Goal: Task Accomplishment & Management: Manage account settings

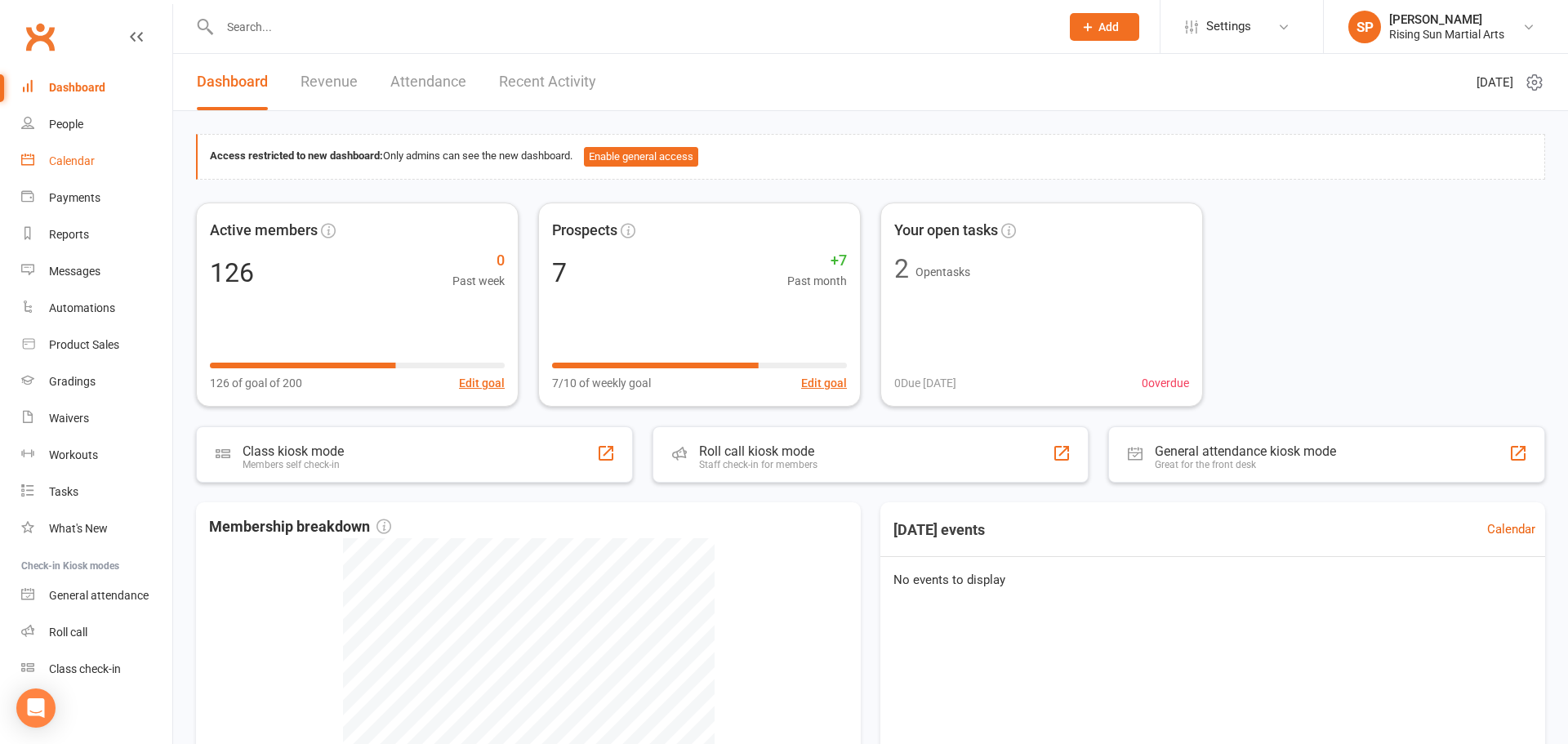
click at [59, 164] on div "Calendar" at bounding box center [72, 161] width 46 height 13
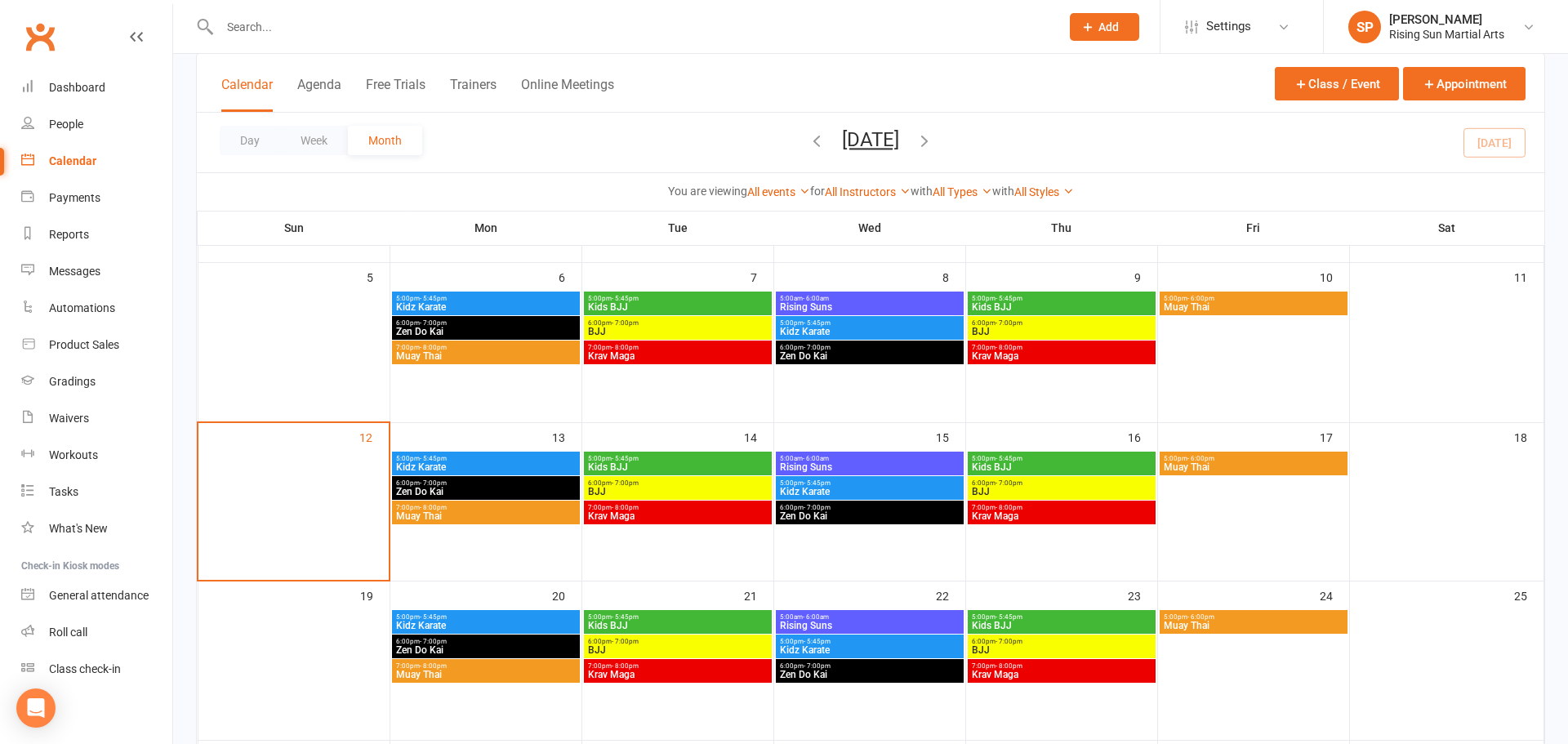
scroll to position [247, 0]
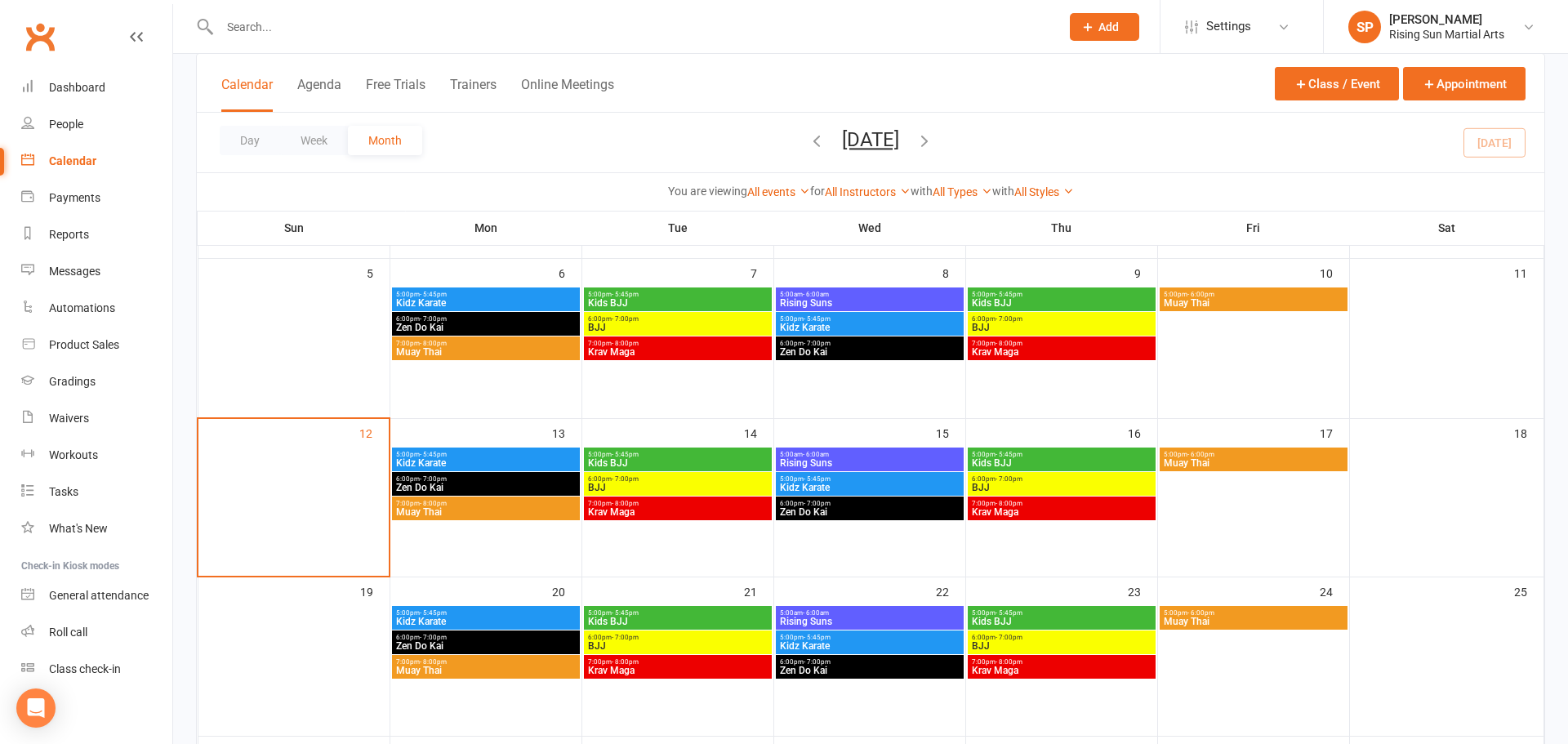
click at [427, 511] on span "Muay Thai" at bounding box center [486, 512] width 181 height 10
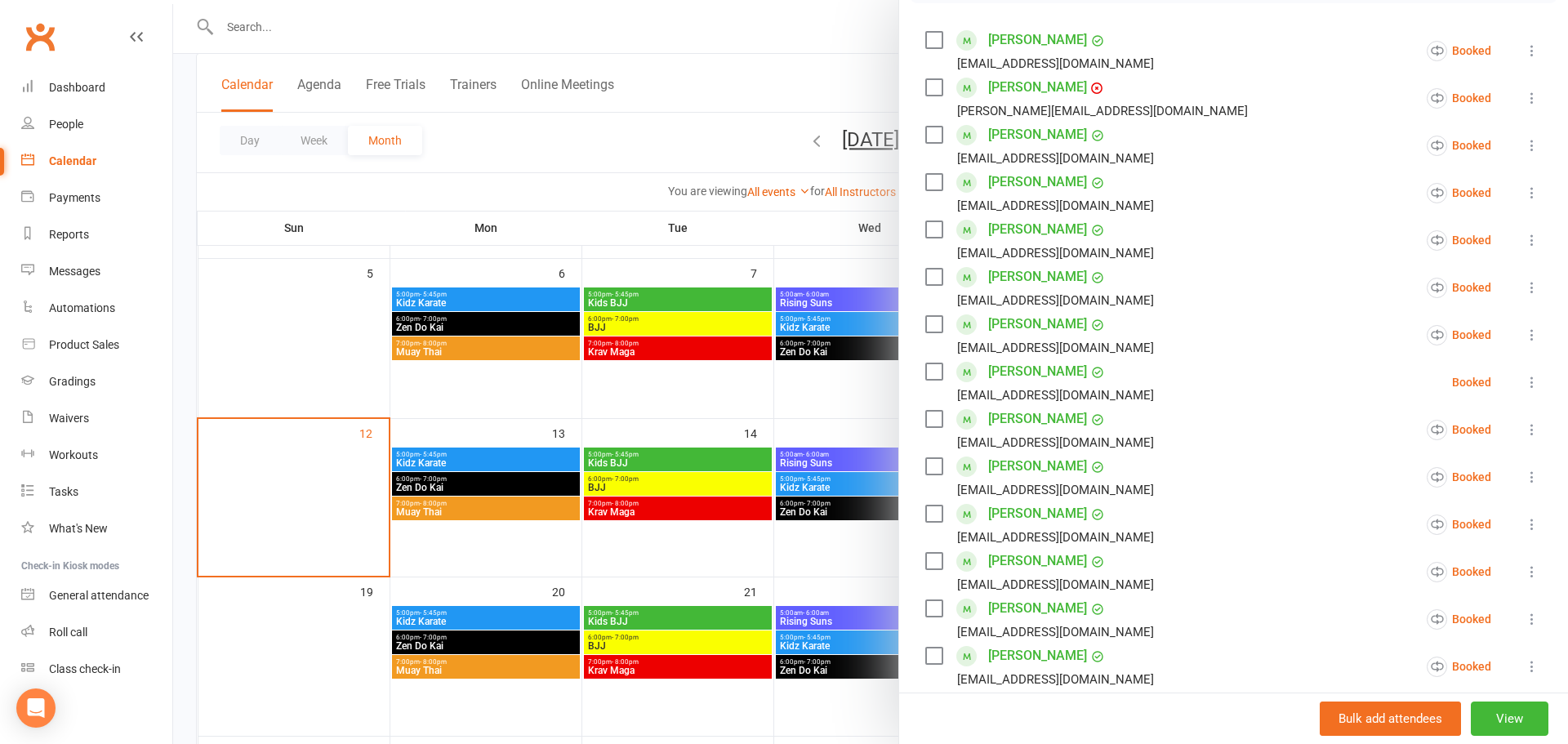
scroll to position [152, 0]
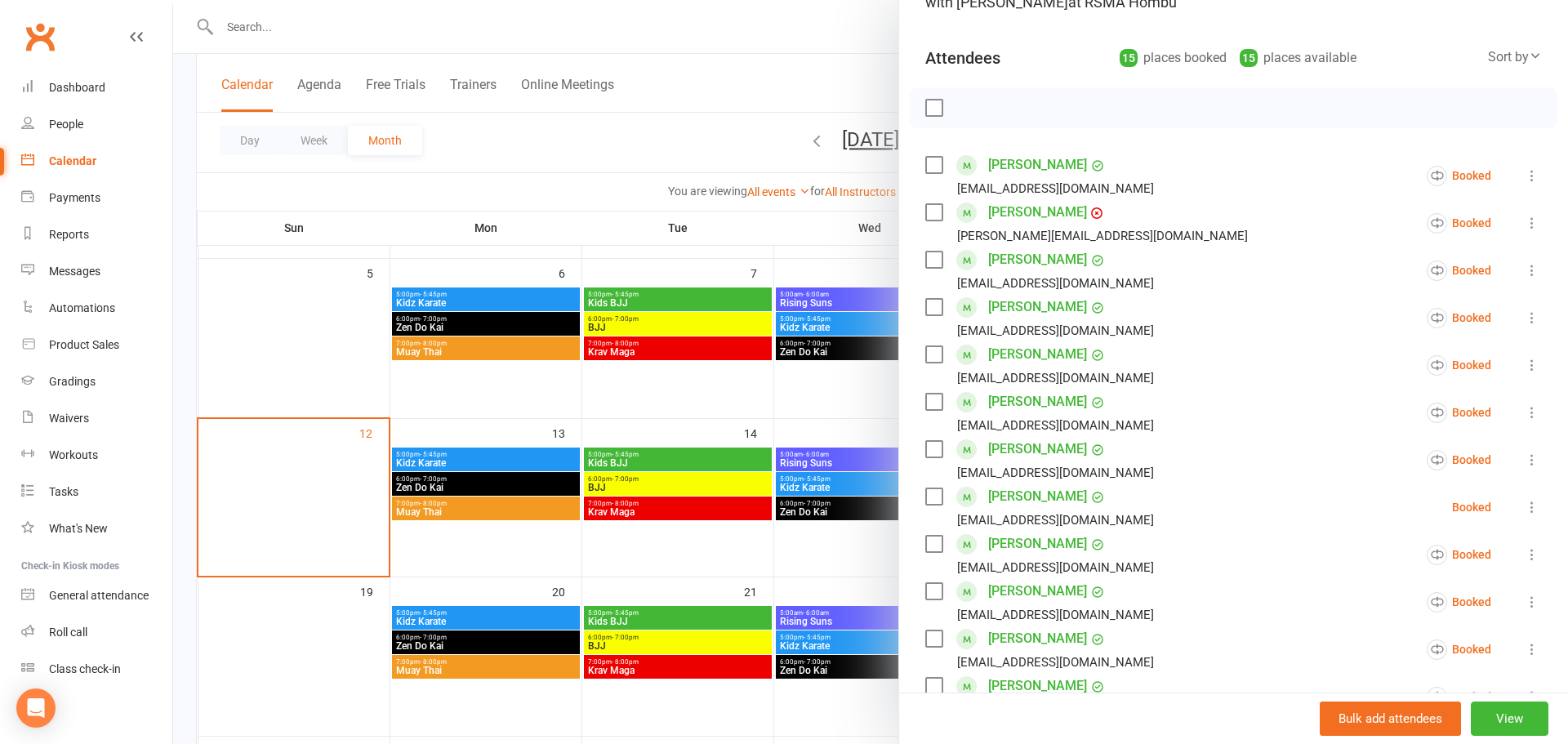
click at [638, 429] on div at bounding box center [870, 372] width 1395 height 744
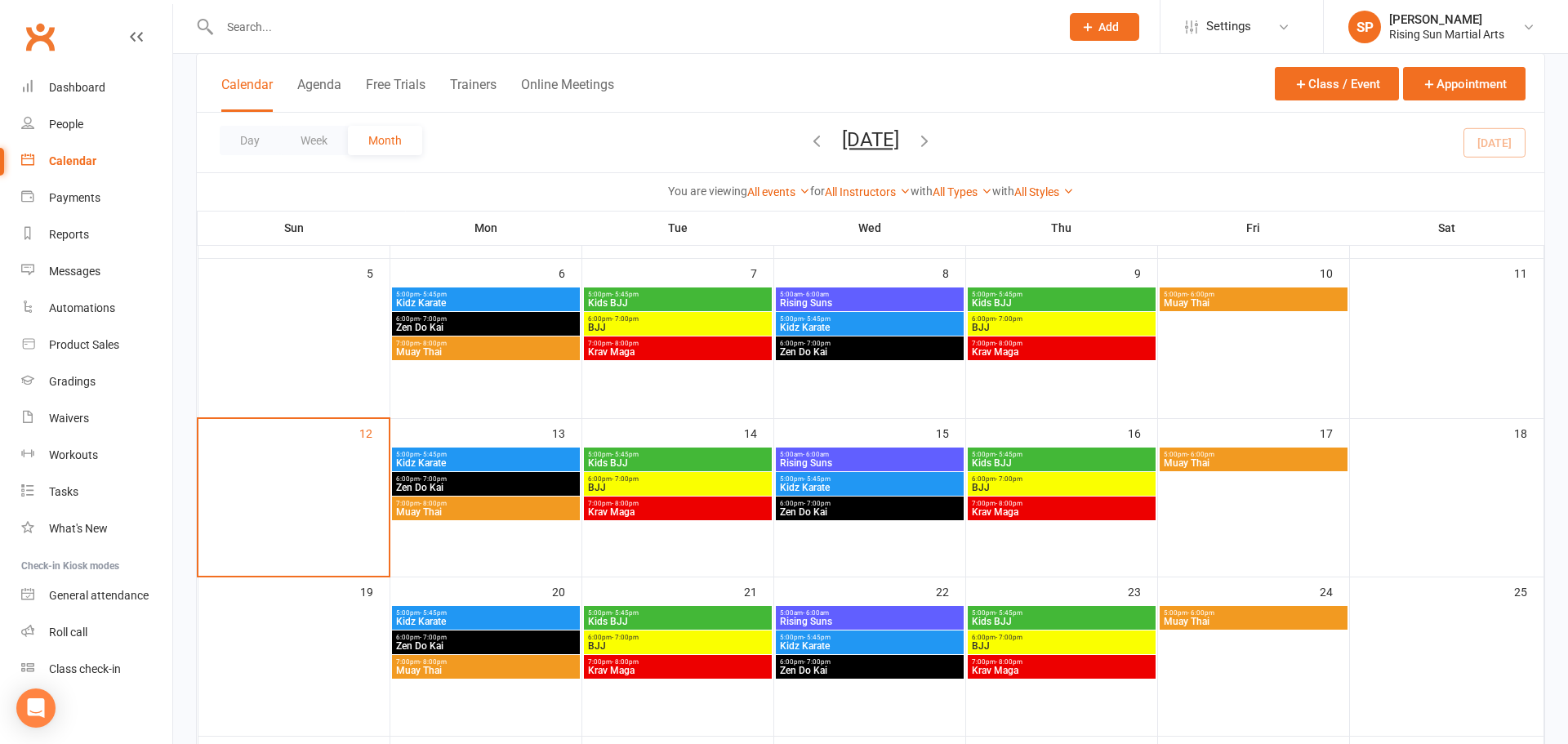
drag, startPoint x: 1217, startPoint y: 481, endPoint x: 1217, endPoint y: 472, distance: 9.0
click at [1216, 478] on div at bounding box center [1254, 484] width 187 height 73
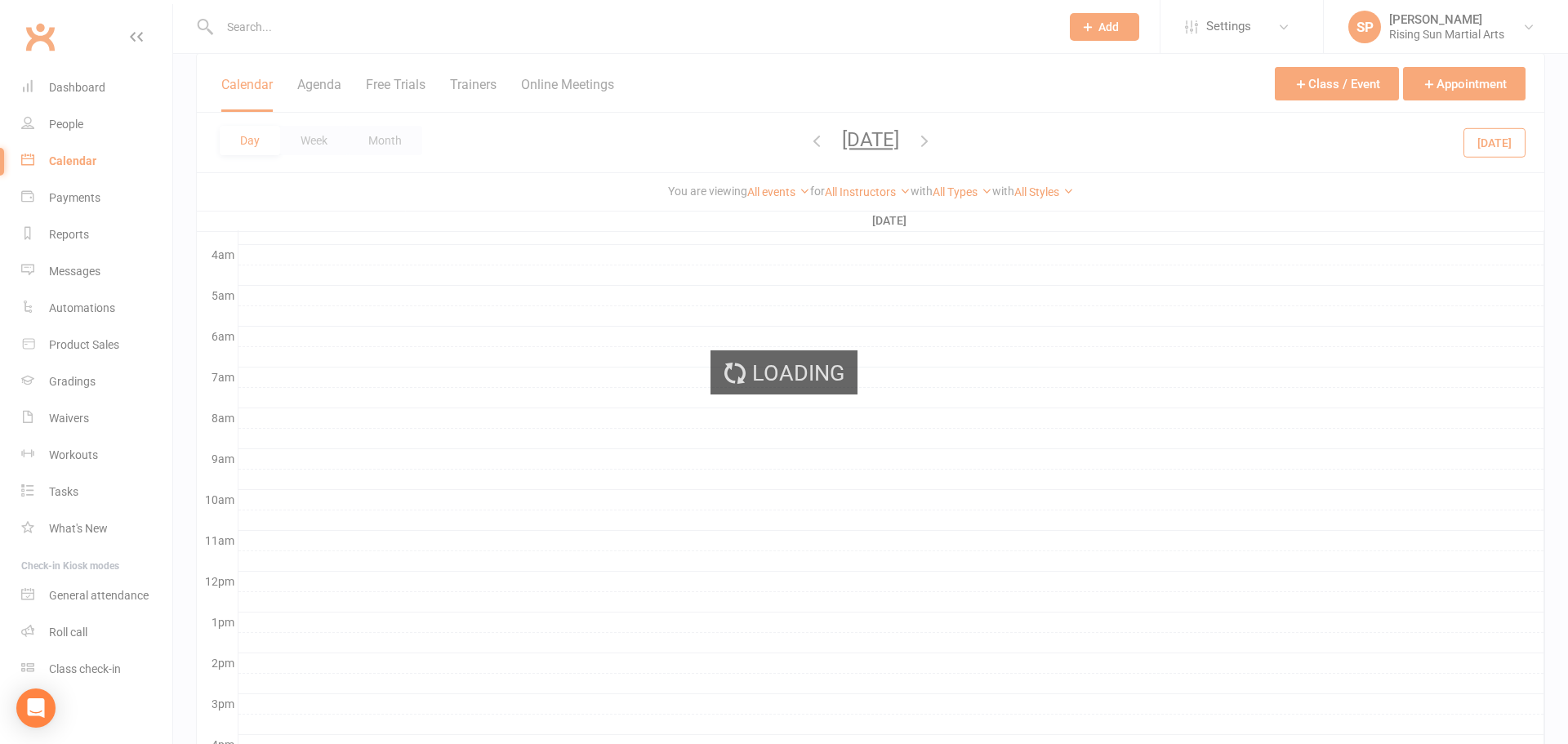
scroll to position [0, 0]
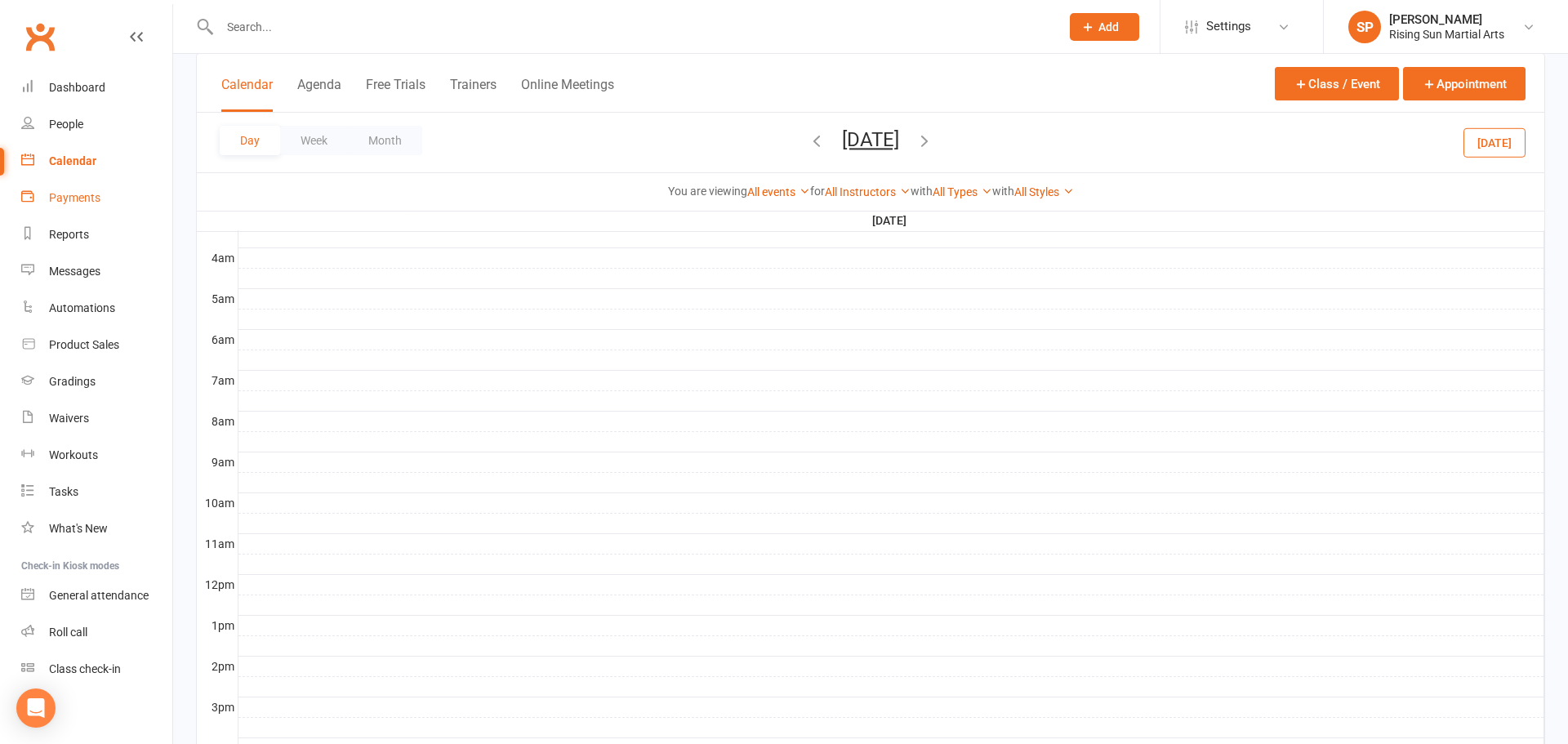
click at [92, 194] on div "Payments" at bounding box center [75, 197] width 52 height 13
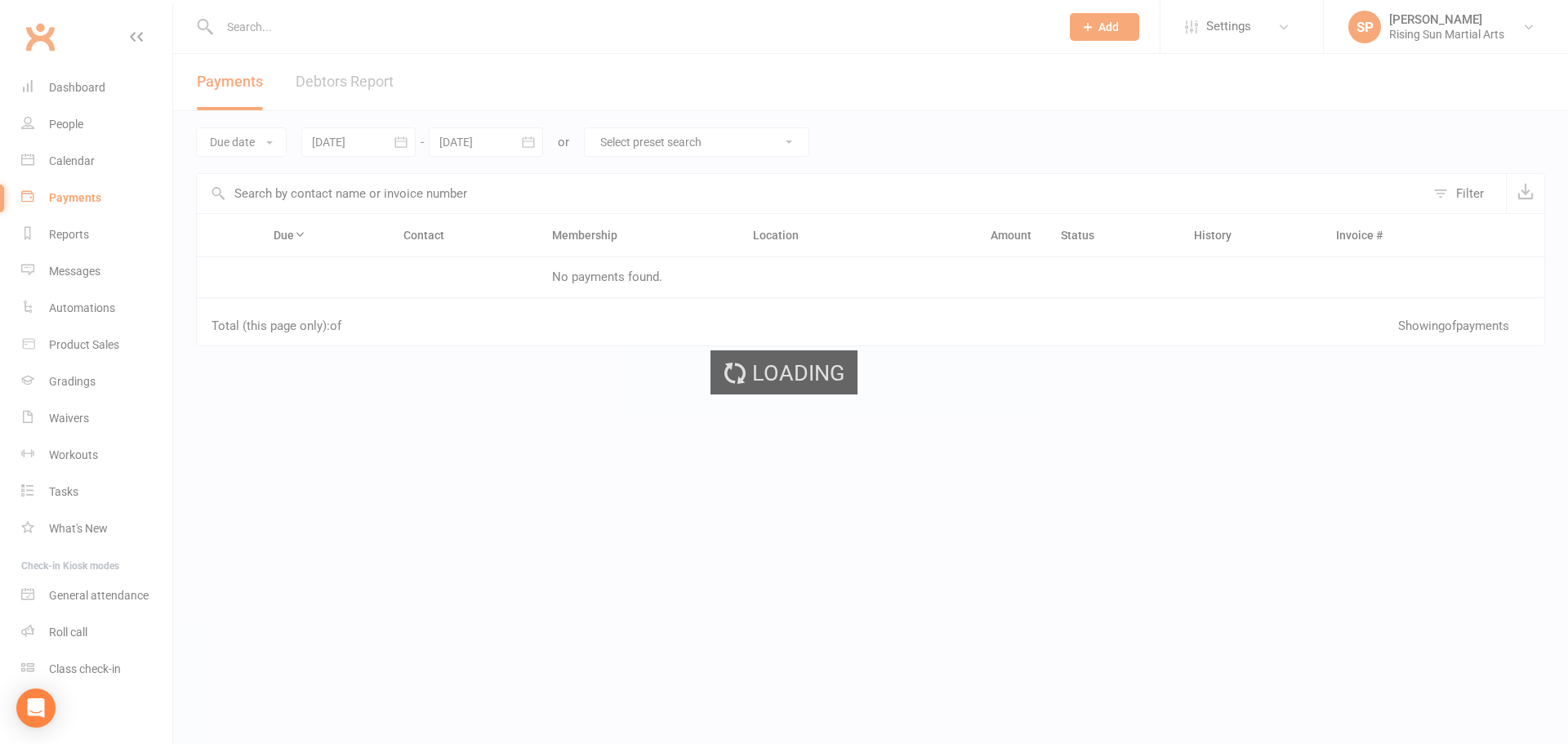
click at [67, 166] on div "Loading" at bounding box center [784, 372] width 1568 height 744
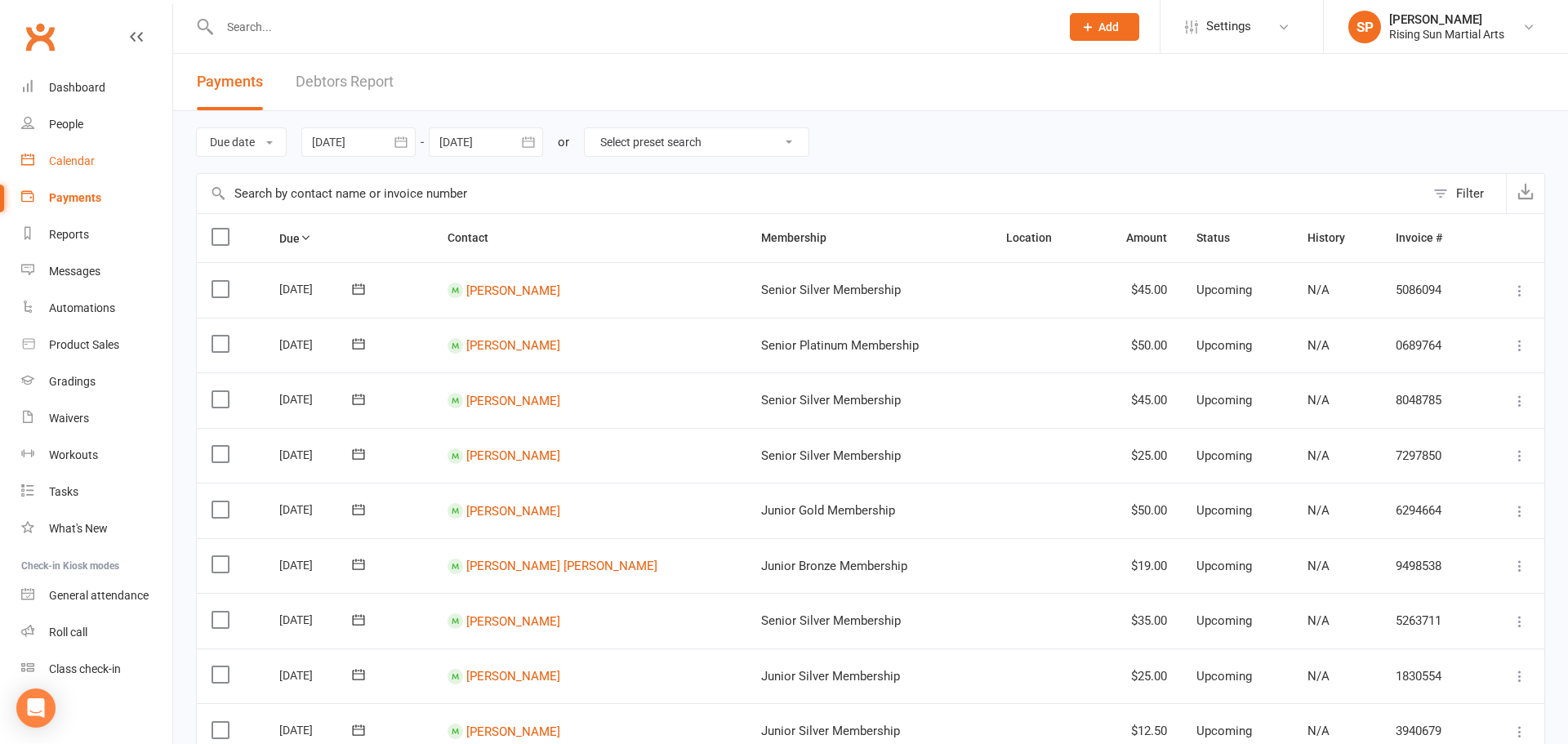
click at [67, 168] on link "Calendar" at bounding box center [97, 161] width 151 height 37
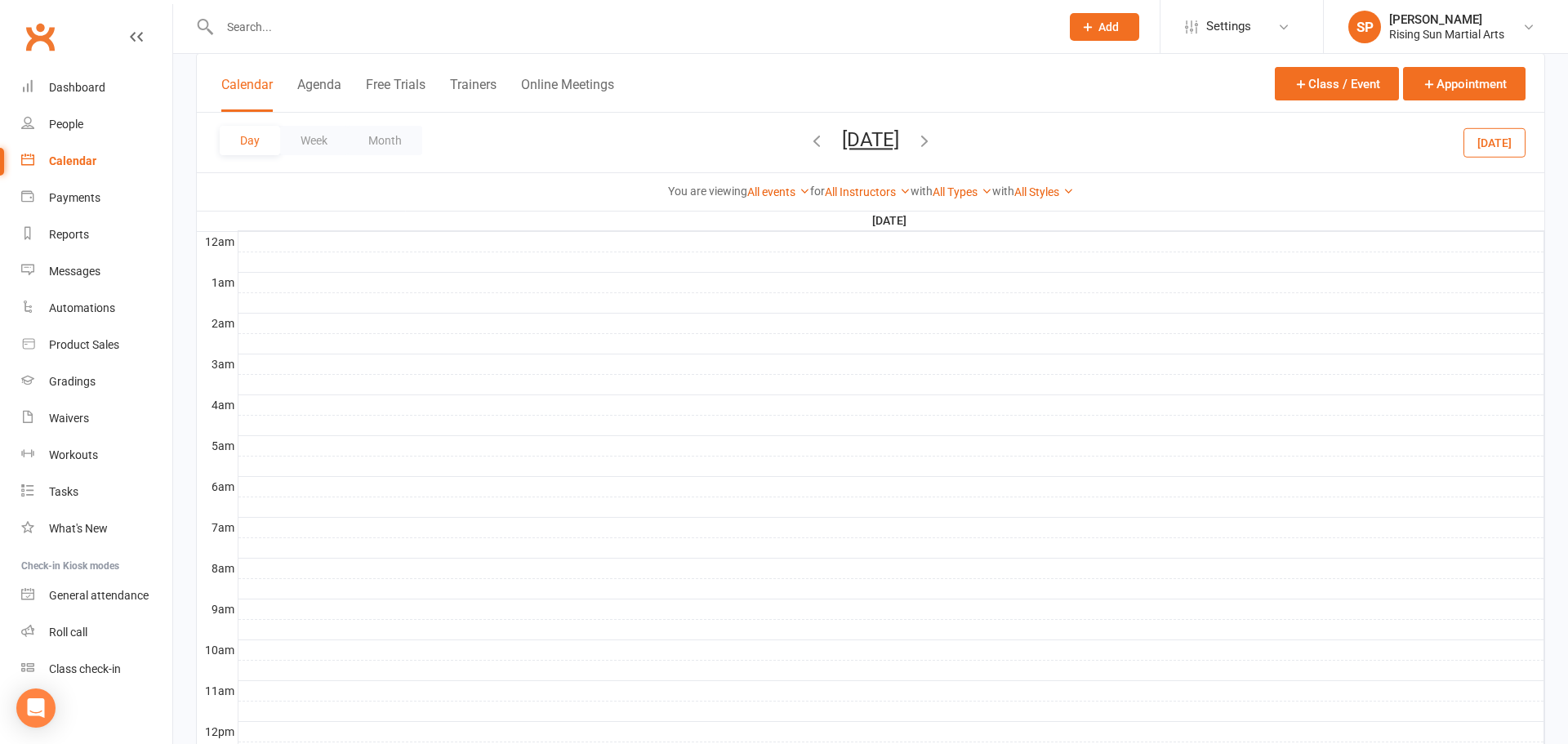
scroll to position [103, 0]
click at [50, 167] on div "Calendar" at bounding box center [73, 161] width 48 height 13
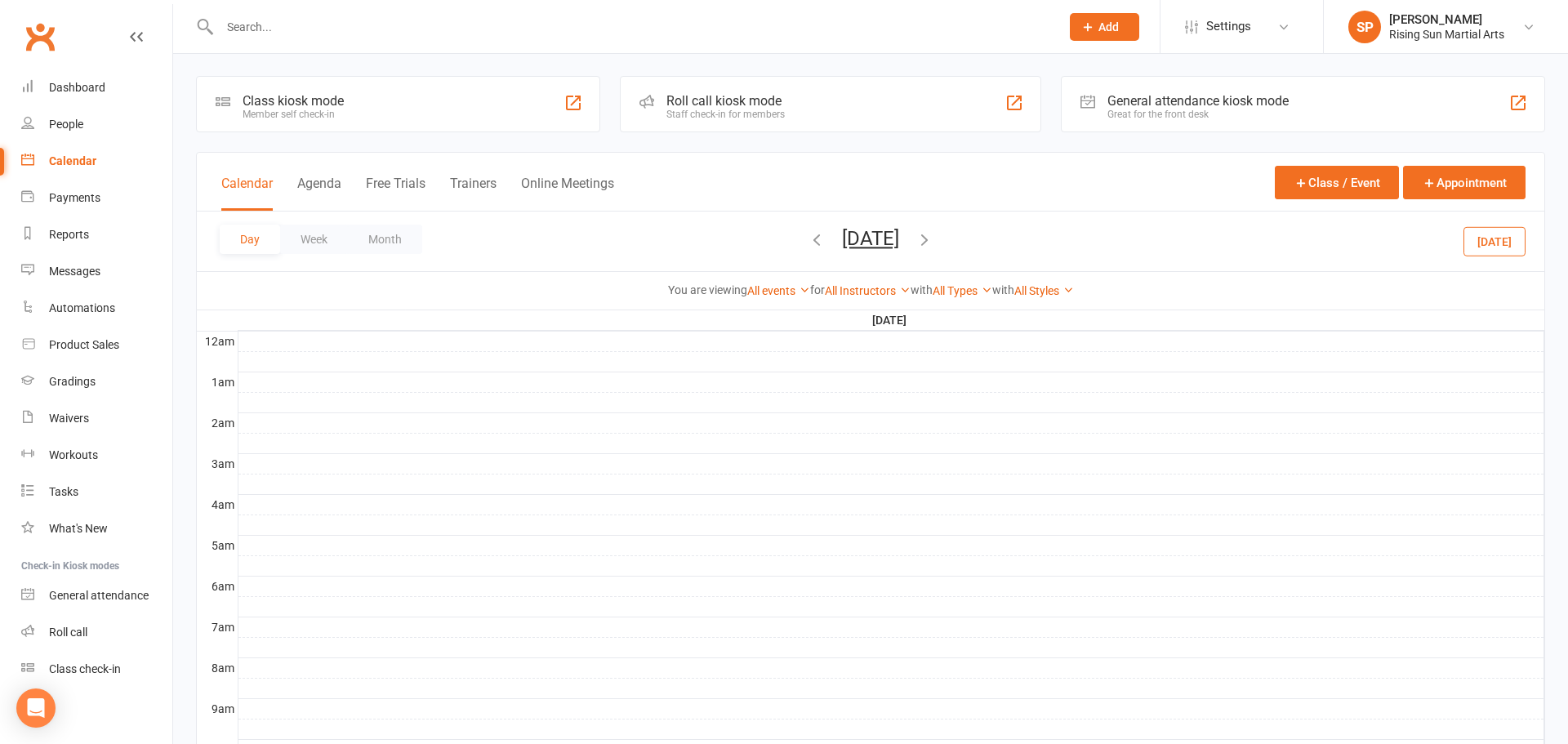
scroll to position [0, 0]
click at [371, 237] on button "Month" at bounding box center [385, 240] width 74 height 29
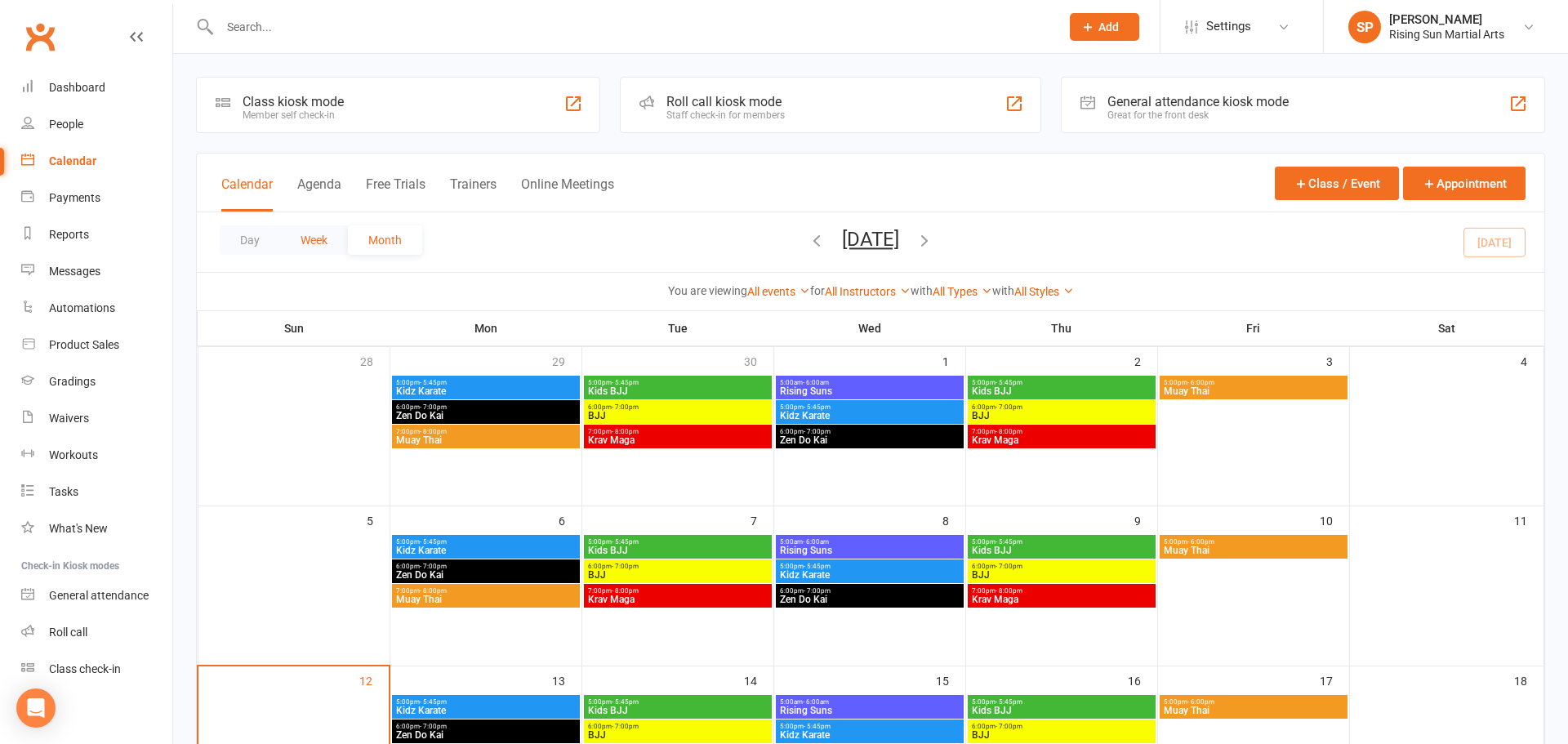
click at [317, 242] on button "Week" at bounding box center [314, 240] width 67 height 29
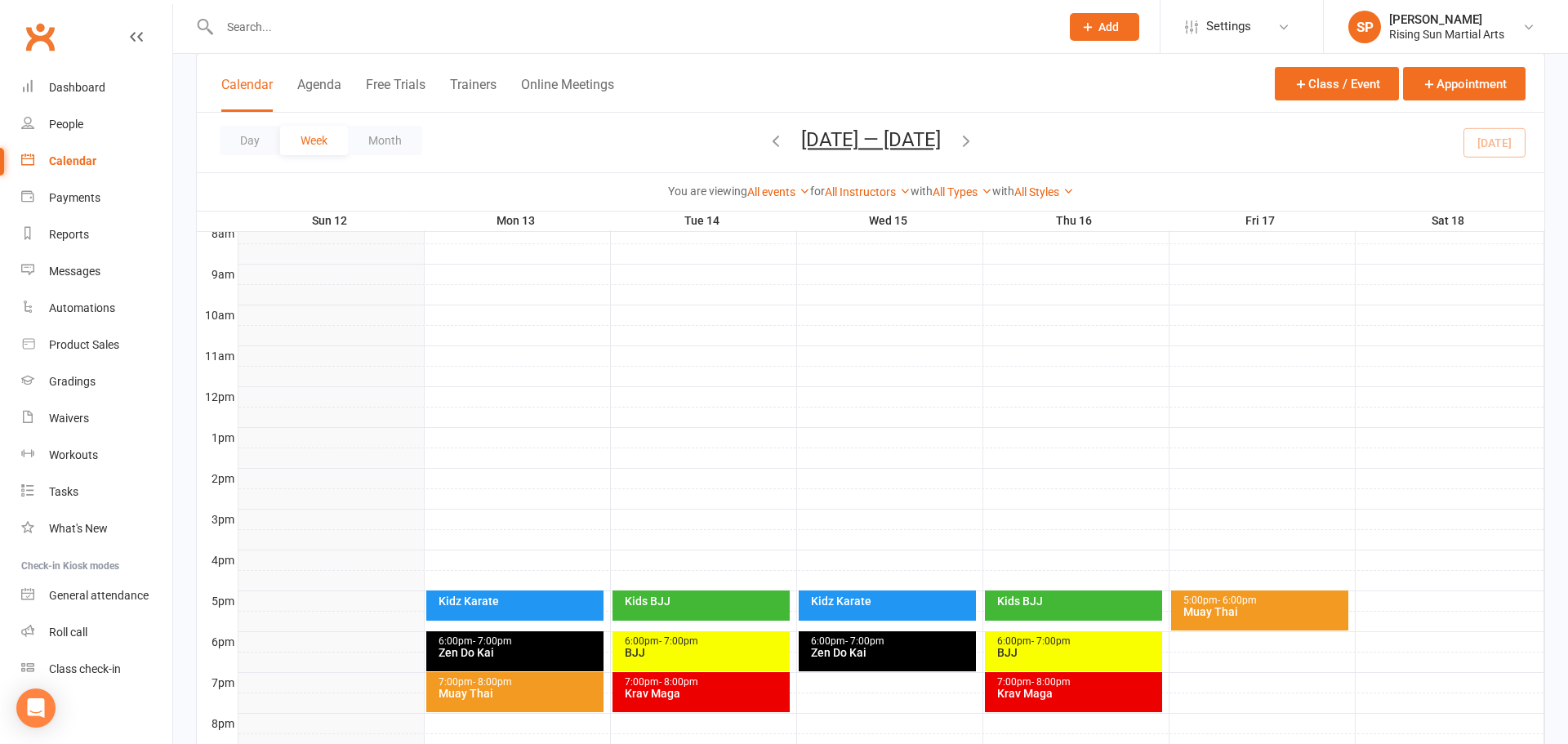
scroll to position [616, 0]
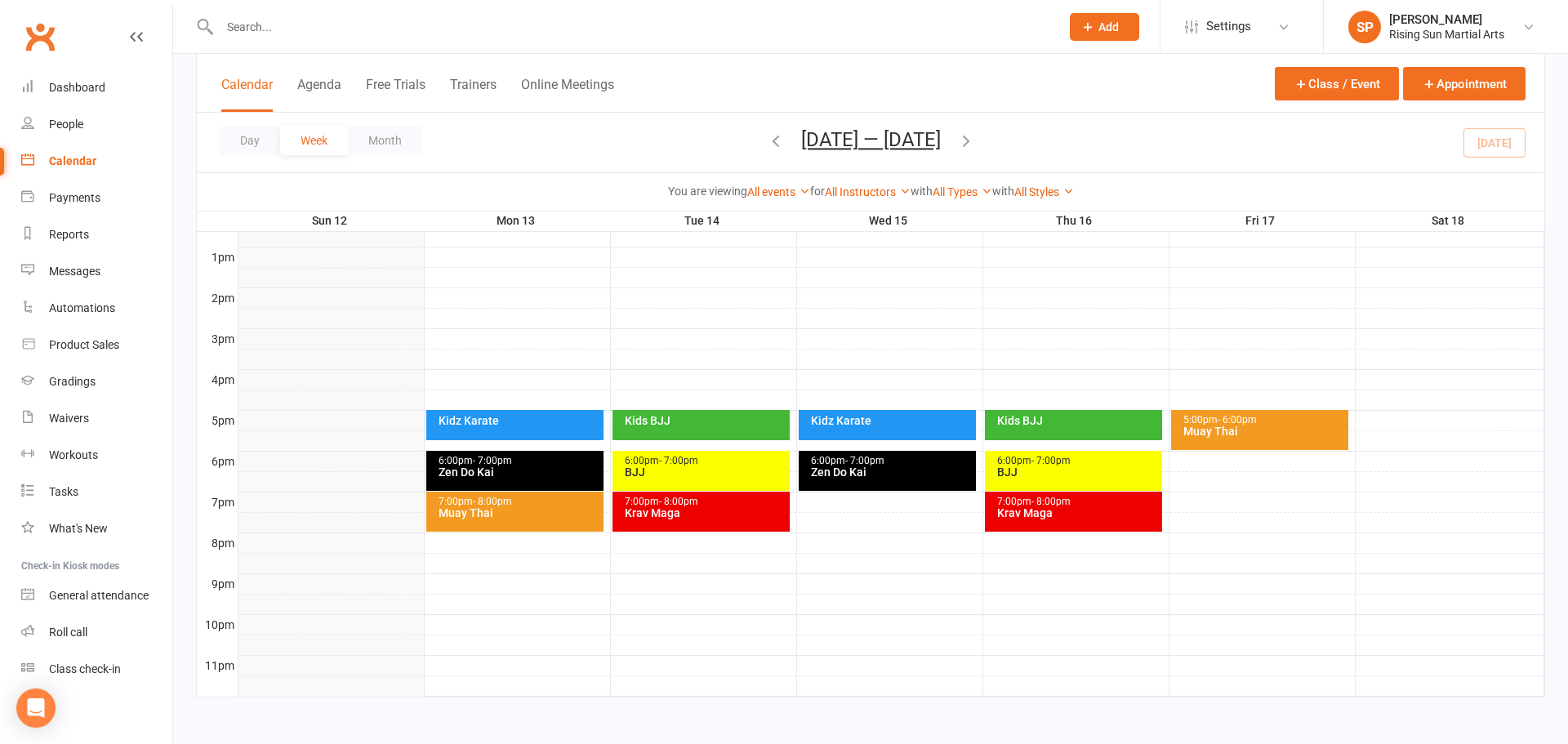
click at [1229, 426] on div "Muay Thai" at bounding box center [1264, 431] width 162 height 11
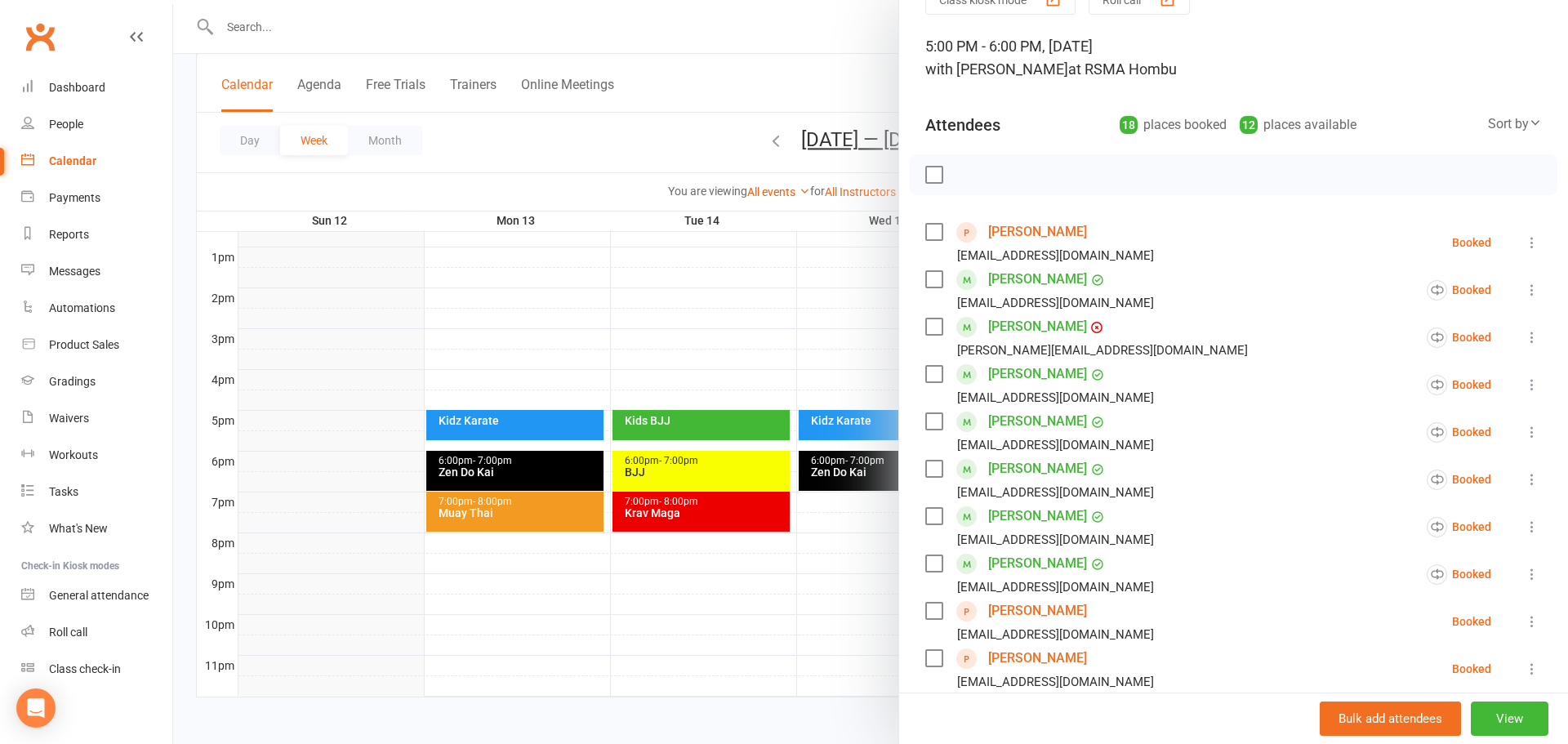
scroll to position [181, 0]
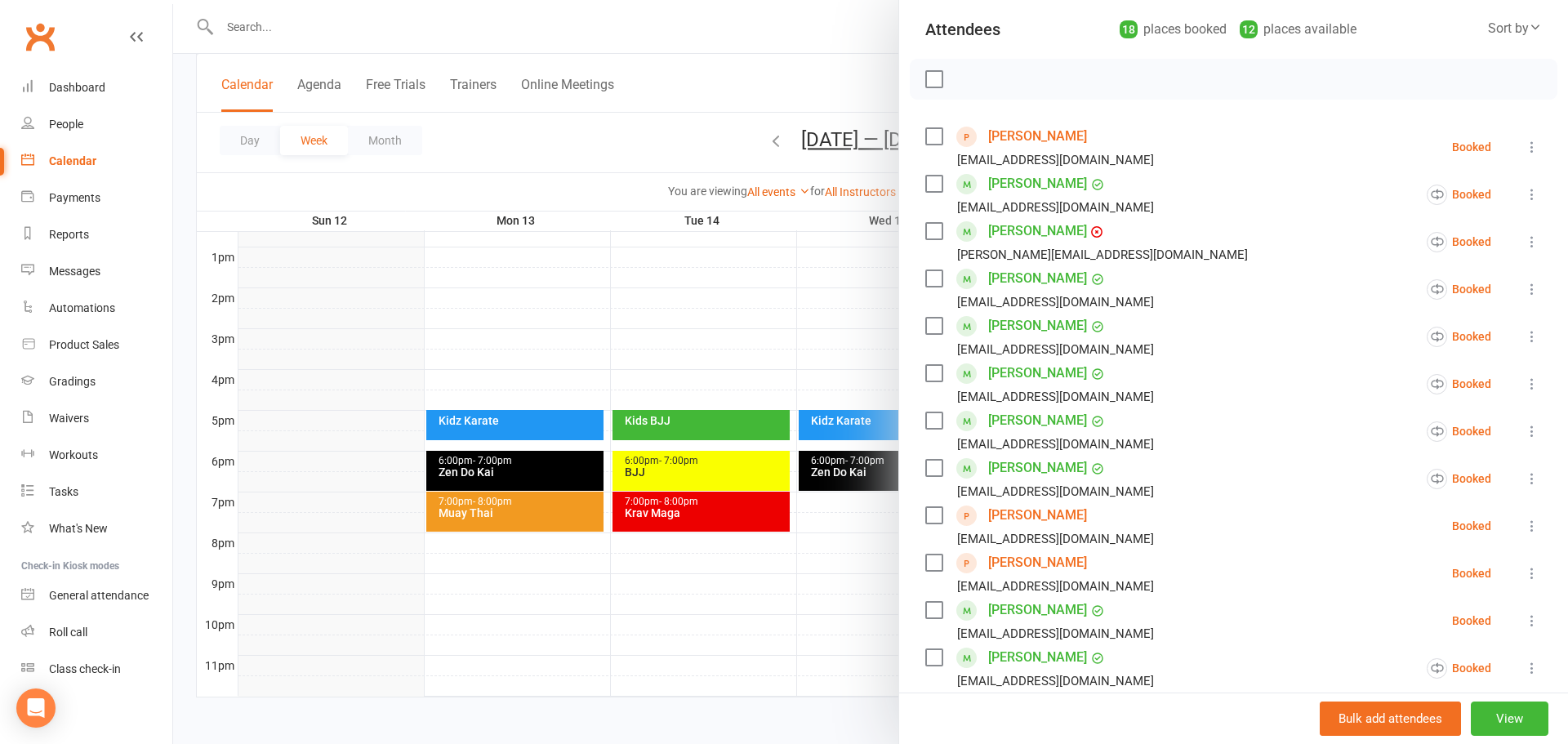
click at [499, 526] on div at bounding box center [870, 372] width 1395 height 744
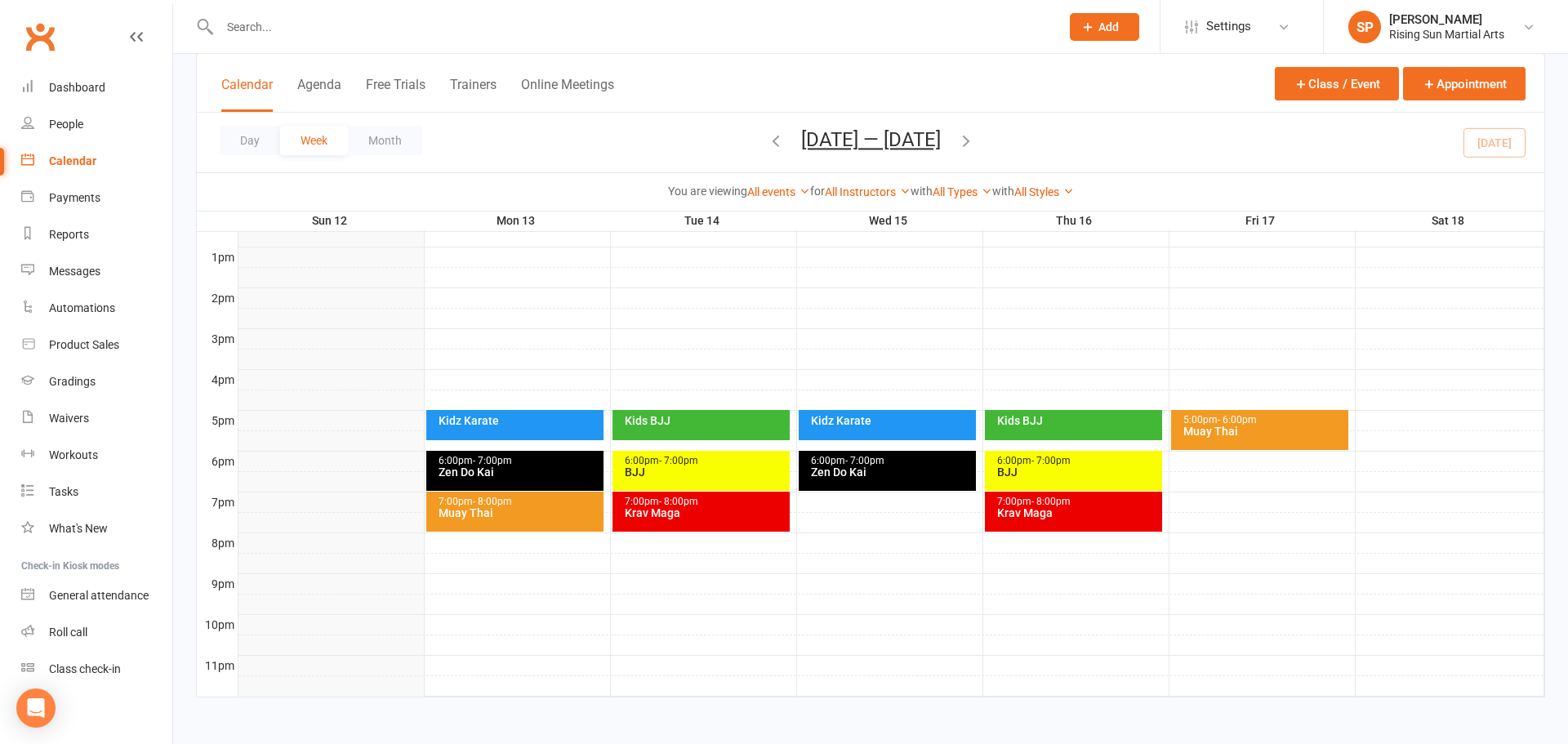
click at [507, 523] on div "7:00pm - 8:00pm Muay Thai" at bounding box center [515, 512] width 177 height 40
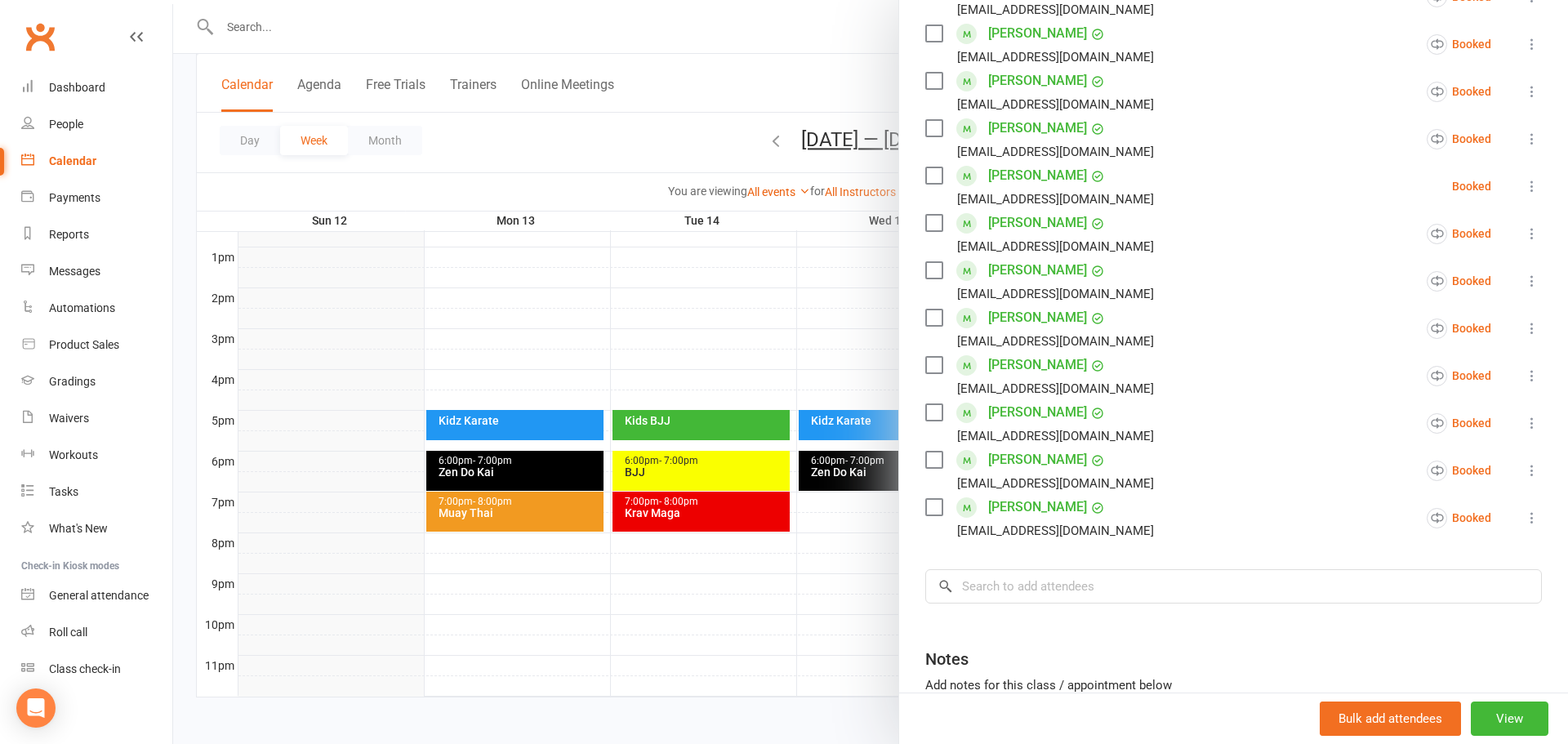
scroll to position [615, 0]
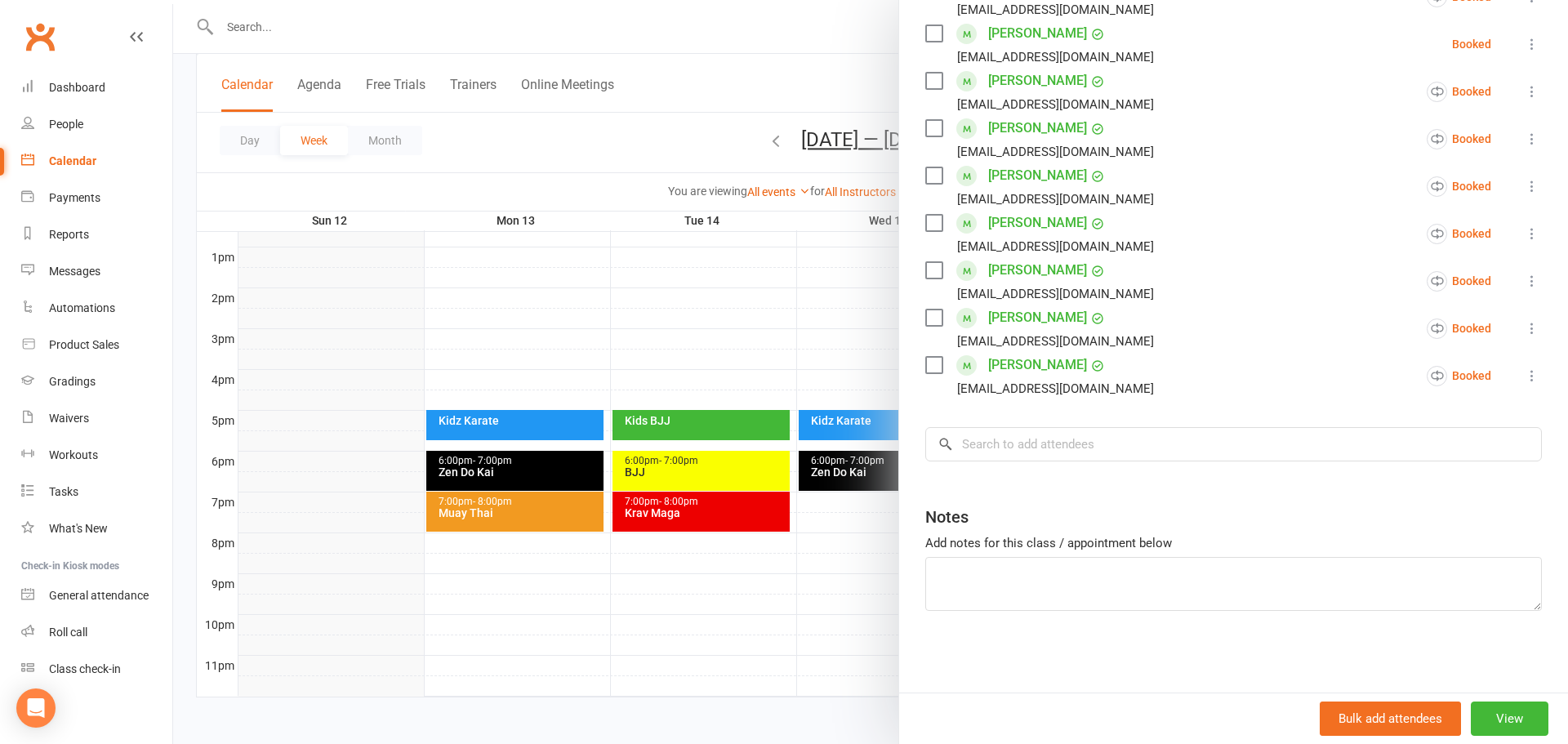
click at [1029, 469] on div "Class kiosk mode Roll call 7:00 PM - 8:00 PM, [DATE] with [PERSON_NAME] at RSMA…" at bounding box center [1234, 73] width 669 height 1238
click at [1035, 460] on div "× No results" at bounding box center [1234, 444] width 617 height 35
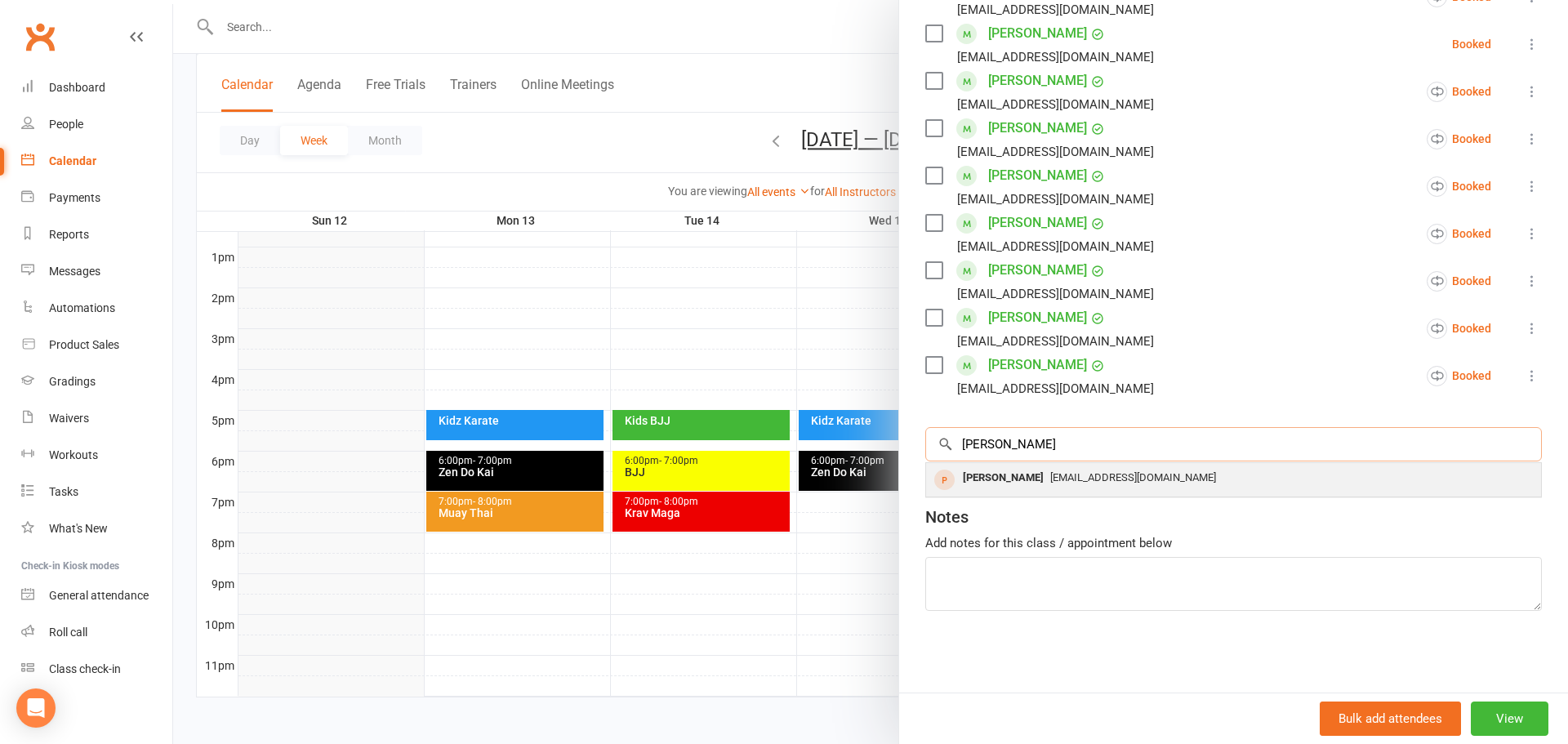
type input "[PERSON_NAME]"
click at [1299, 484] on div "[EMAIL_ADDRESS][DOMAIN_NAME]" at bounding box center [1234, 478] width 602 height 23
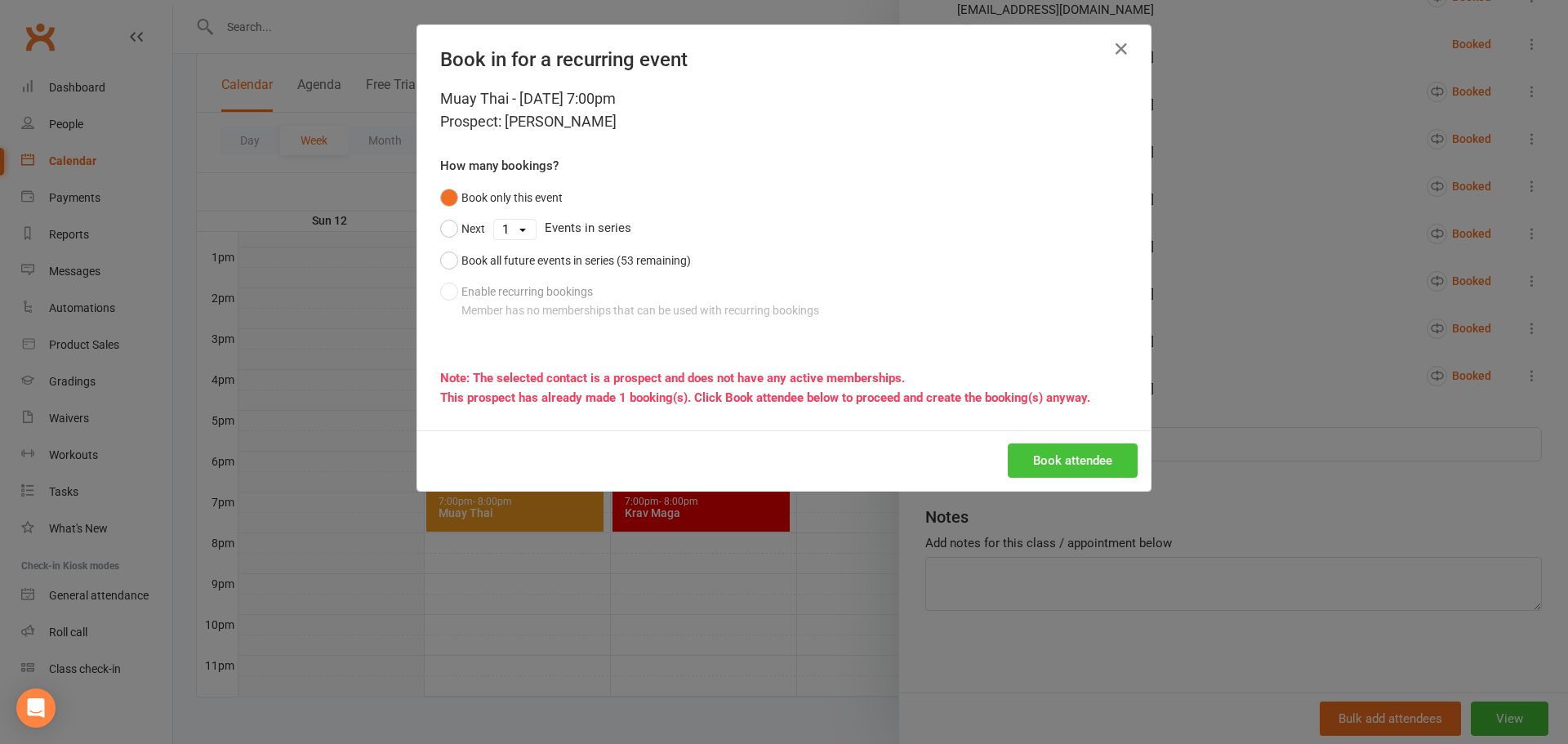
click at [1090, 468] on button "Book attendee" at bounding box center [1073, 461] width 130 height 35
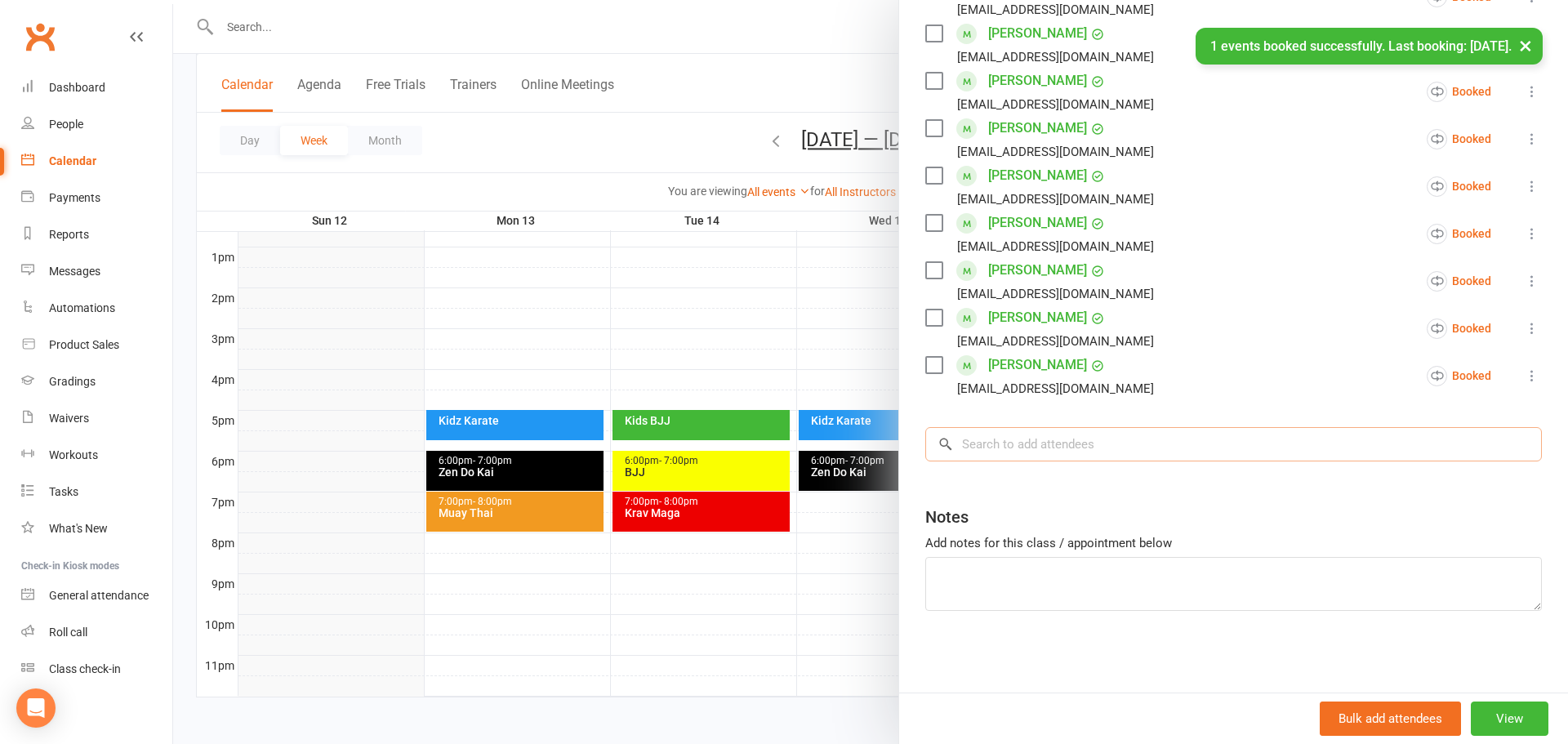
click at [1120, 452] on input "search" at bounding box center [1234, 444] width 617 height 35
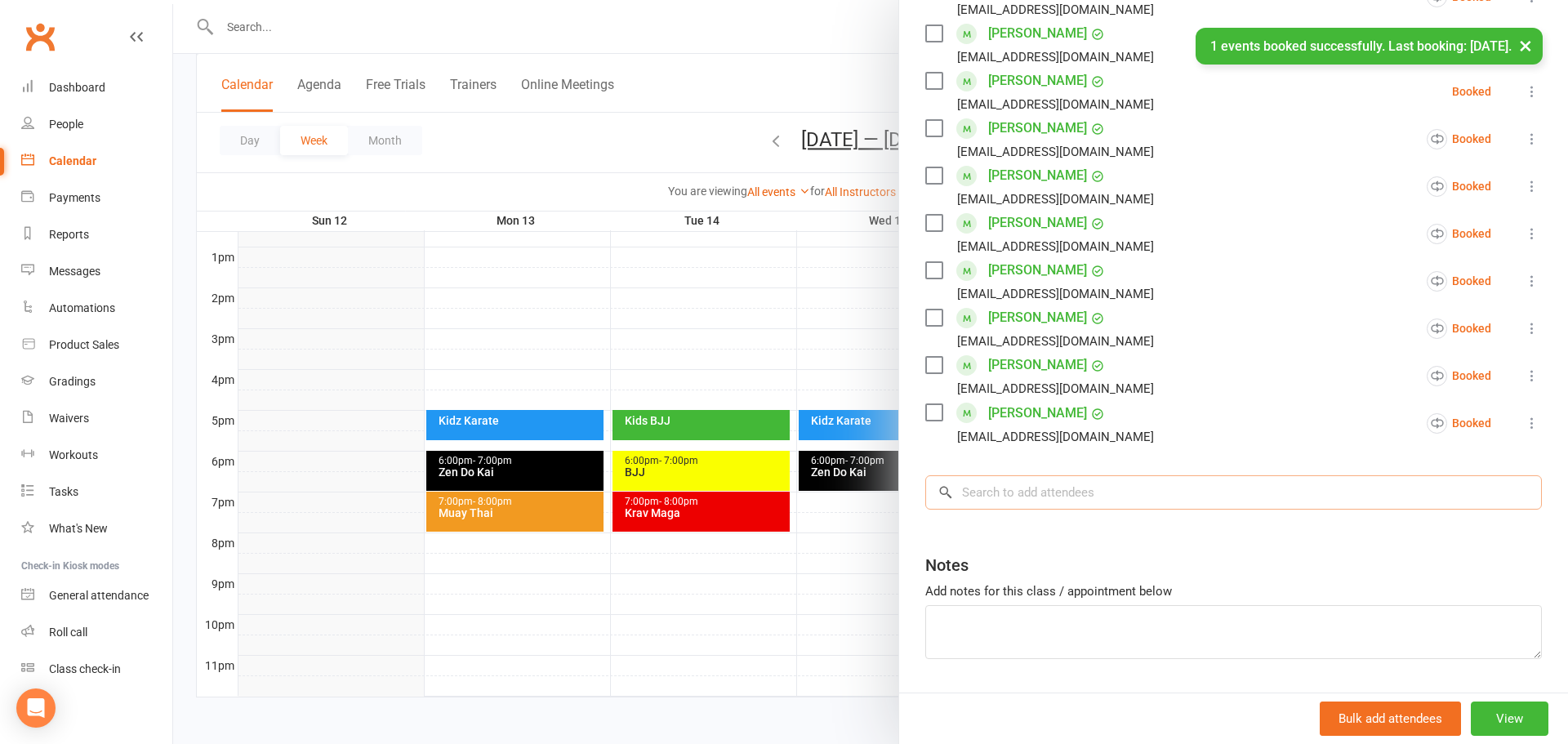
scroll to position [663, 0]
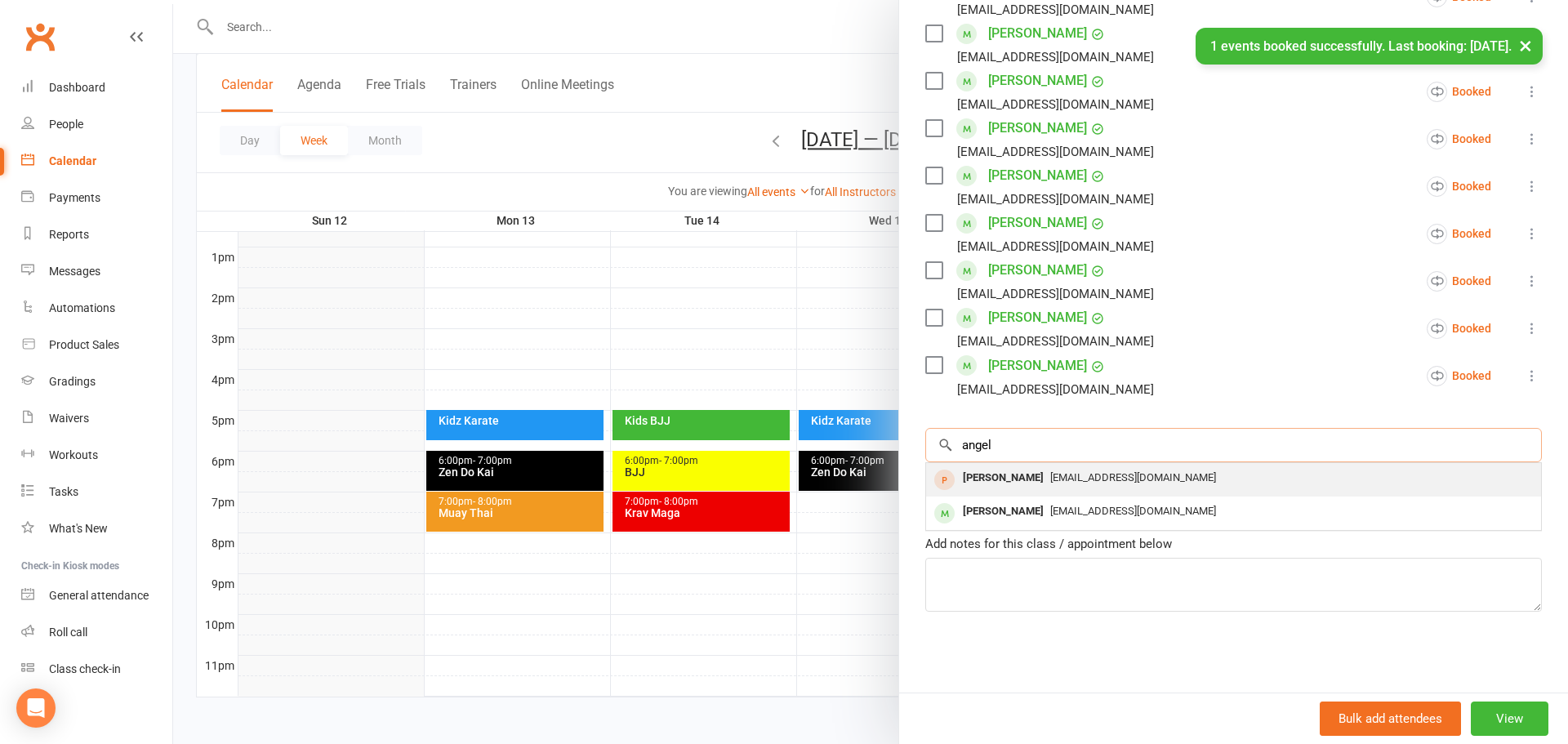
type input "angel"
click at [1275, 487] on div "[EMAIL_ADDRESS][DOMAIN_NAME]" at bounding box center [1234, 478] width 602 height 23
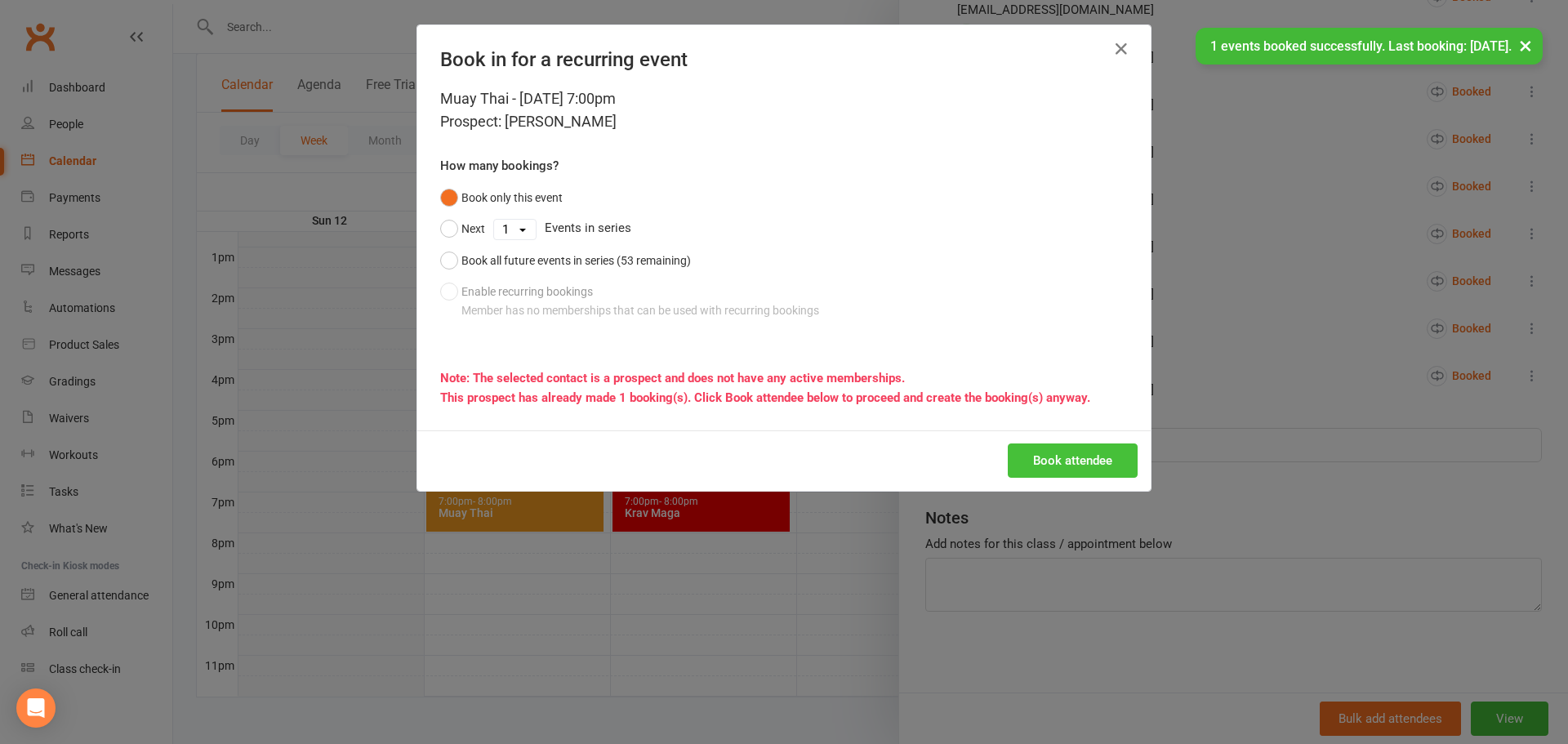
click at [1057, 468] on button "Book attendee" at bounding box center [1073, 461] width 130 height 35
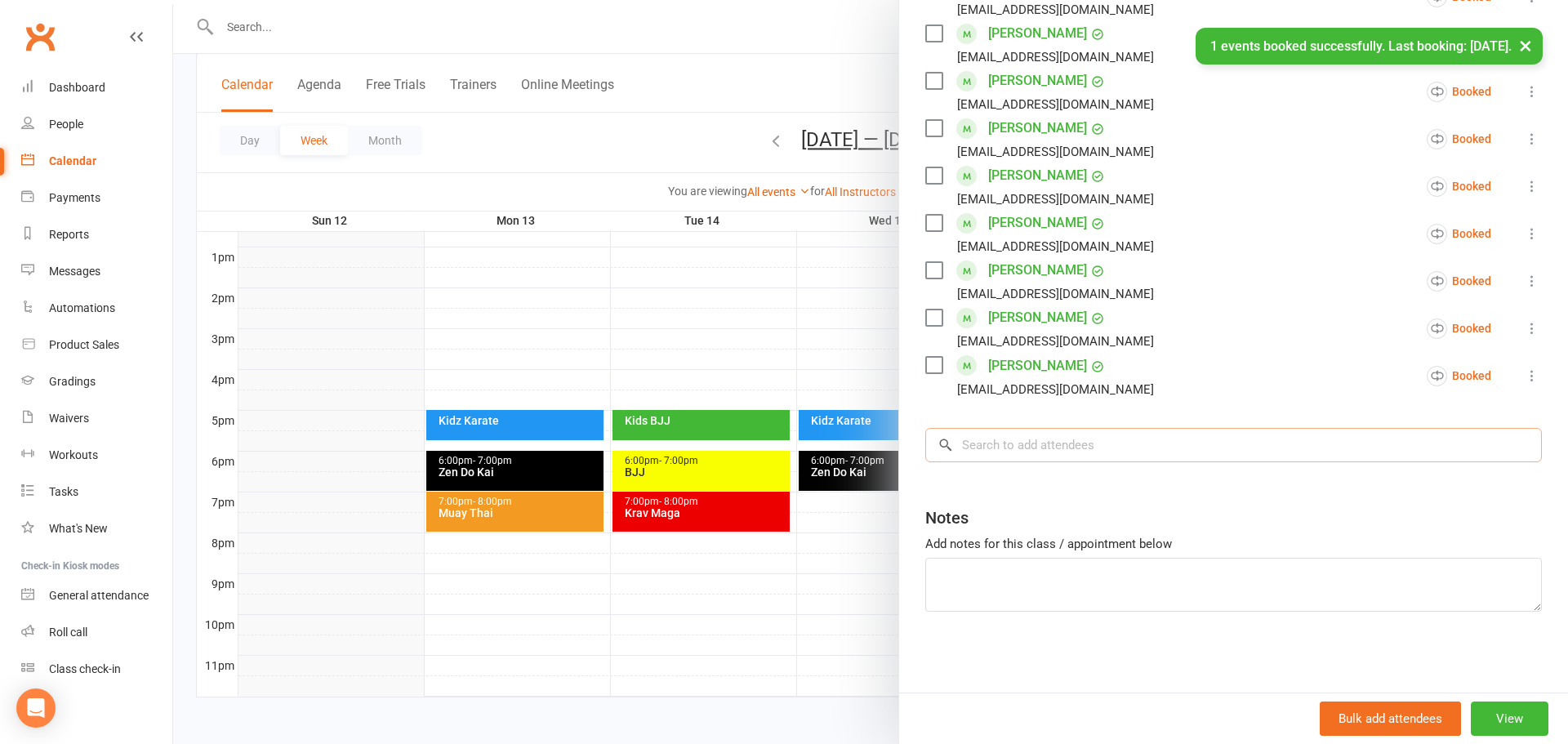
click at [1146, 450] on div "Class kiosk mode Roll call 7:00 PM - 8:00 PM, [DATE] with [PERSON_NAME] at RSMA…" at bounding box center [1234, 50] width 669 height 1287
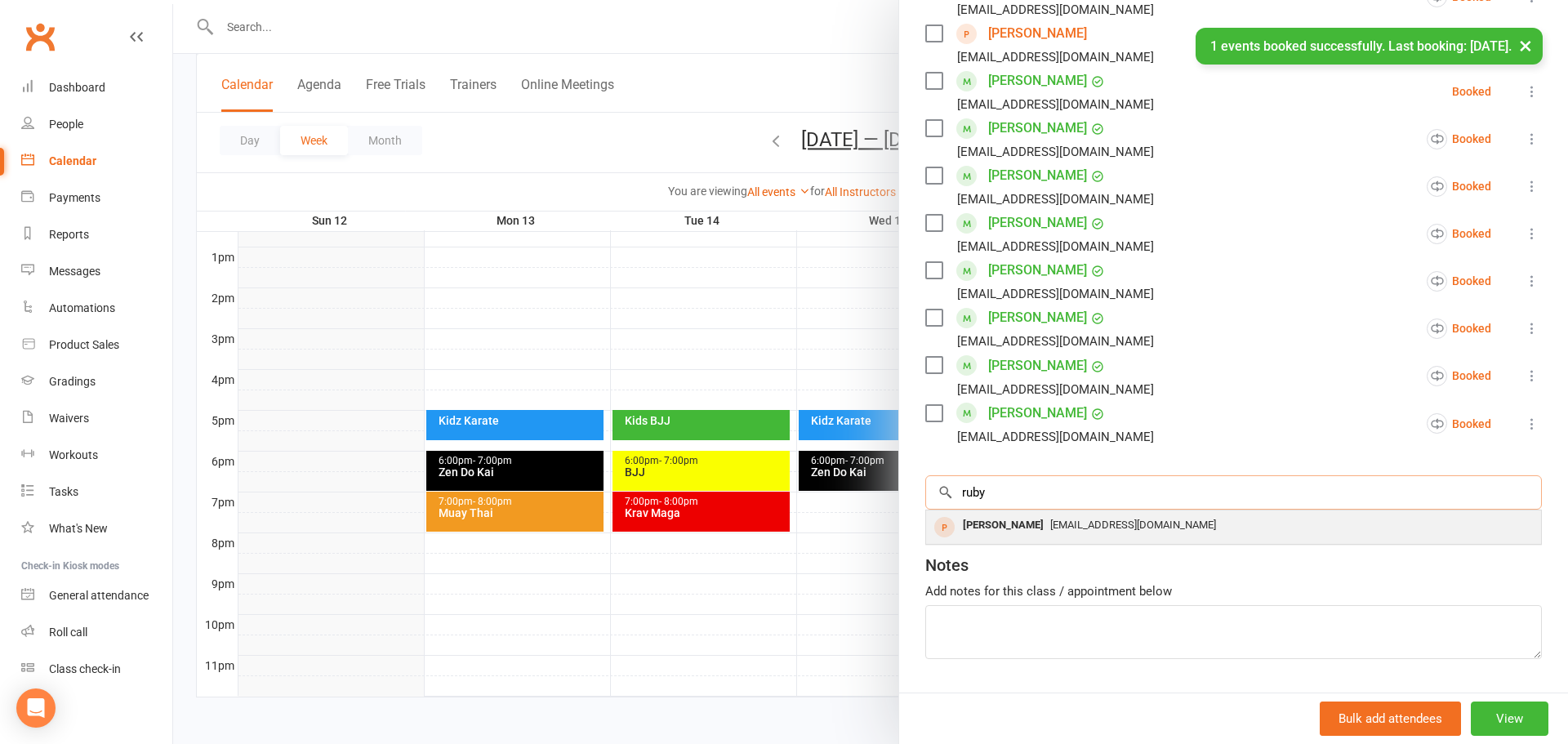
type input "ruby"
click at [1280, 533] on div "[EMAIL_ADDRESS][DOMAIN_NAME]" at bounding box center [1234, 525] width 602 height 23
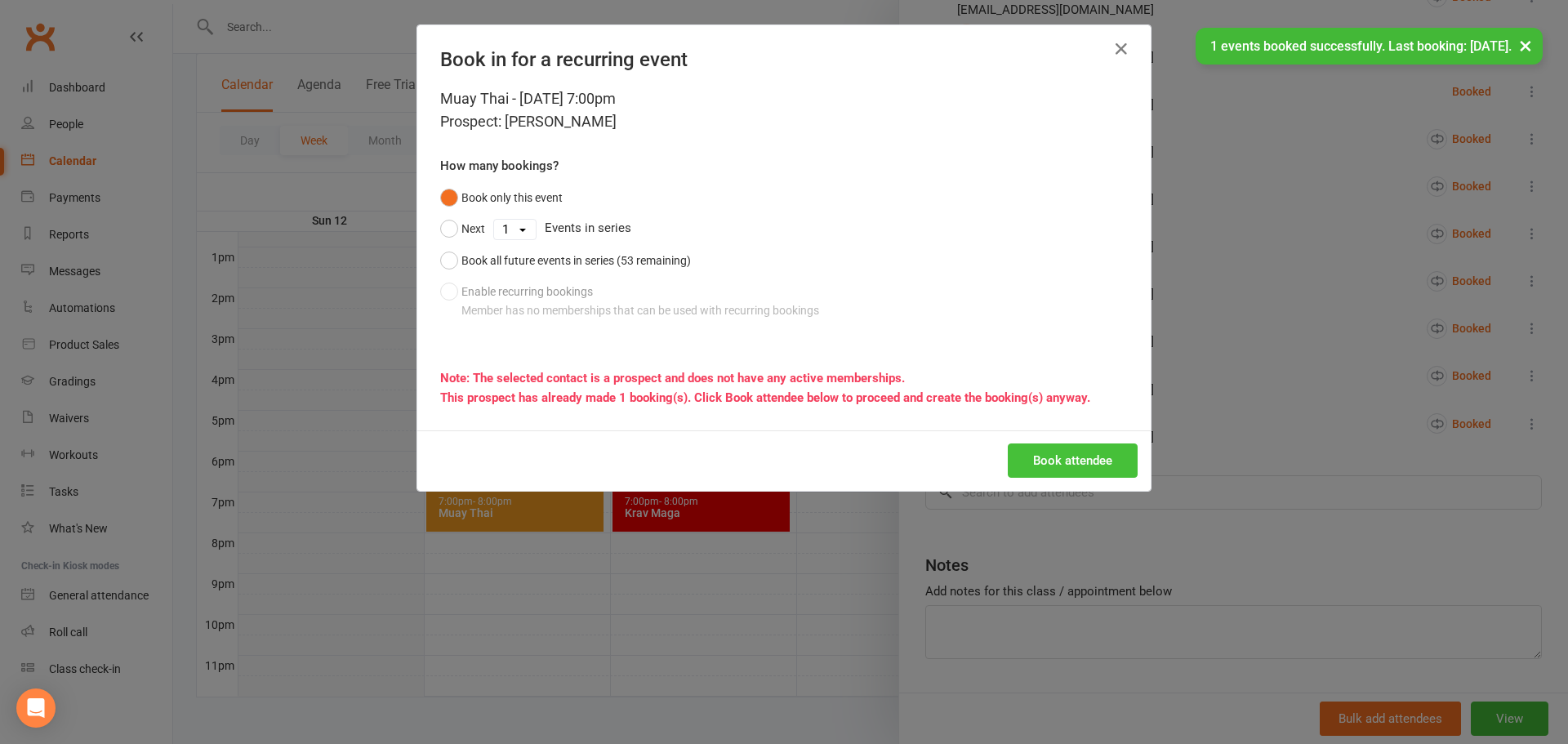
click at [1053, 445] on button "Book attendee" at bounding box center [1073, 461] width 130 height 35
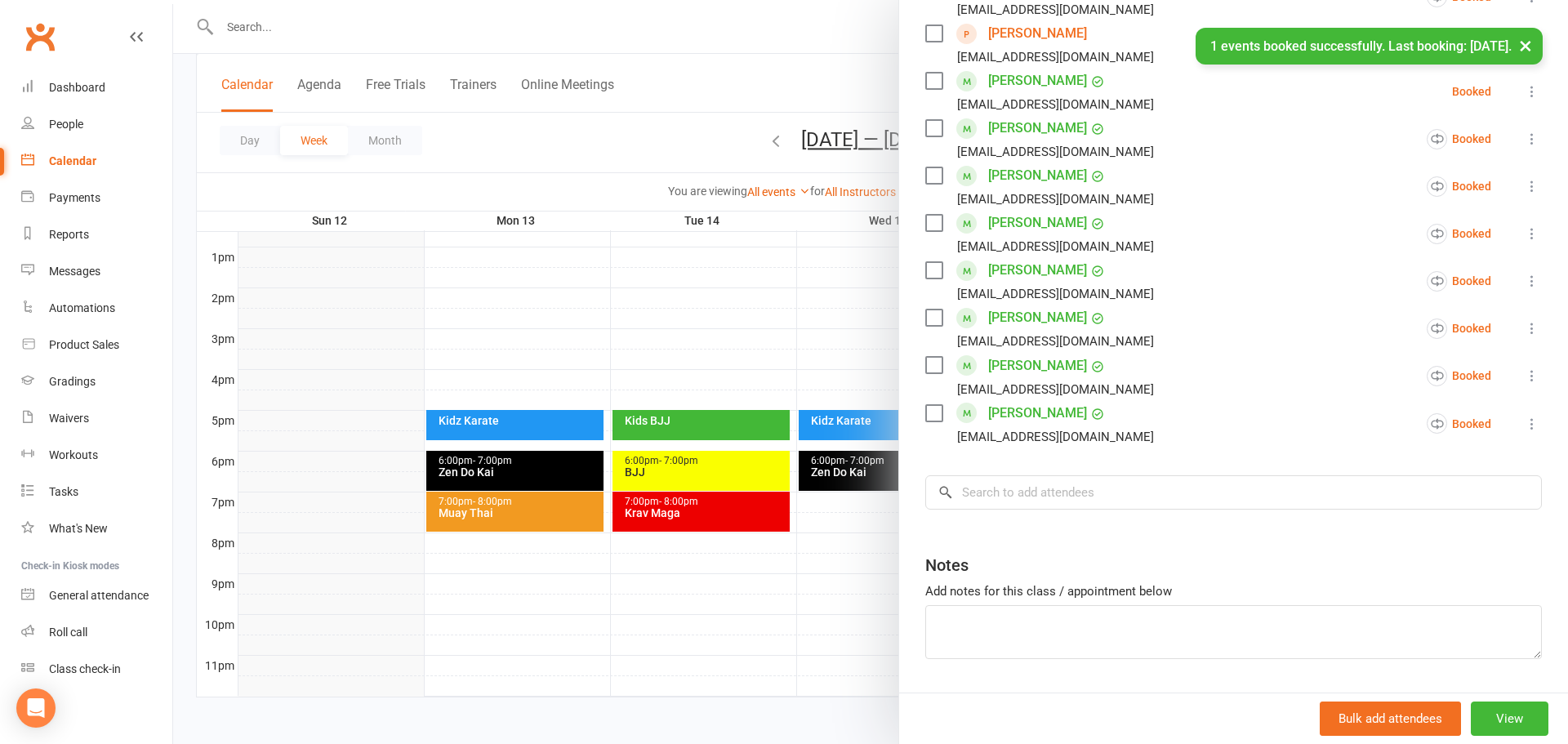
click at [844, 322] on div at bounding box center [870, 372] width 1395 height 744
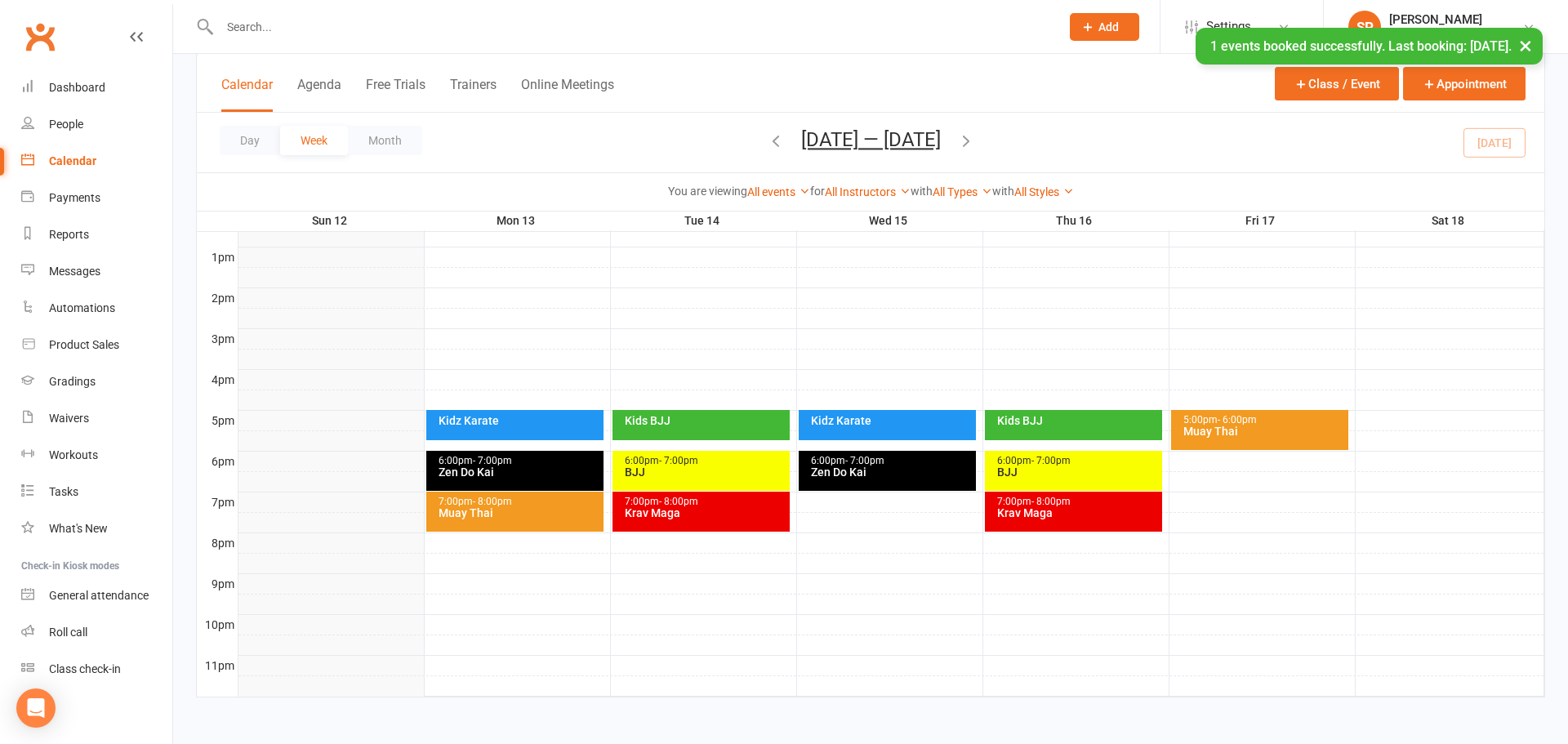
click at [1285, 429] on div "Muay Thai" at bounding box center [1264, 431] width 162 height 11
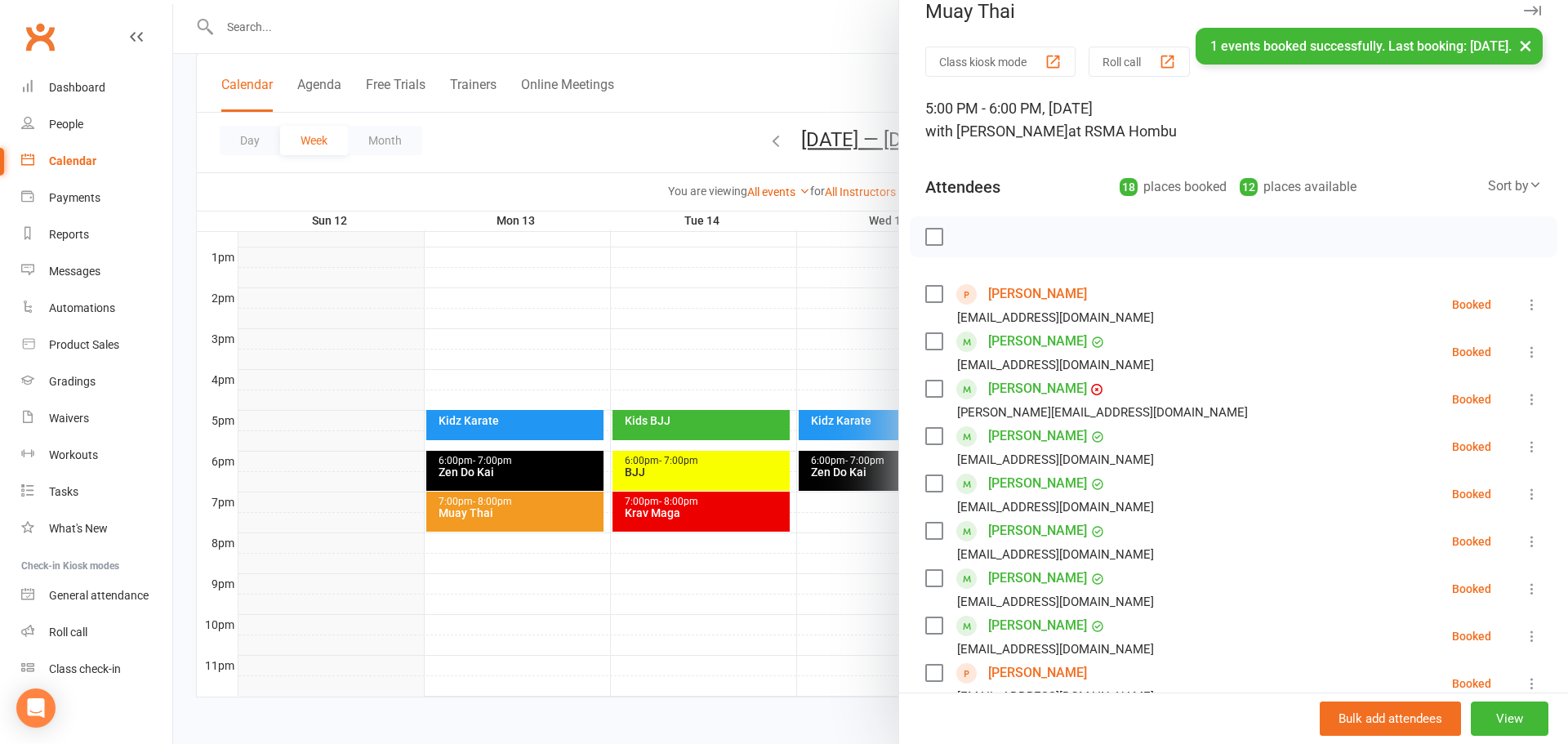
scroll to position [25, 0]
click at [1533, 302] on icon at bounding box center [1532, 302] width 16 height 16
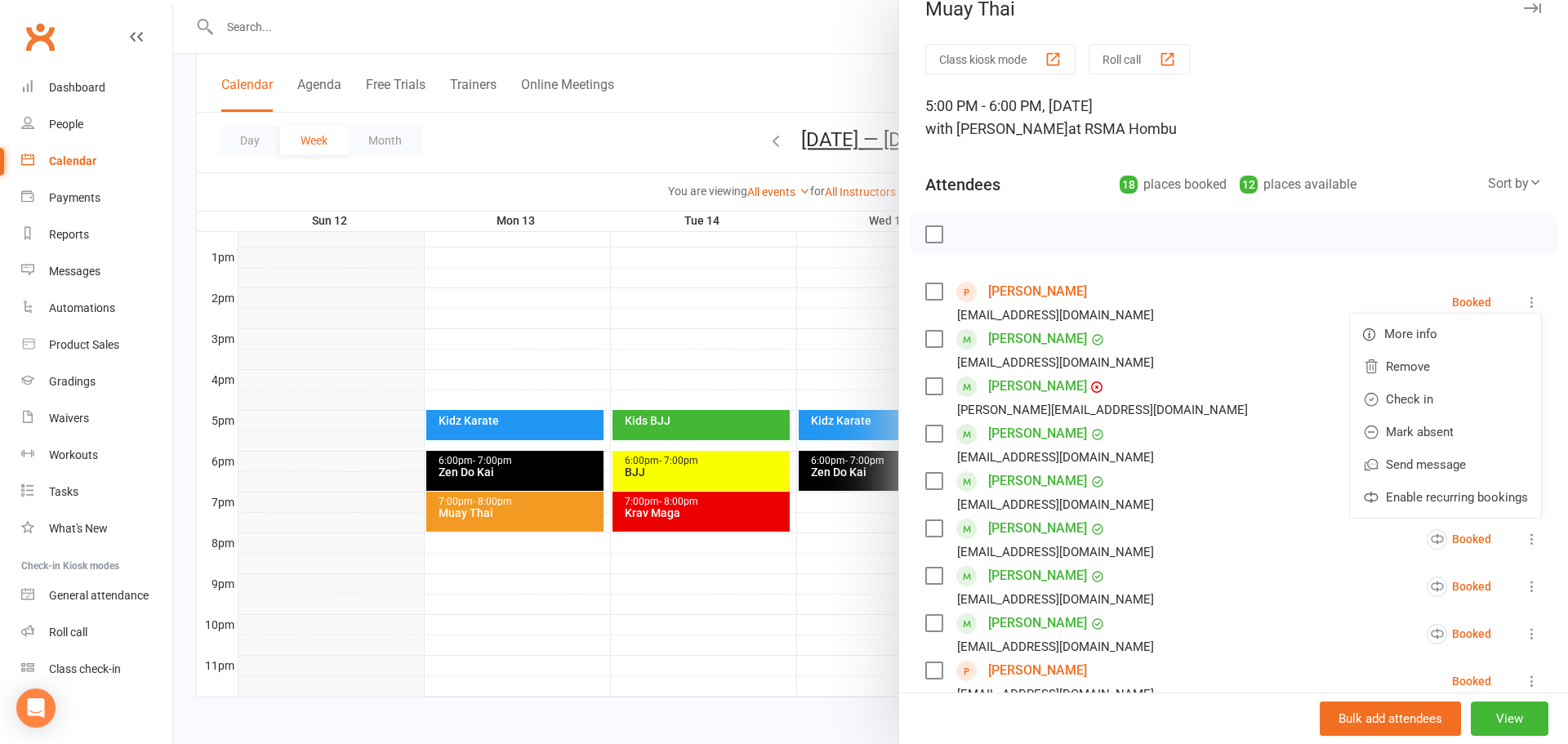
click at [674, 254] on div at bounding box center [870, 372] width 1395 height 744
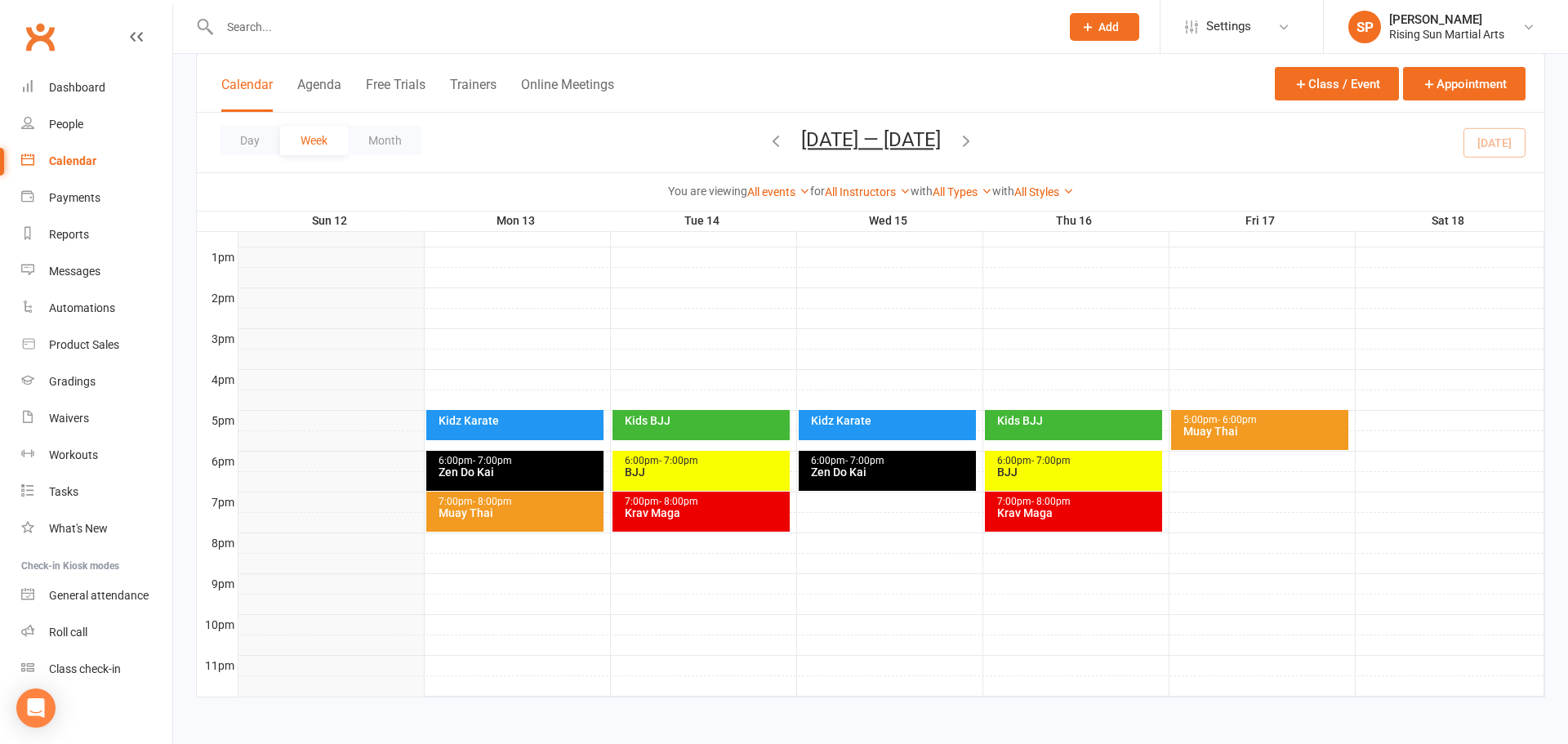
click at [1272, 415] on div "5:00pm - 6:00pm" at bounding box center [1264, 420] width 162 height 10
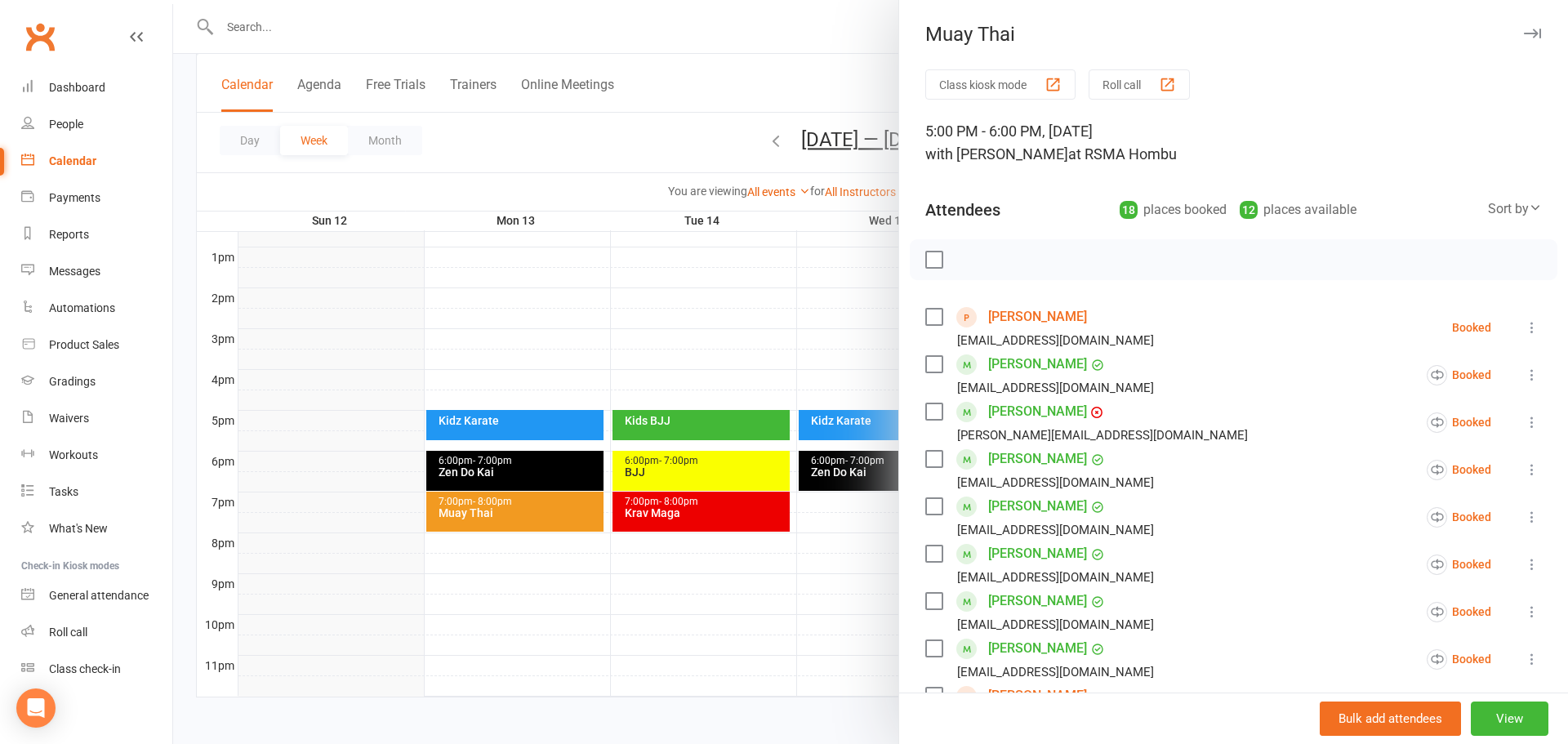
click at [1532, 329] on icon at bounding box center [1532, 327] width 16 height 16
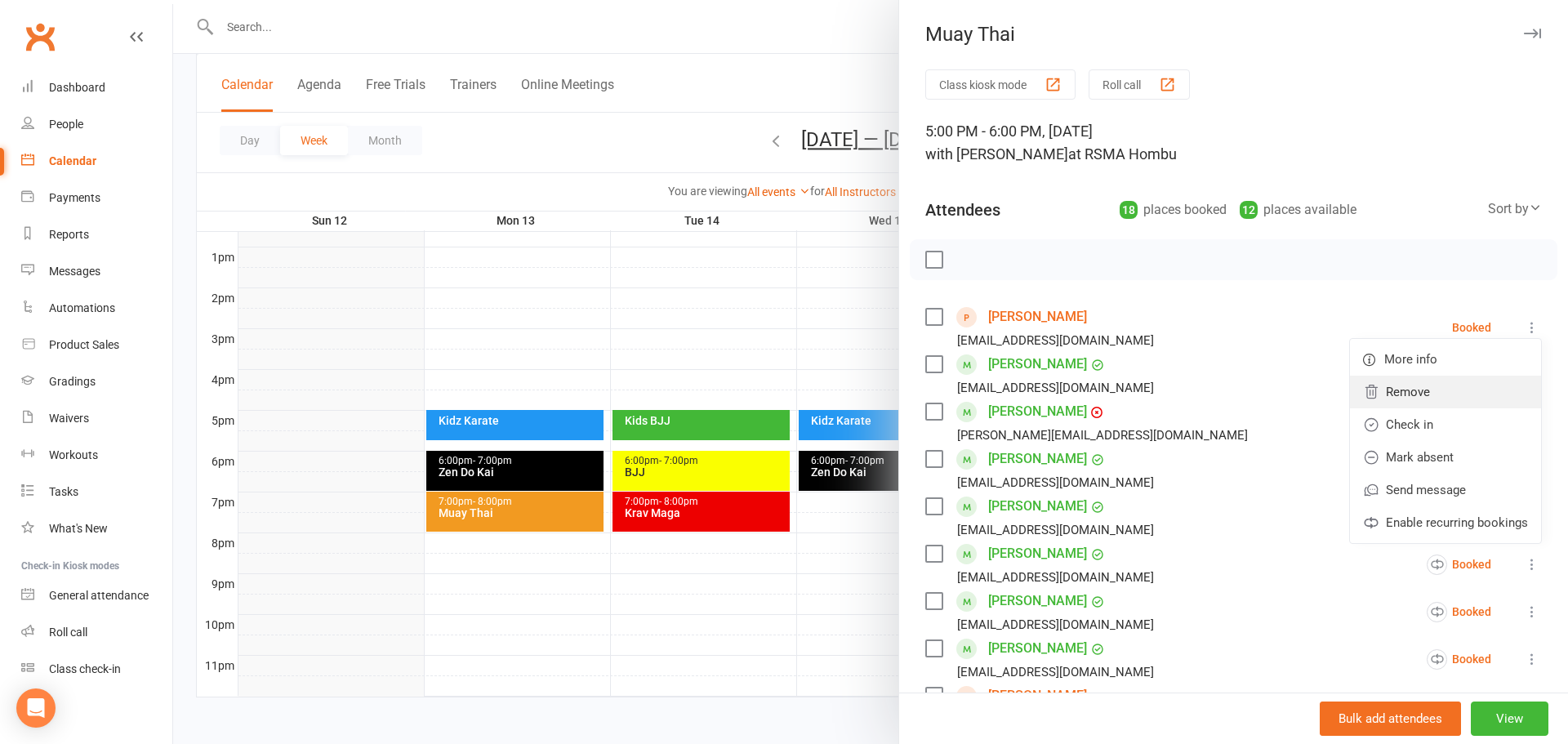
click at [1432, 387] on link "Remove" at bounding box center [1445, 392] width 191 height 33
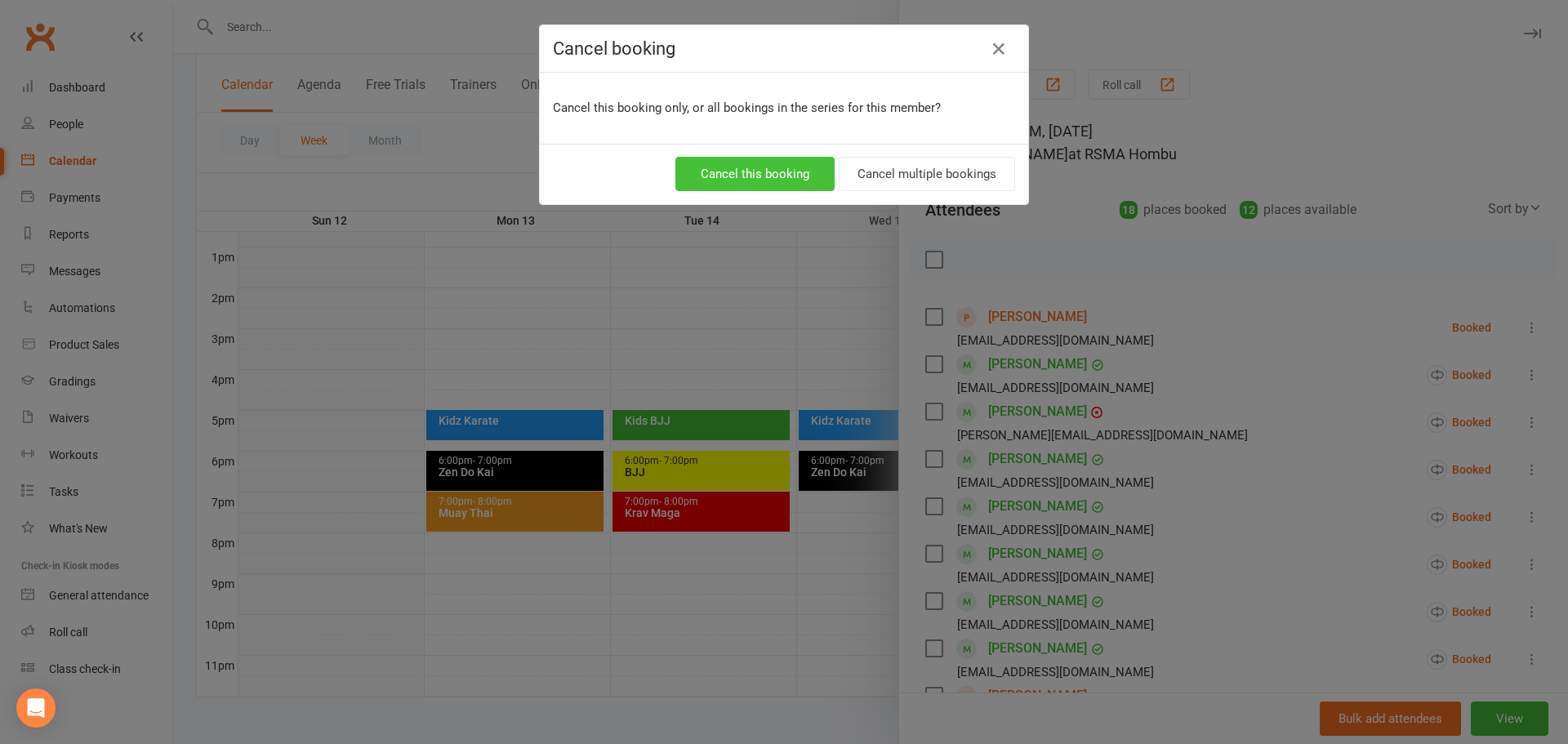
click at [795, 187] on button "Cancel this booking" at bounding box center [755, 175] width 159 height 35
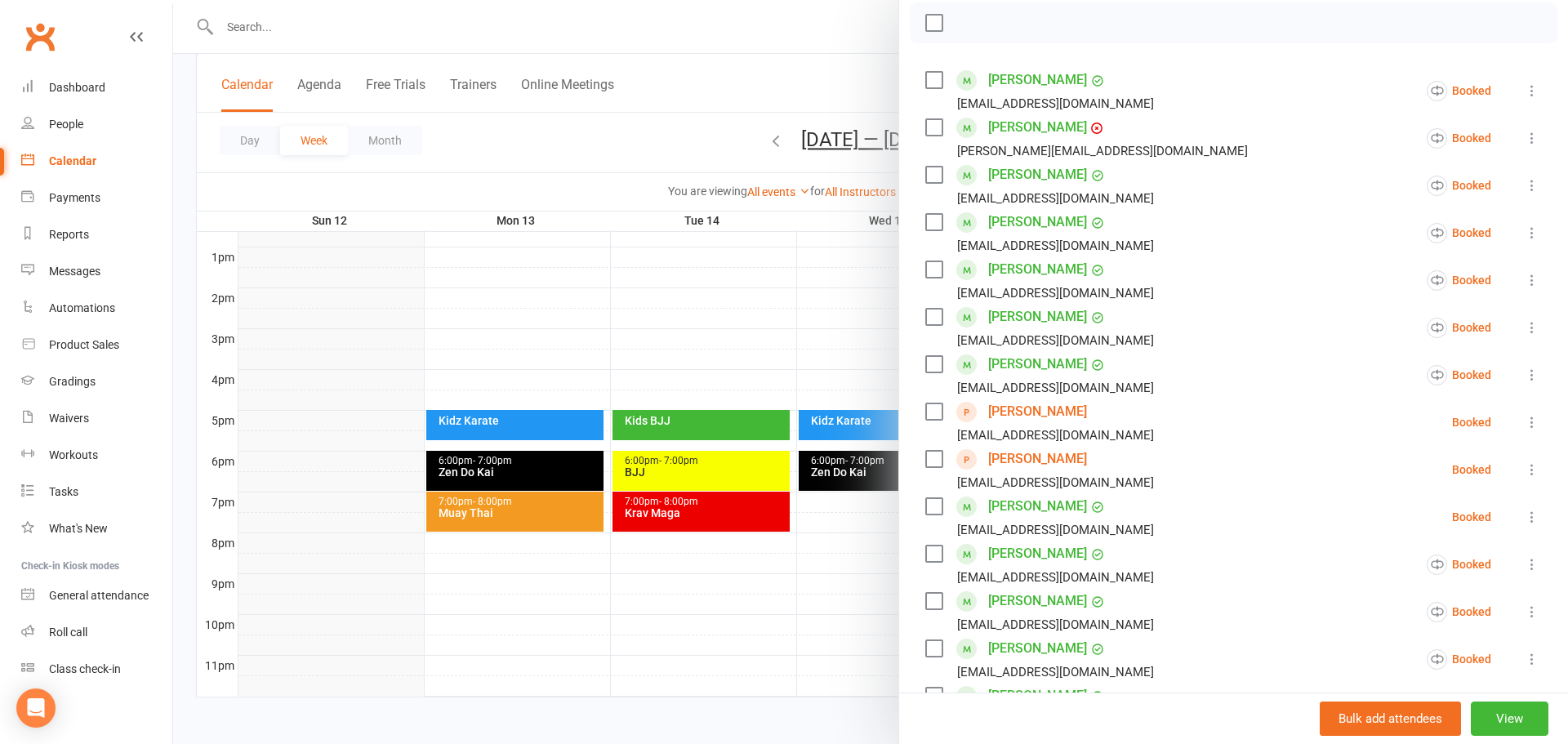
scroll to position [275, 0]
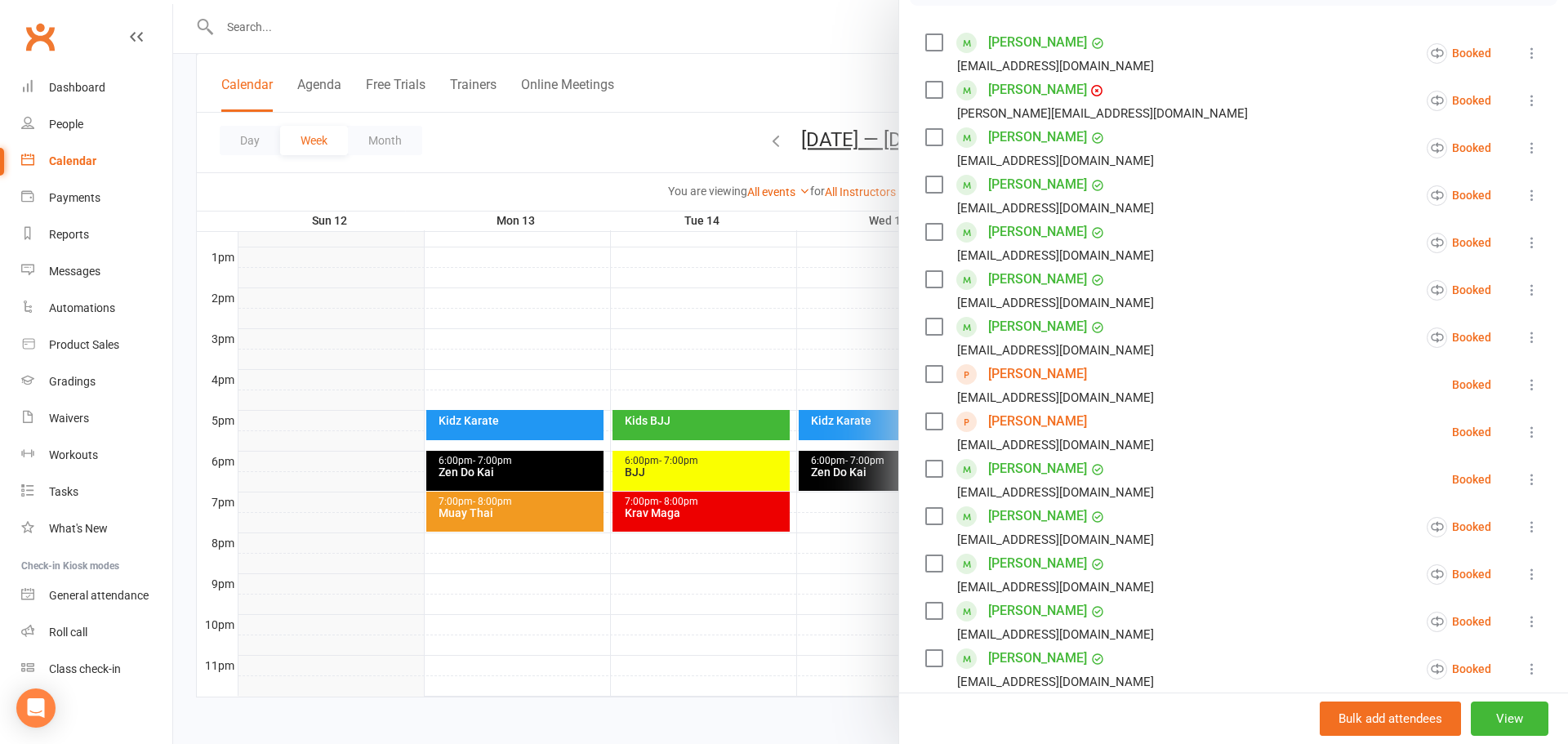
click at [1543, 387] on div "Class kiosk mode Roll call 5:00 PM - 6:00 PM, [DATE] with [PERSON_NAME] at RSMA…" at bounding box center [1234, 462] width 669 height 1334
click at [1532, 389] on icon at bounding box center [1532, 385] width 16 height 16
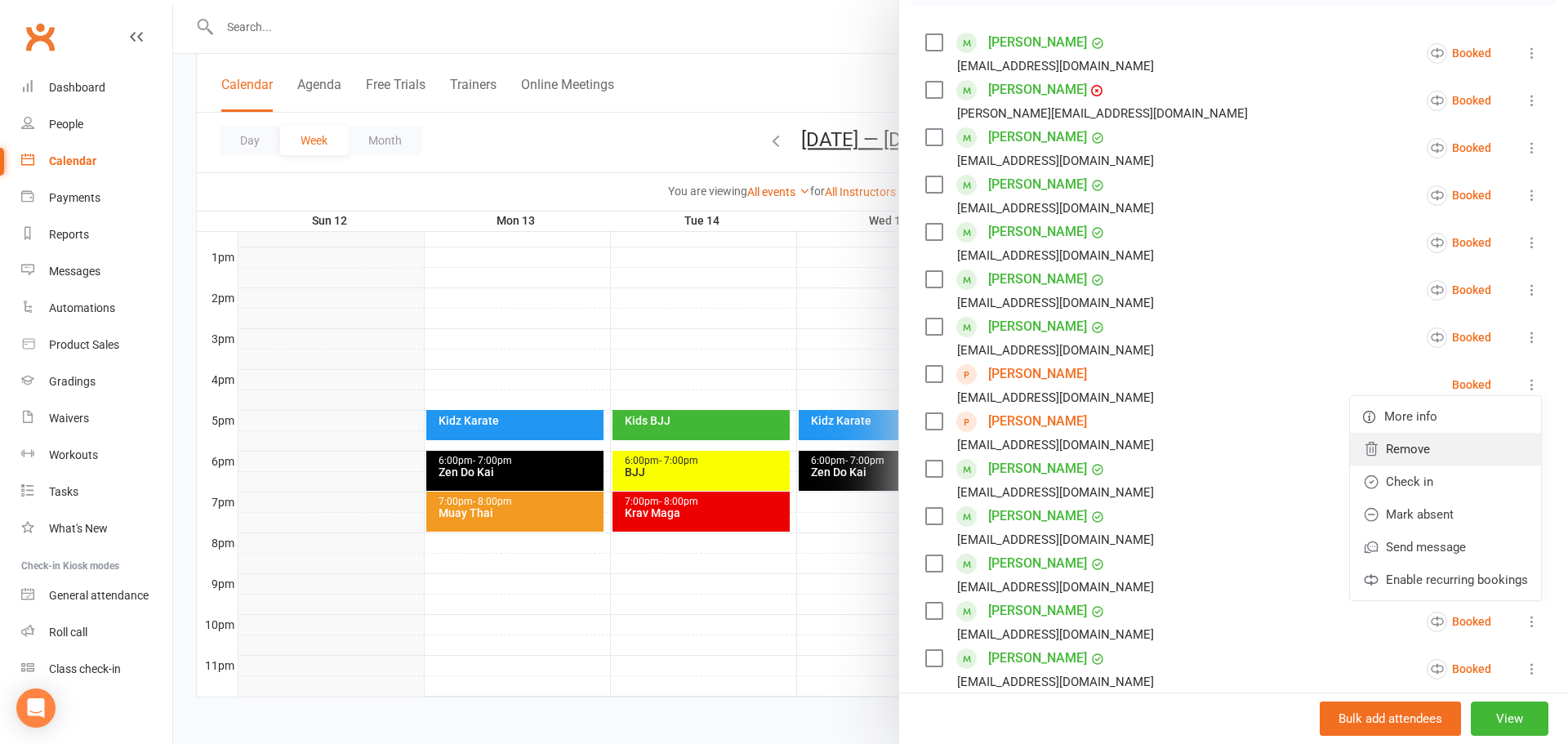
click at [1388, 446] on link "Remove" at bounding box center [1445, 449] width 191 height 33
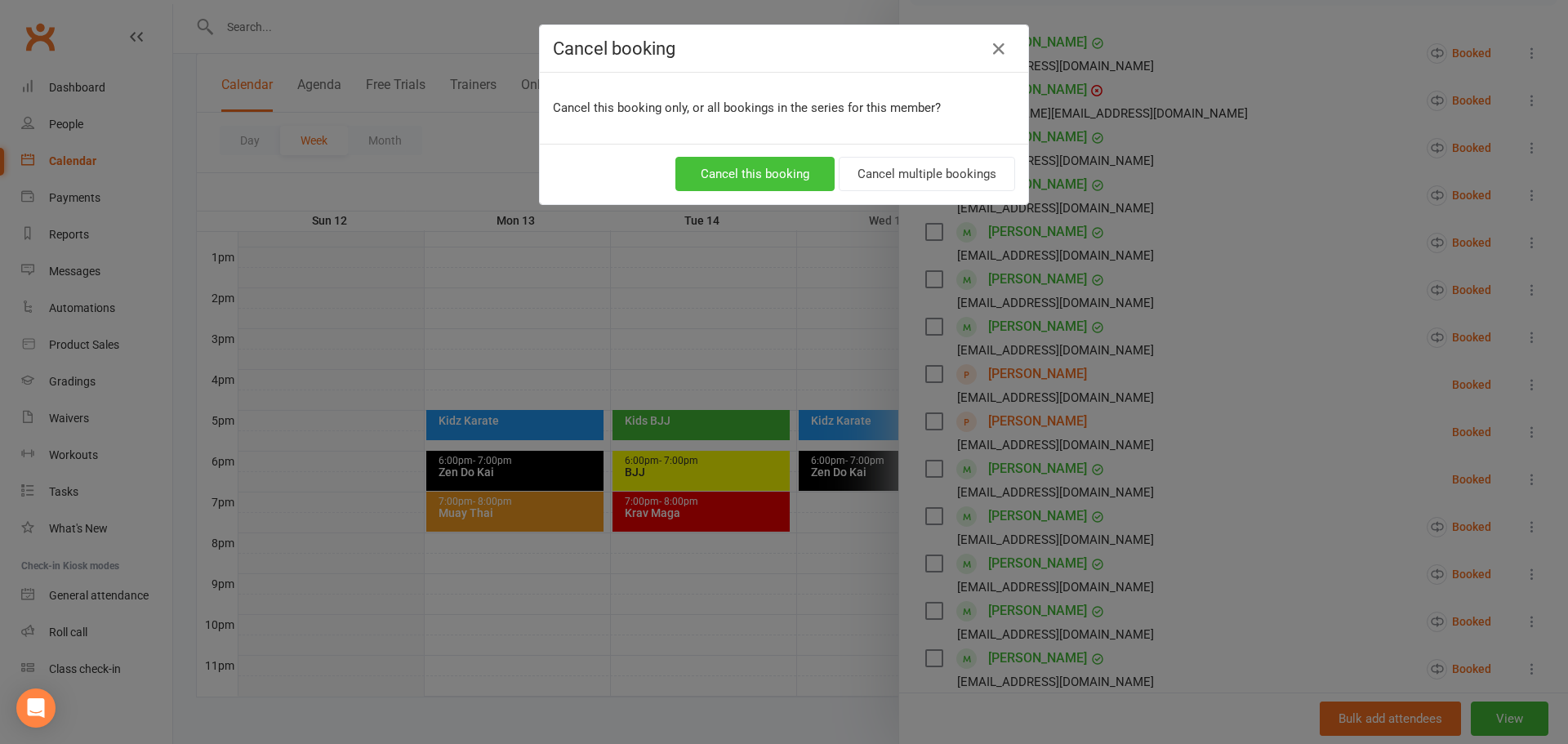
click at [793, 172] on button "Cancel this booking" at bounding box center [755, 175] width 159 height 35
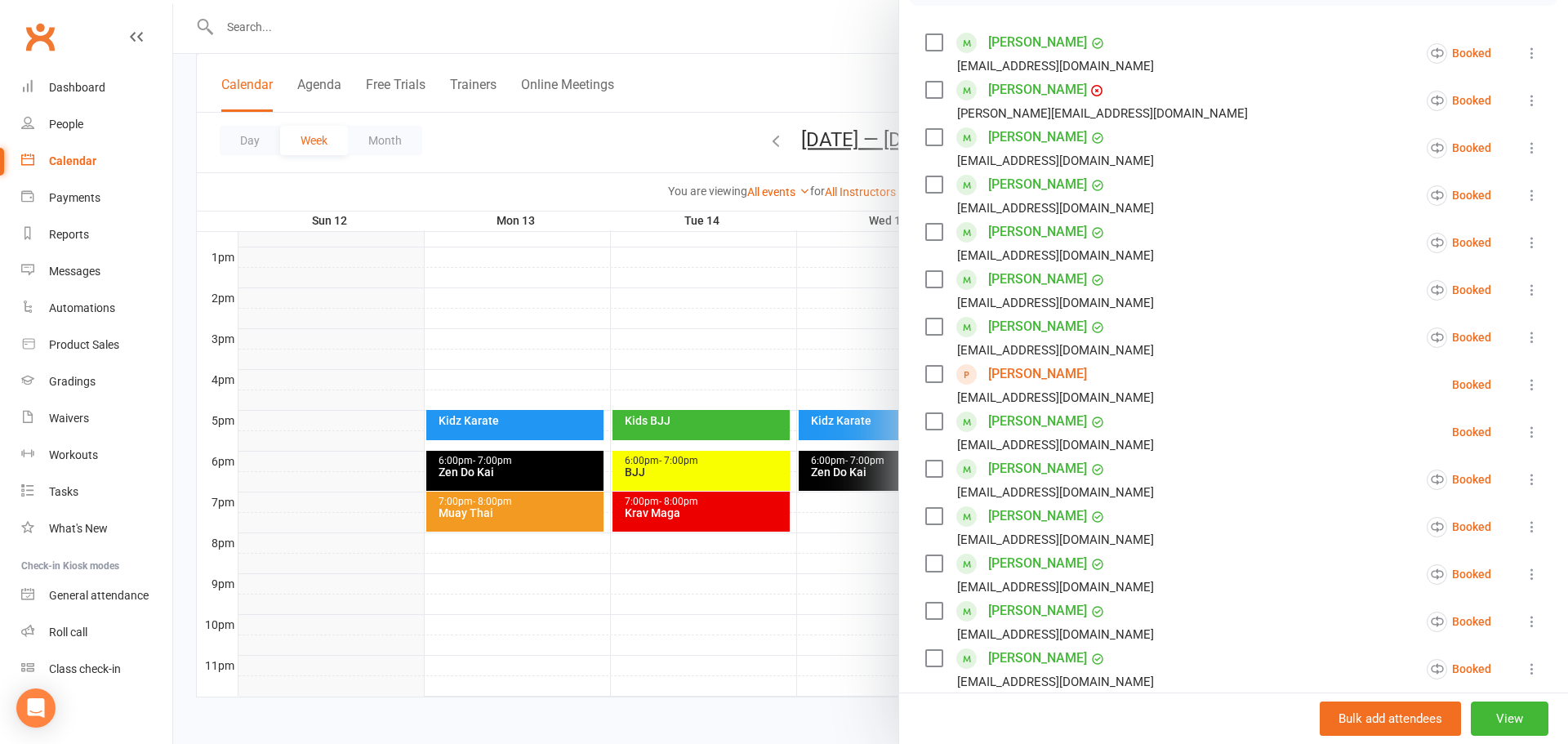
click at [1533, 383] on icon at bounding box center [1532, 385] width 16 height 16
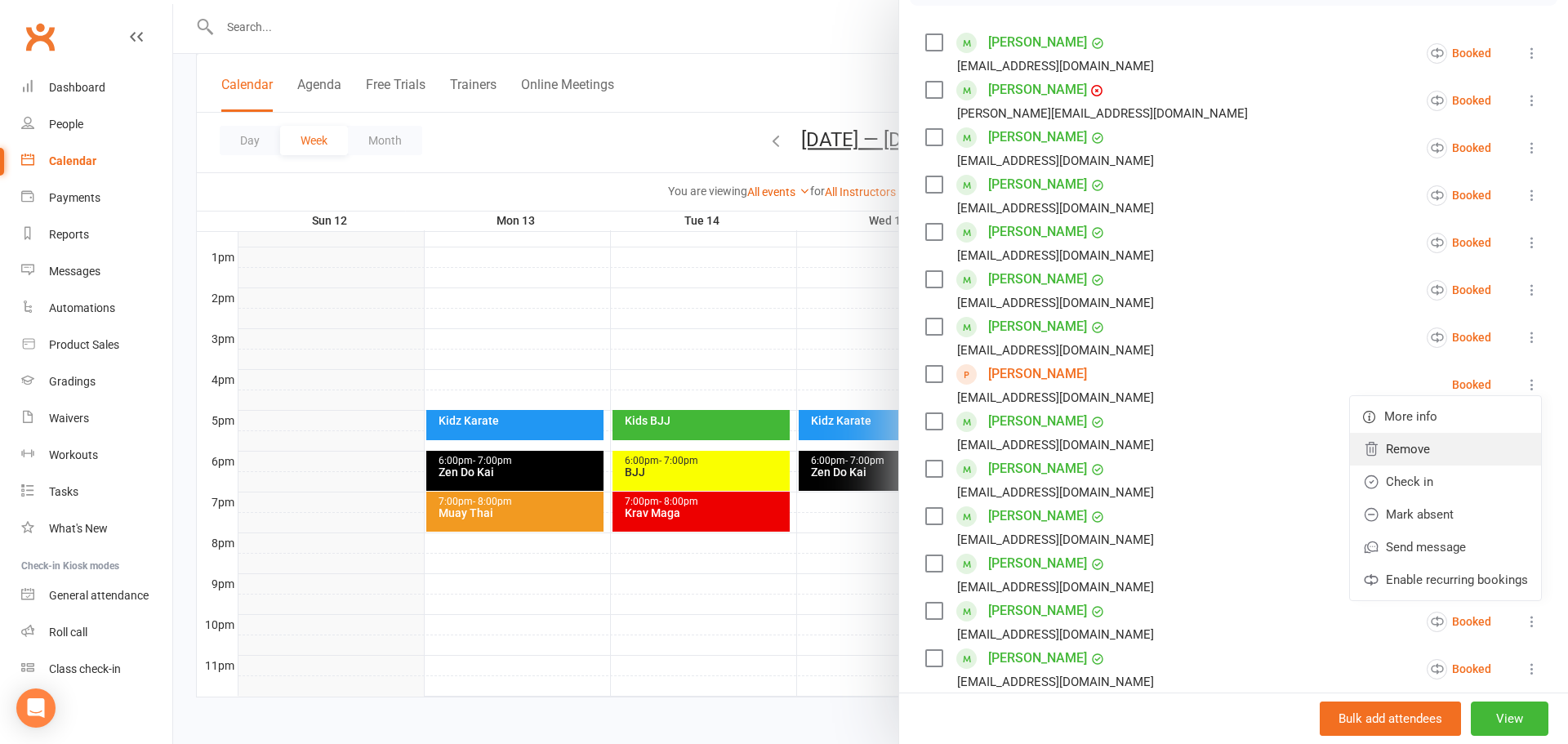
click at [1428, 443] on link "Remove" at bounding box center [1445, 449] width 191 height 33
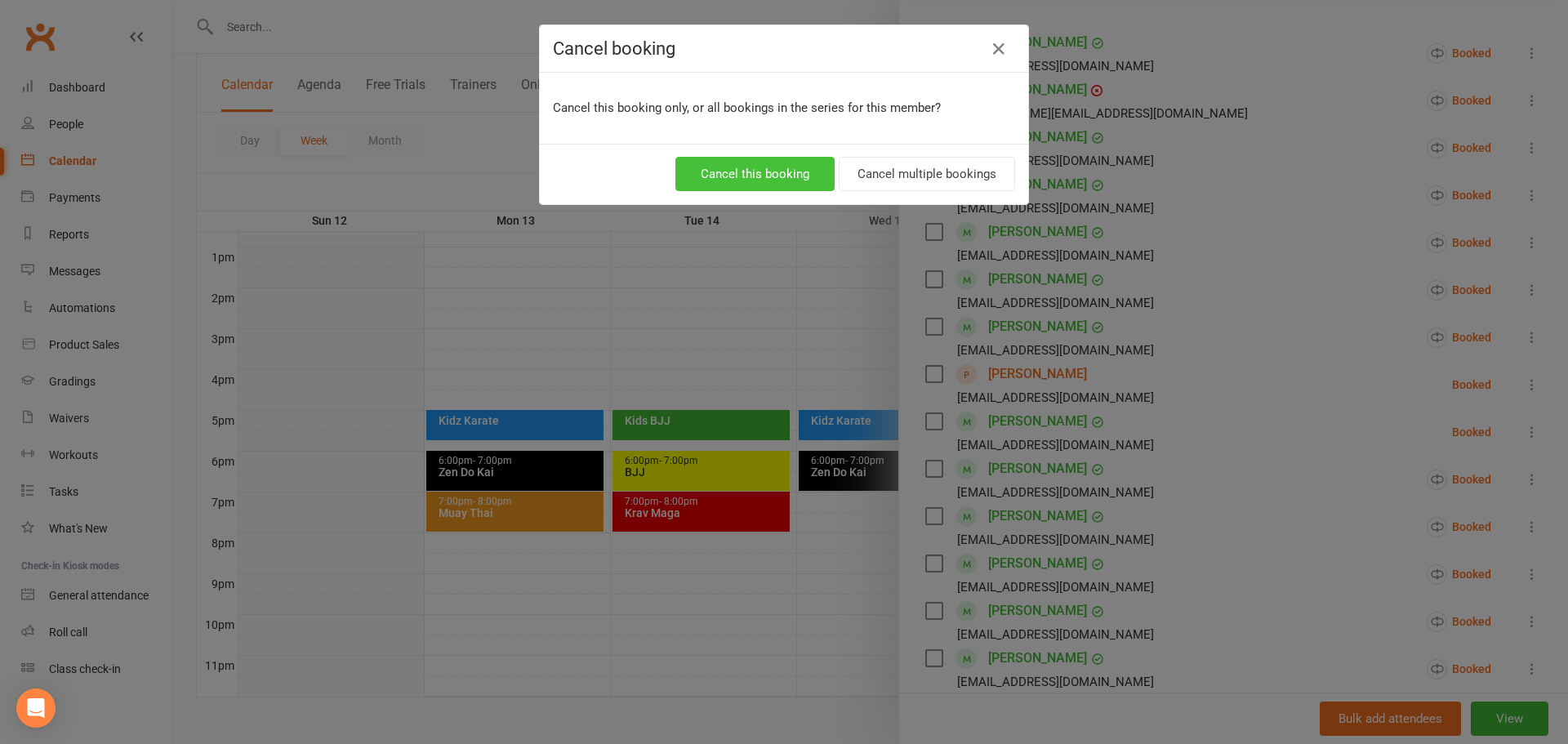
click at [792, 162] on button "Cancel this booking" at bounding box center [755, 175] width 159 height 35
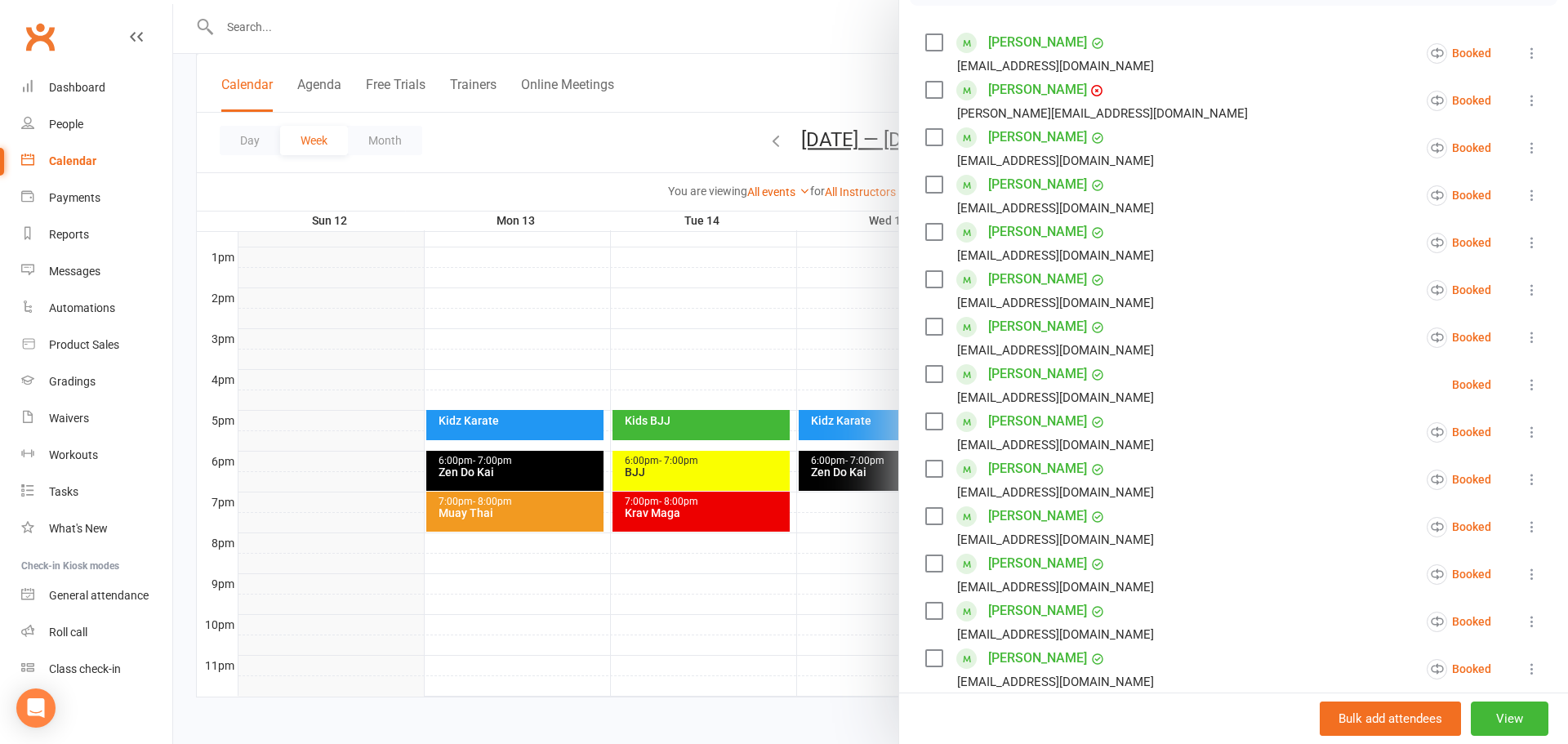
click at [720, 173] on div at bounding box center [870, 372] width 1395 height 744
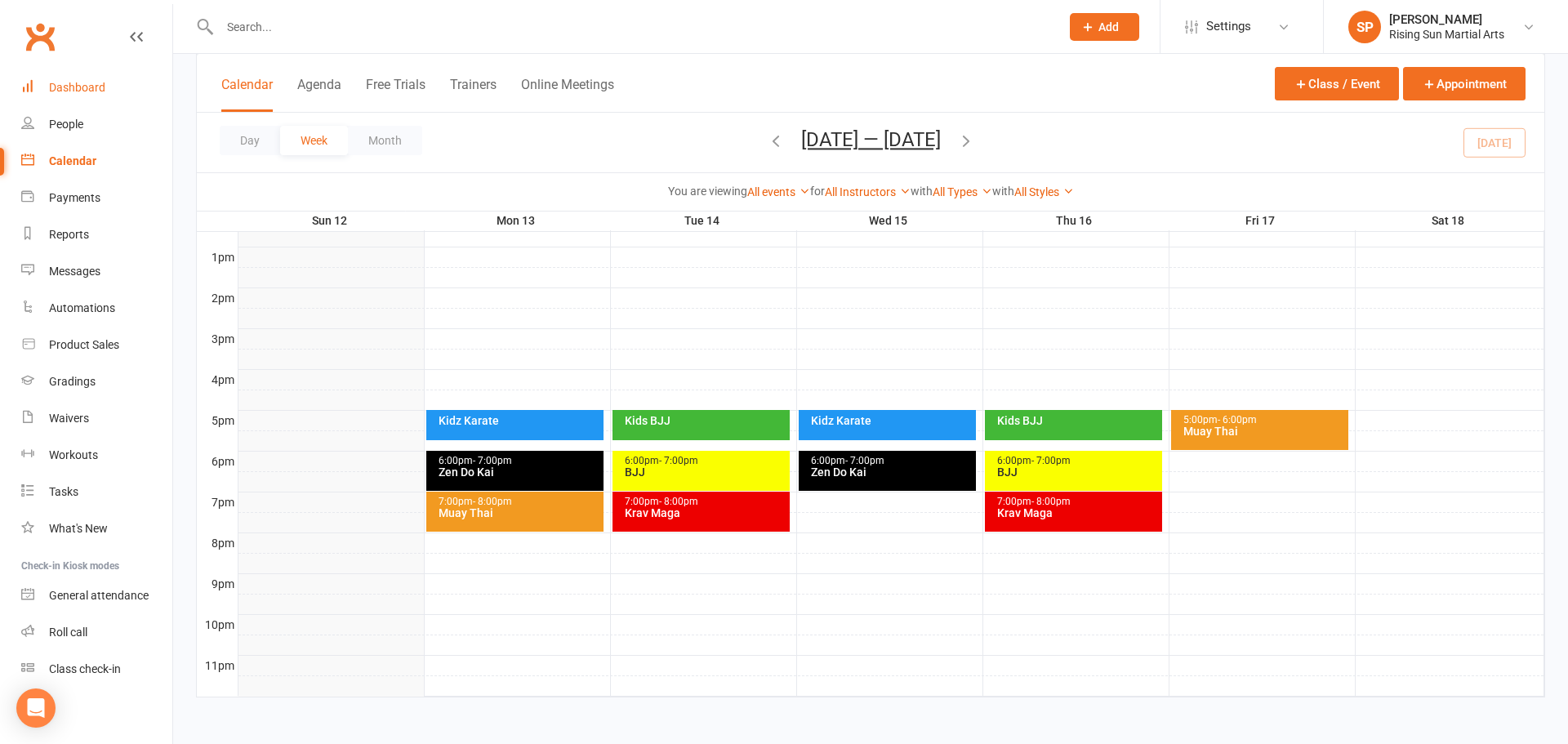
click at [96, 92] on div "Dashboard" at bounding box center [77, 87] width 56 height 13
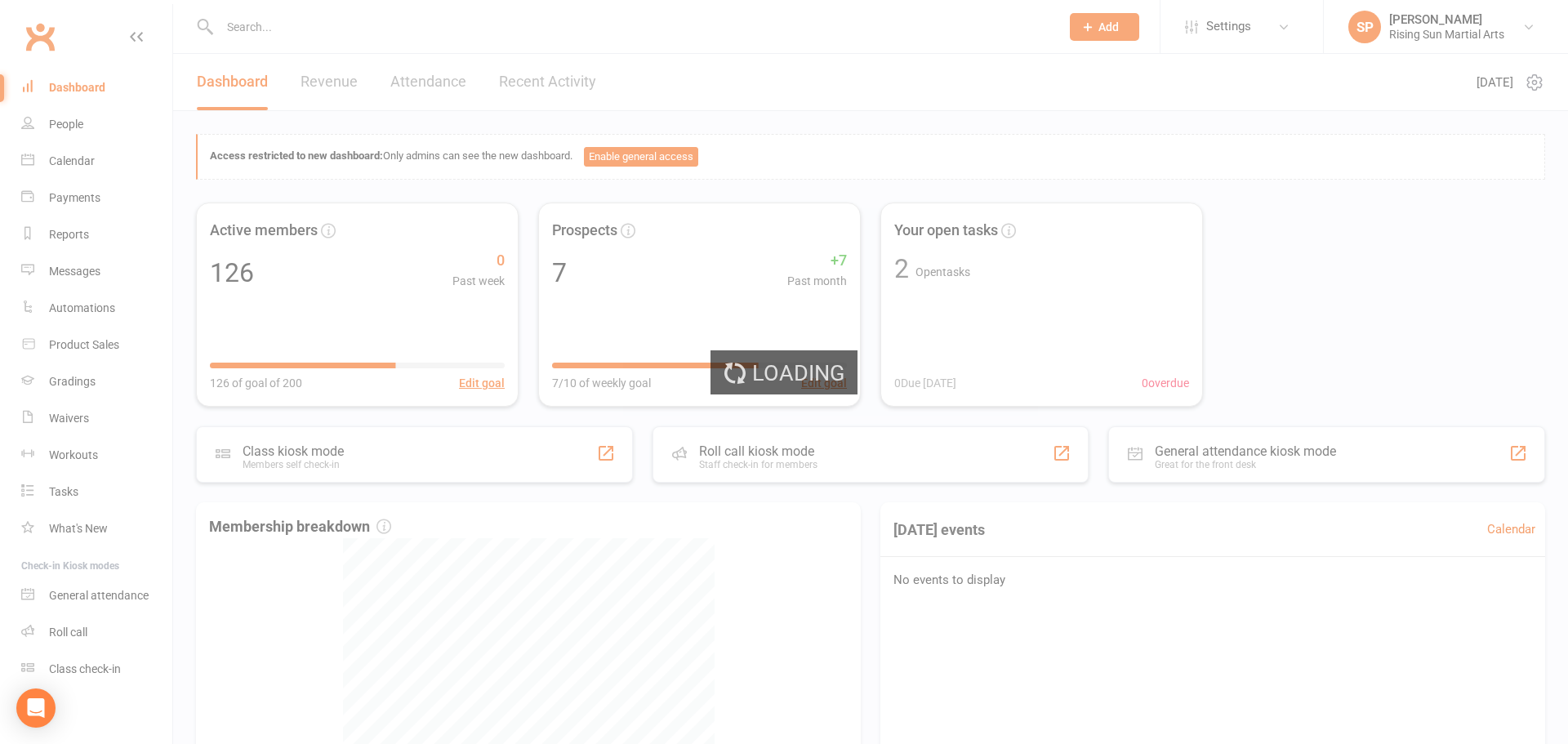
select select "no_trial"
select select "100"
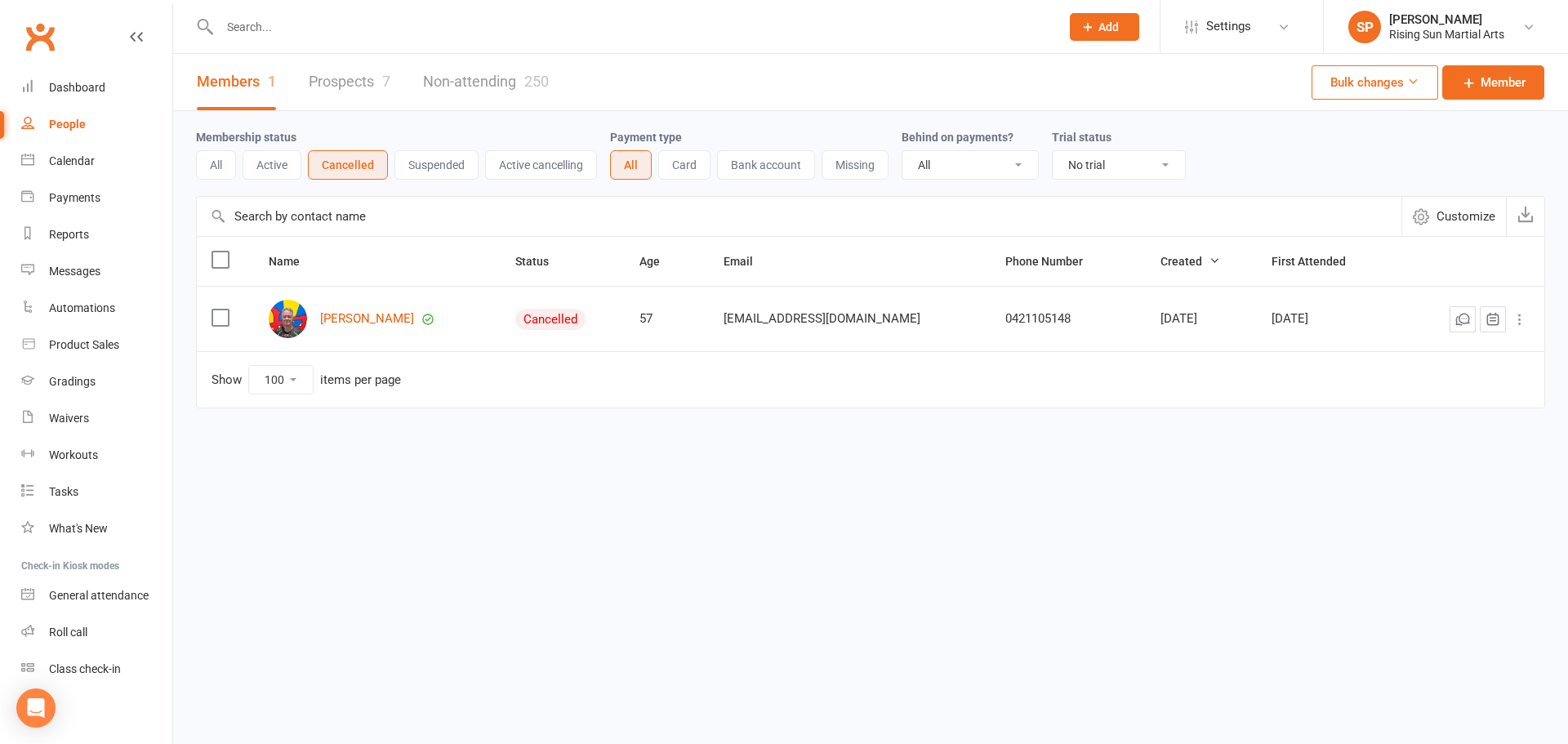
click at [342, 306] on div "[PERSON_NAME]" at bounding box center [377, 319] width 217 height 38
click at [342, 313] on link "[PERSON_NAME]" at bounding box center [367, 319] width 94 height 14
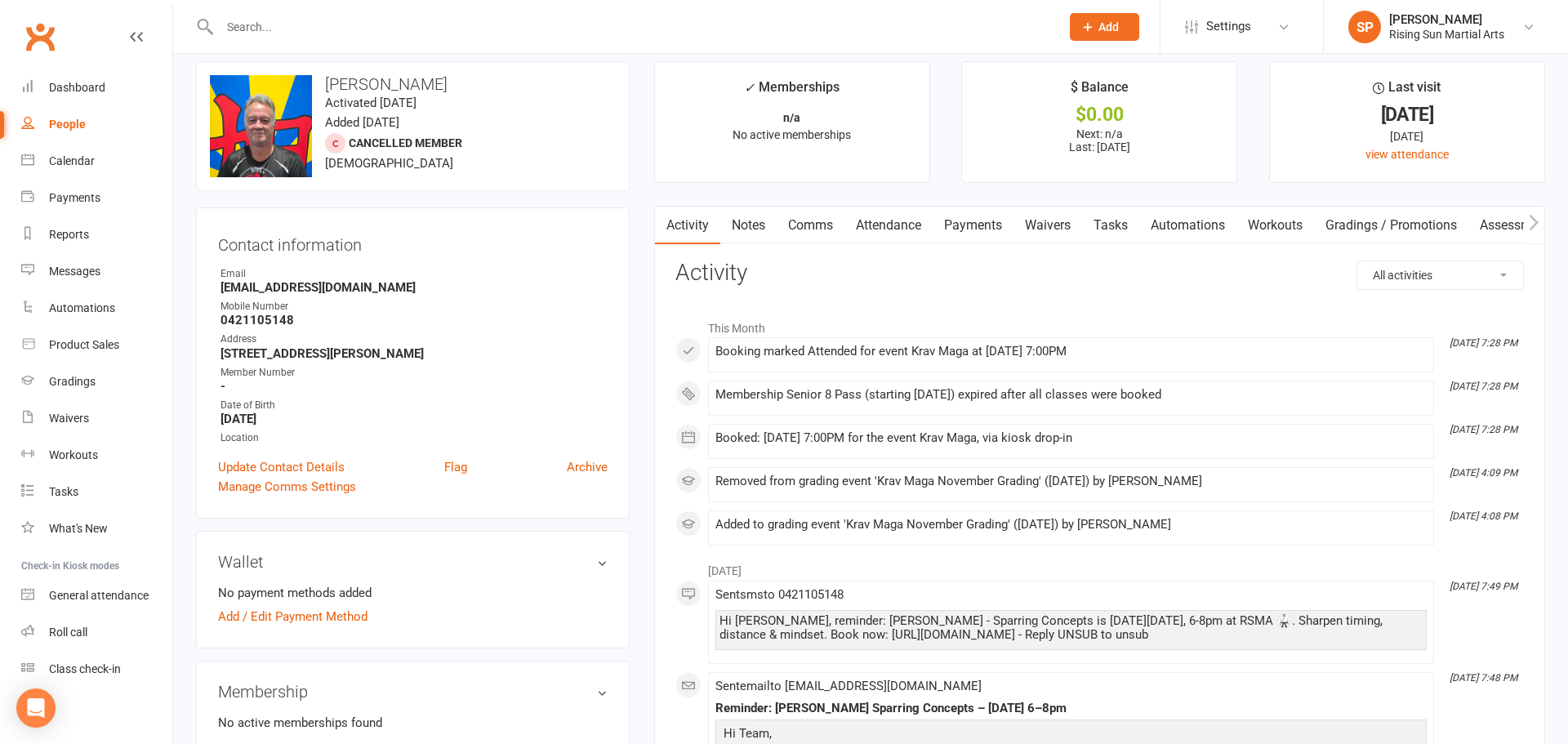
scroll to position [16, 0]
click at [821, 232] on link "Comms" at bounding box center [810, 224] width 67 height 37
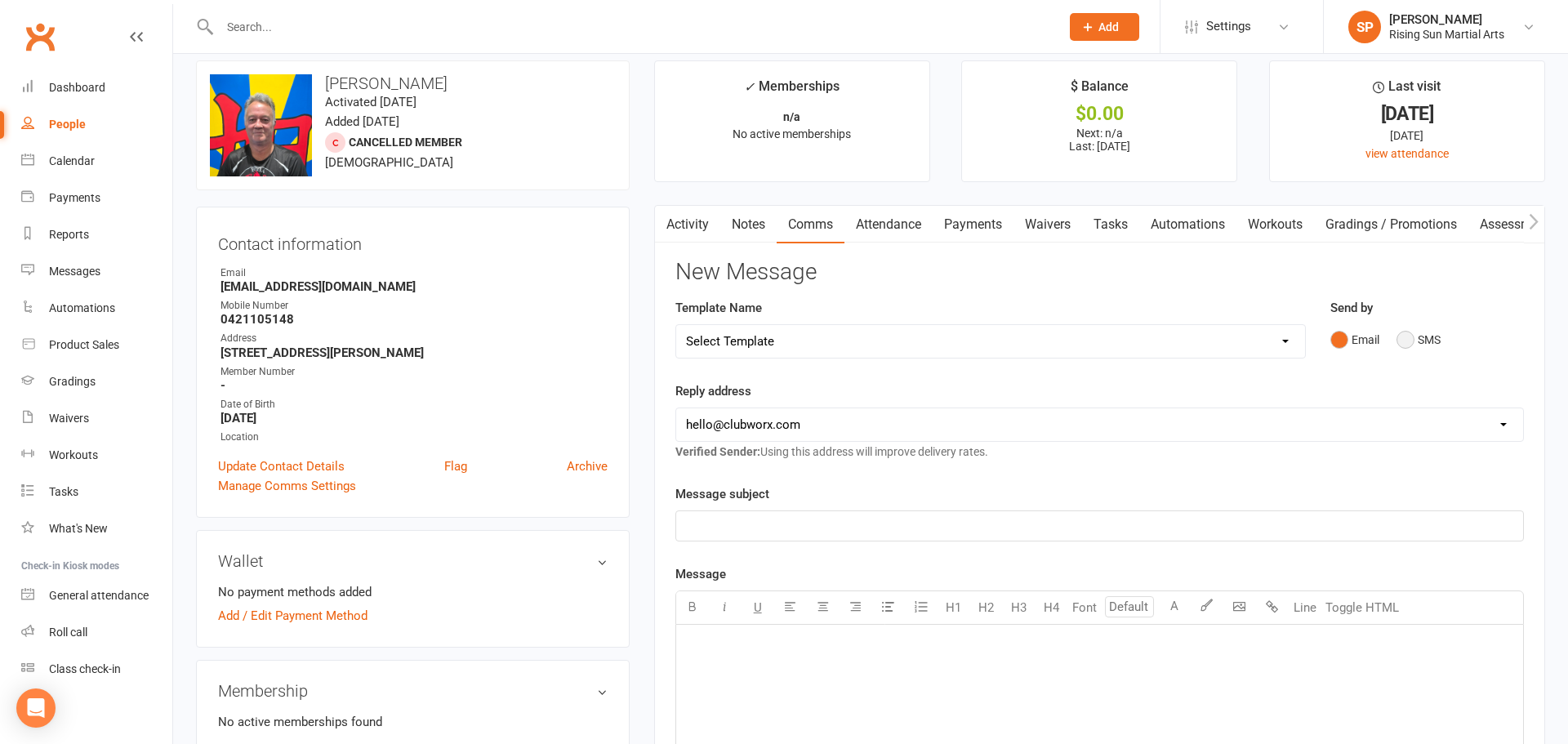
click at [1419, 346] on button "SMS" at bounding box center [1419, 340] width 44 height 31
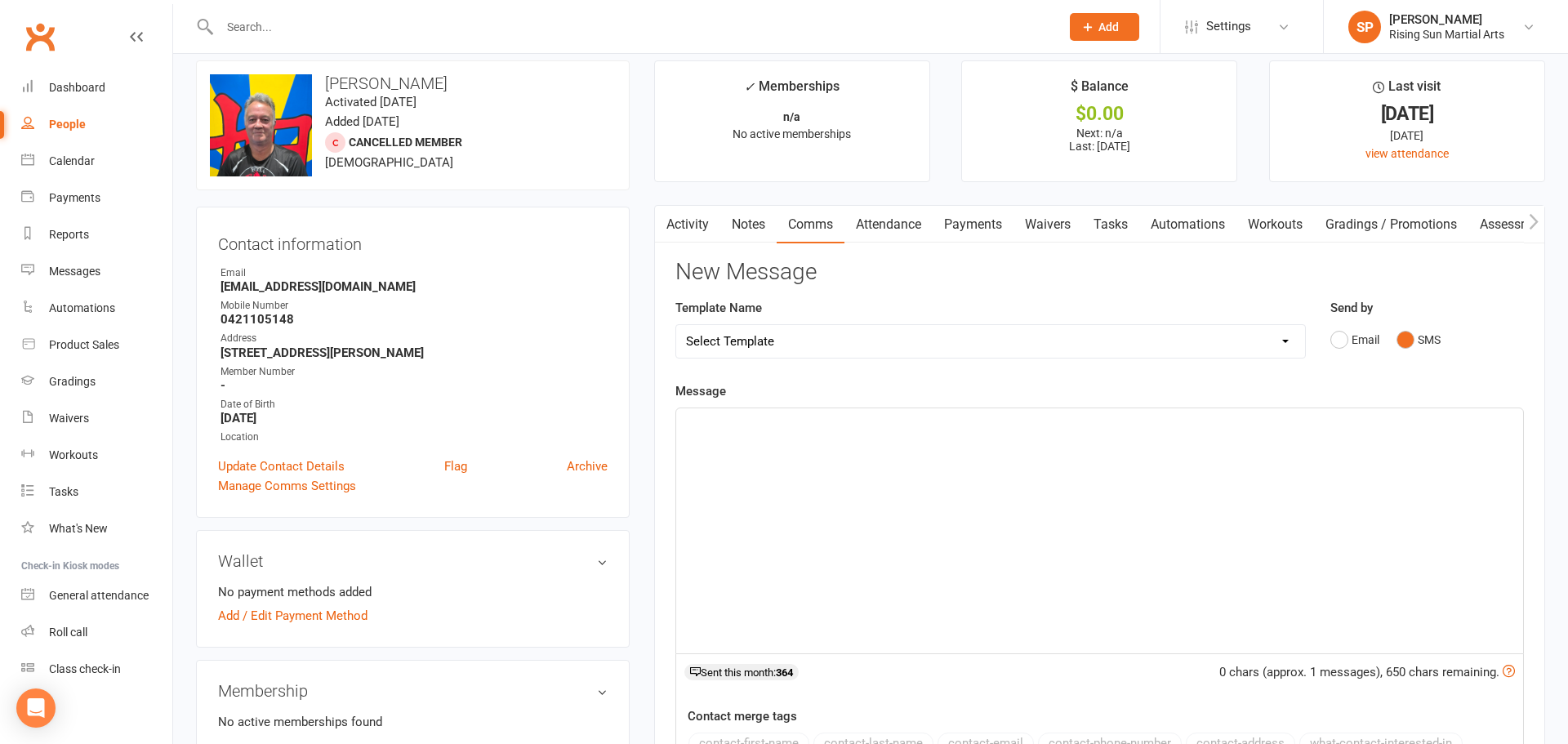
click at [1003, 353] on select "Select Template [Email] 1 Month Absentee Follow Up Email (Automation) [SMS] 1 M…" at bounding box center [991, 341] width 629 height 33
select select "27"
click at [676, 325] on select "Select Template [Email] 1 Month Absentee Follow Up Email (Automation) [SMS] 1 M…" at bounding box center [991, 341] width 629 height 33
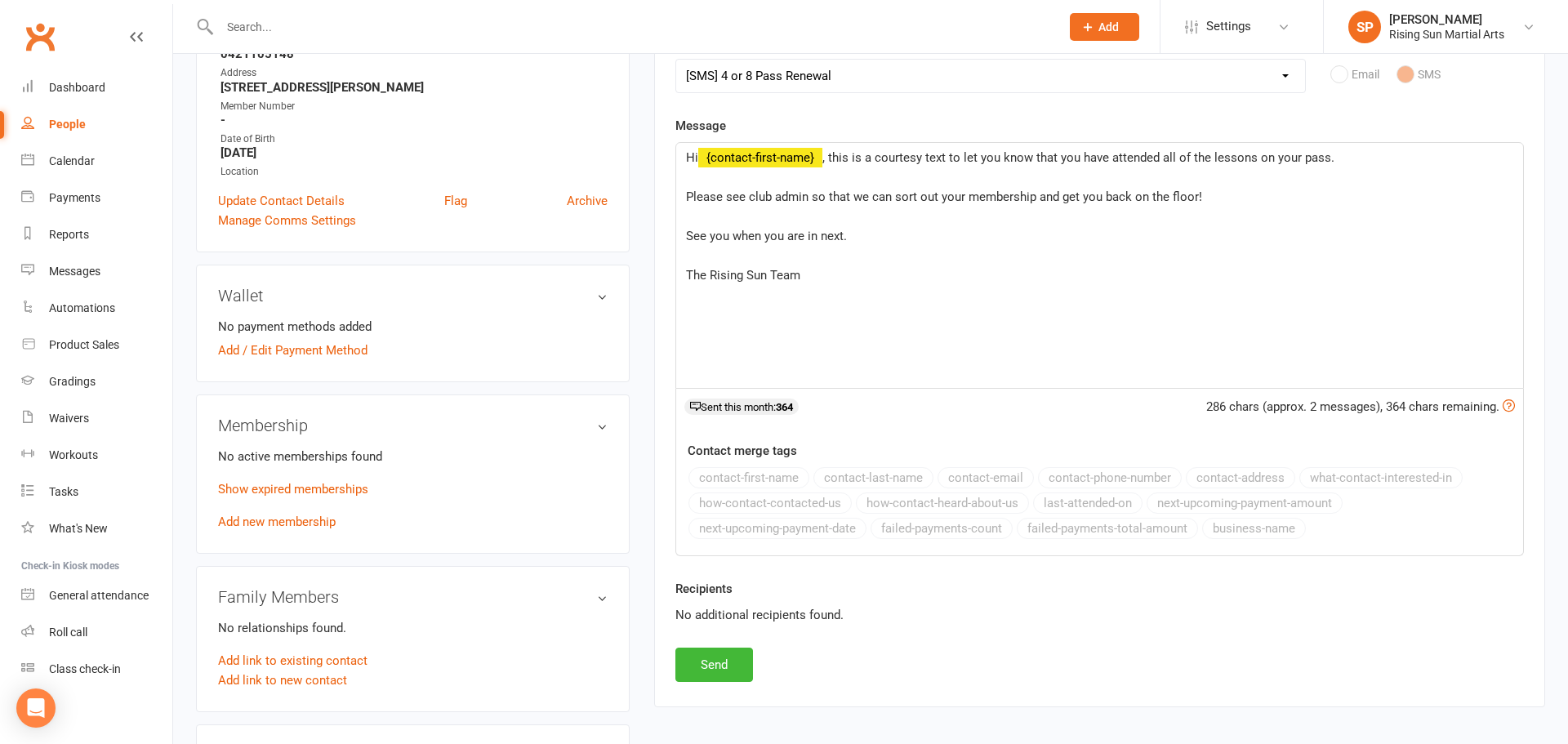
scroll to position [454, 0]
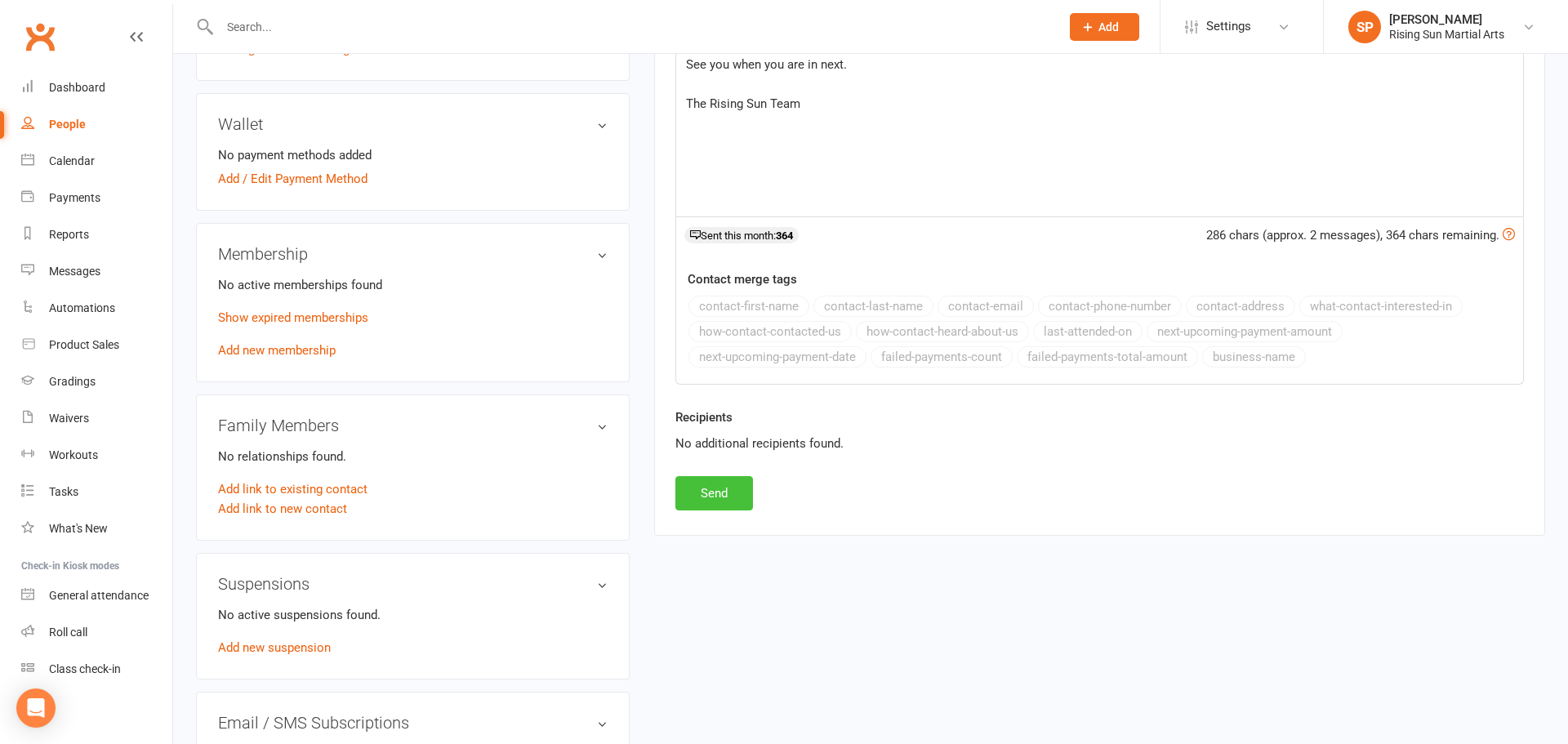
click at [721, 492] on button "Send" at bounding box center [714, 493] width 78 height 35
select select
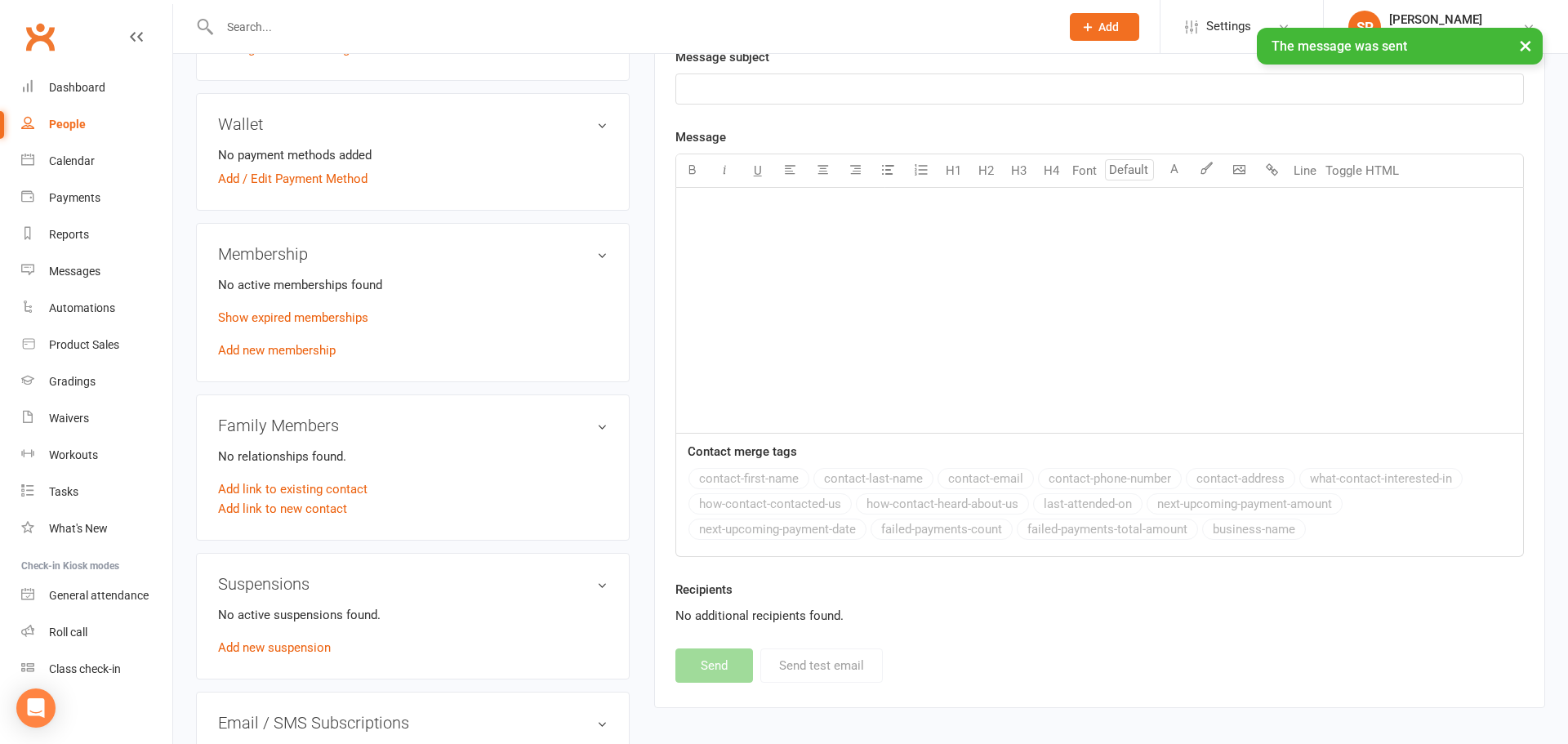
scroll to position [0, 0]
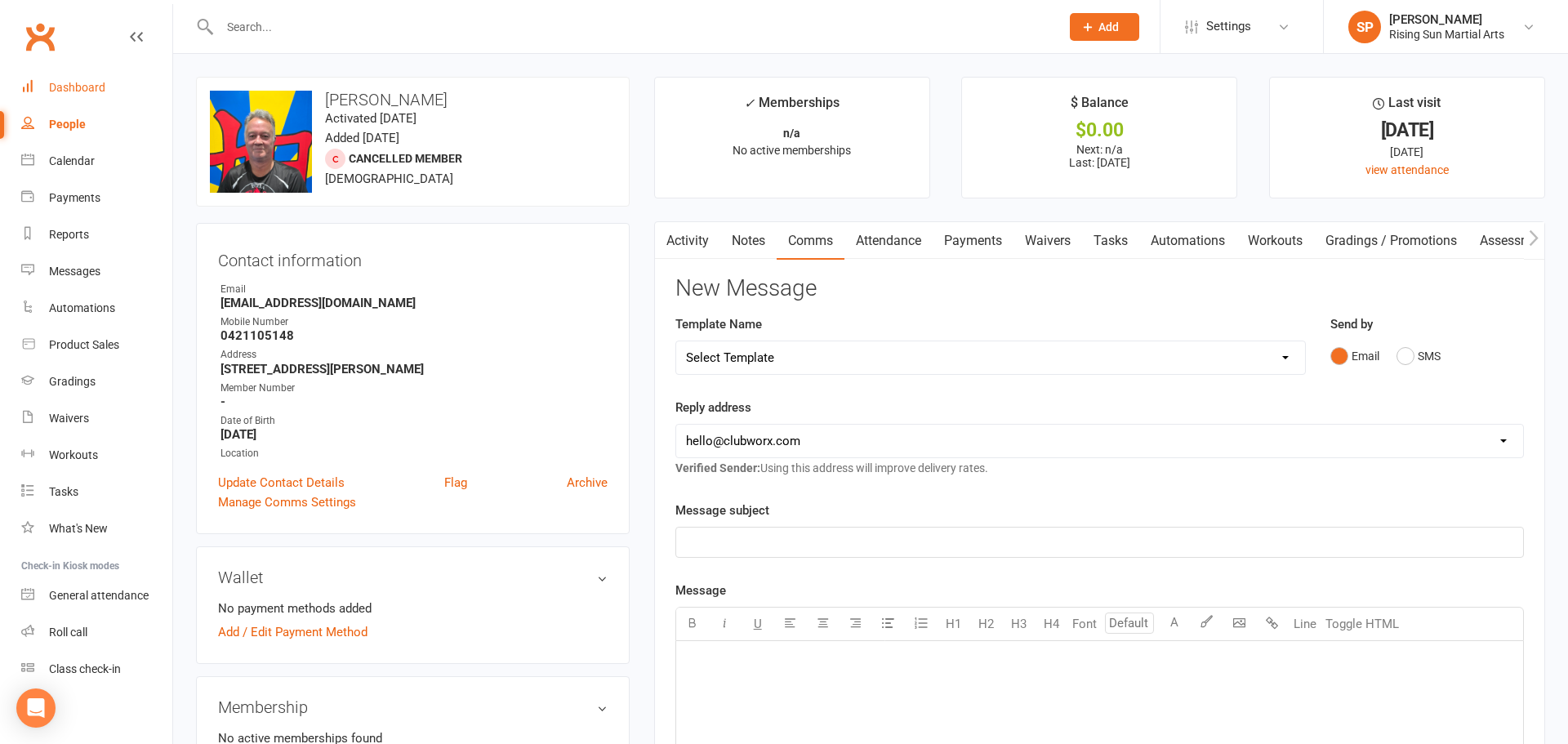
click at [67, 88] on div "Dashboard" at bounding box center [77, 87] width 56 height 13
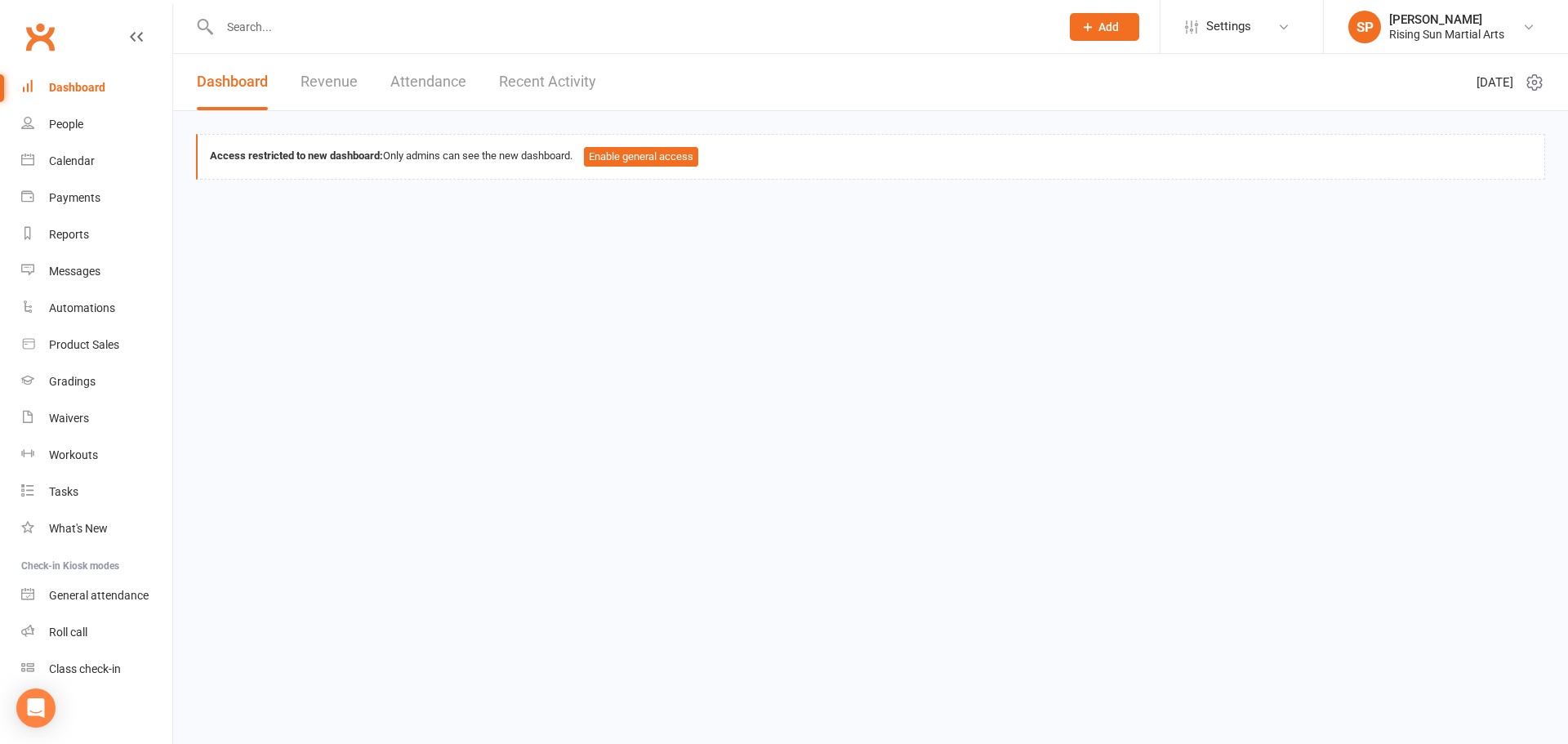
click at [333, 92] on link "Revenue" at bounding box center [329, 81] width 57 height 56
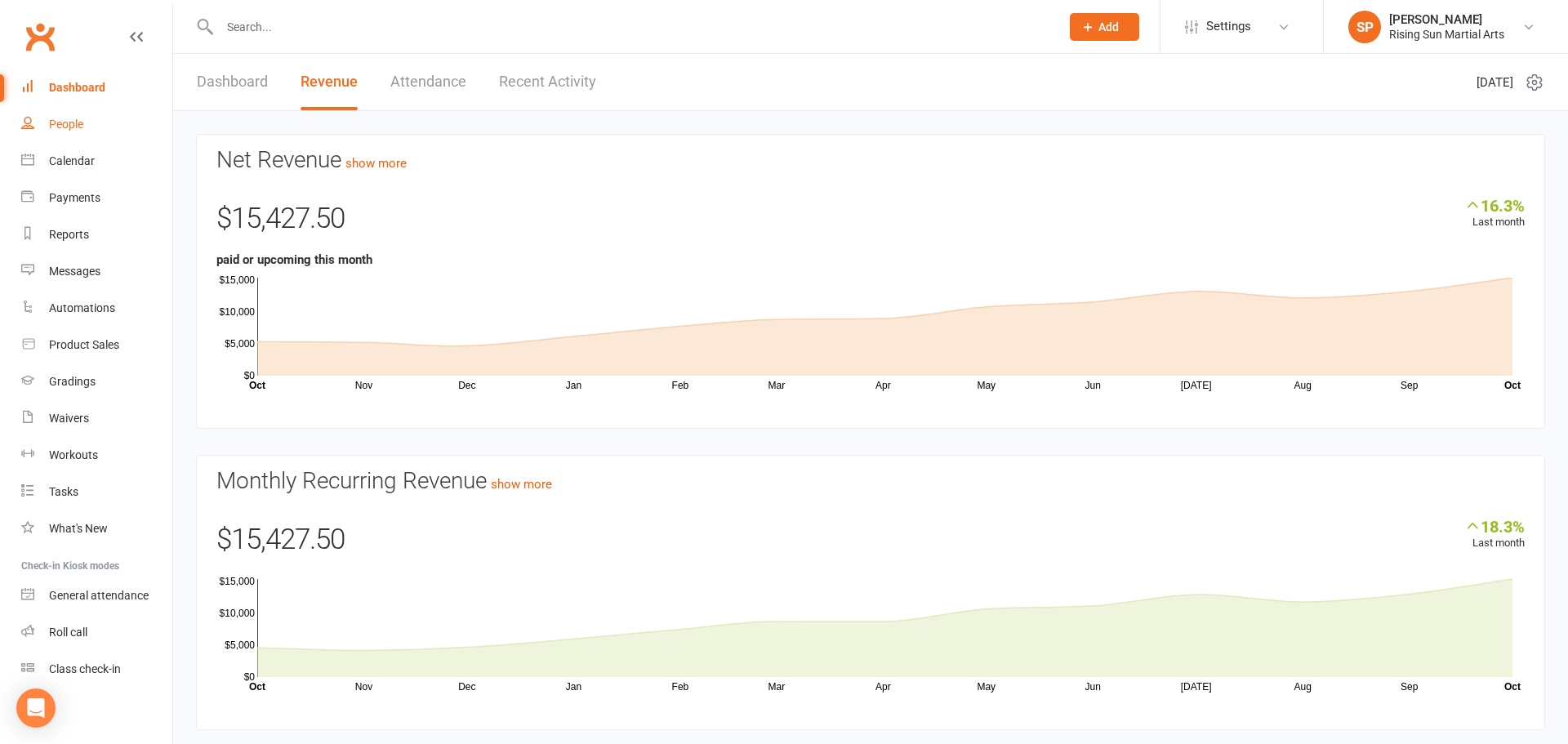
click at [77, 133] on link "People" at bounding box center [97, 124] width 151 height 37
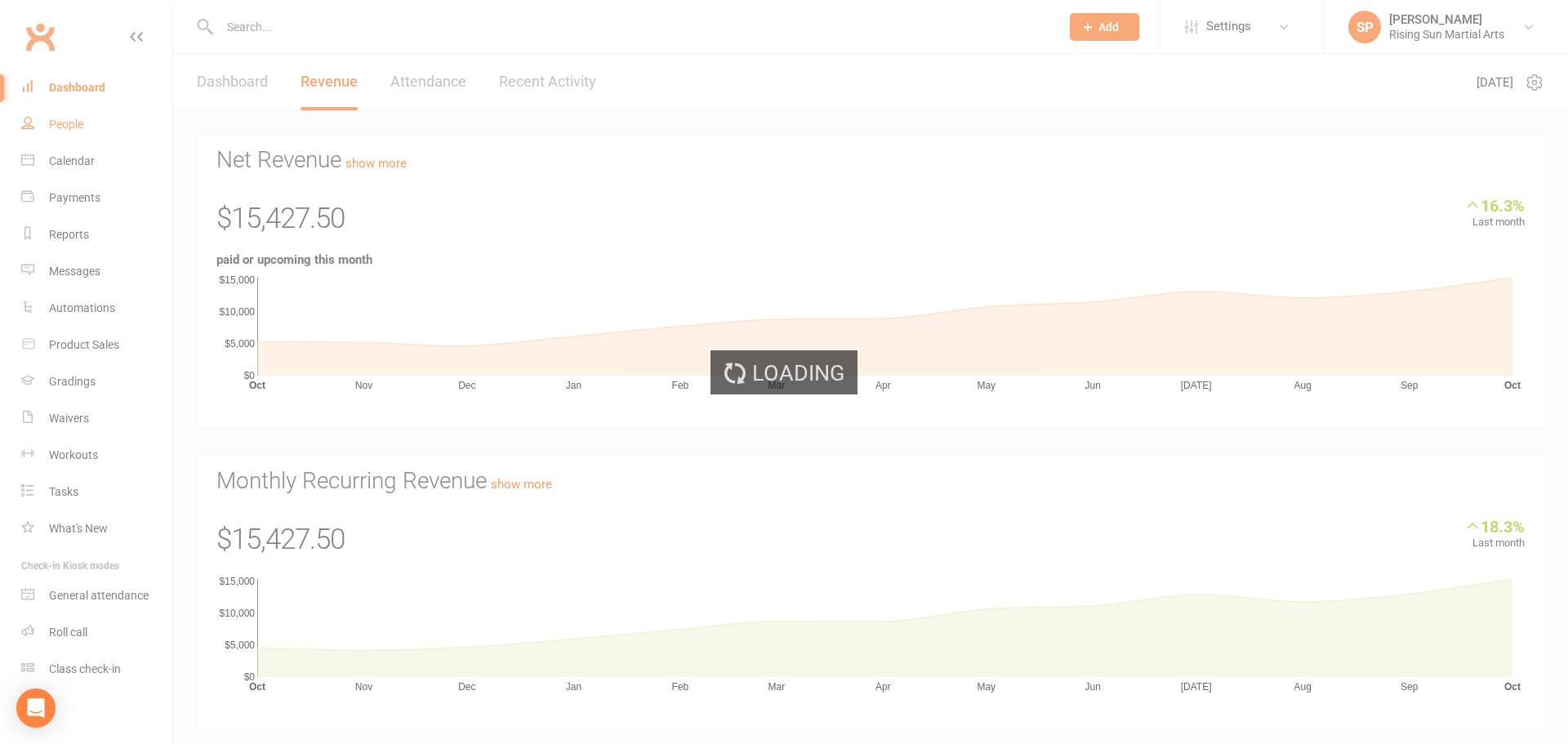
select select "100"
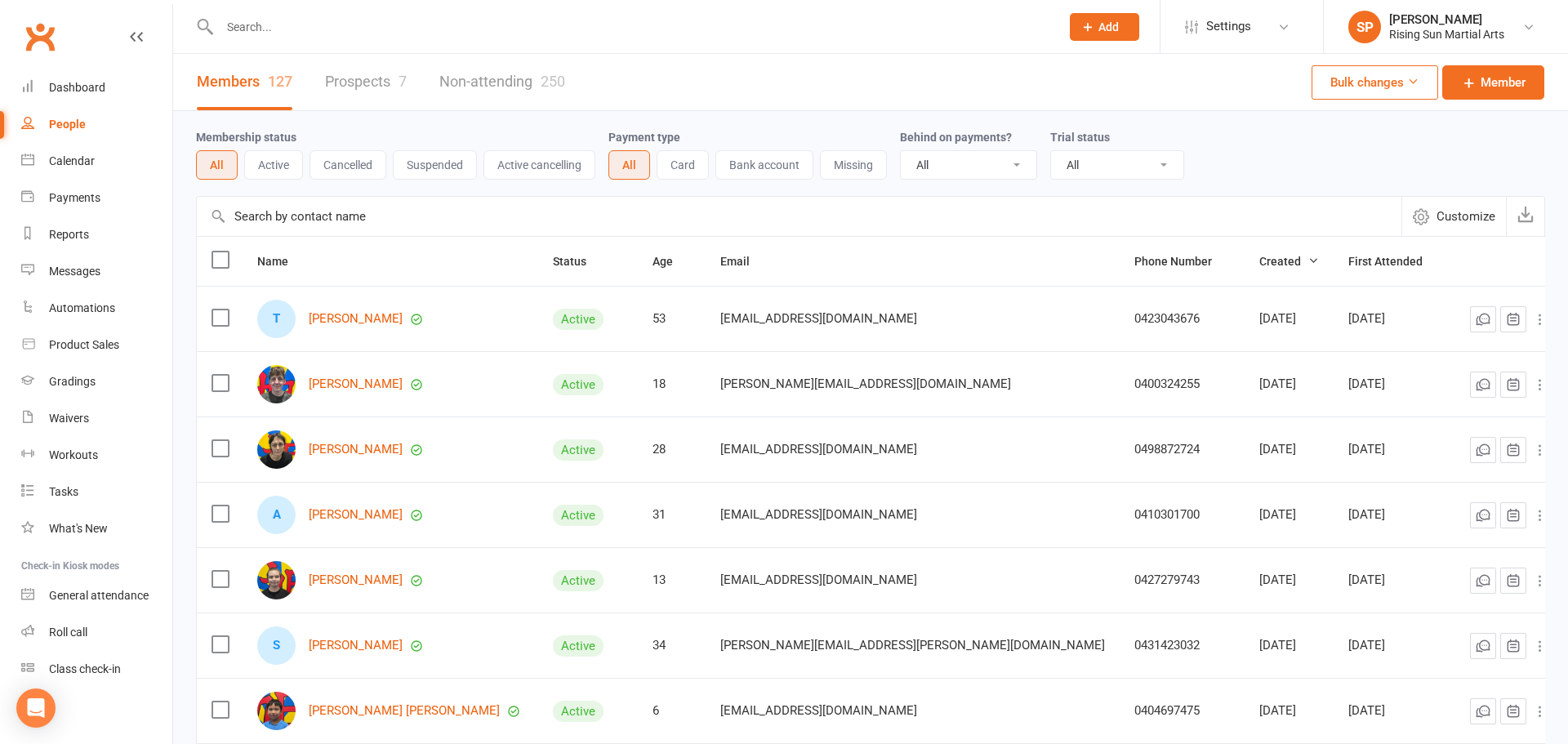
click at [392, 87] on link "Prospects 7" at bounding box center [365, 81] width 82 height 56
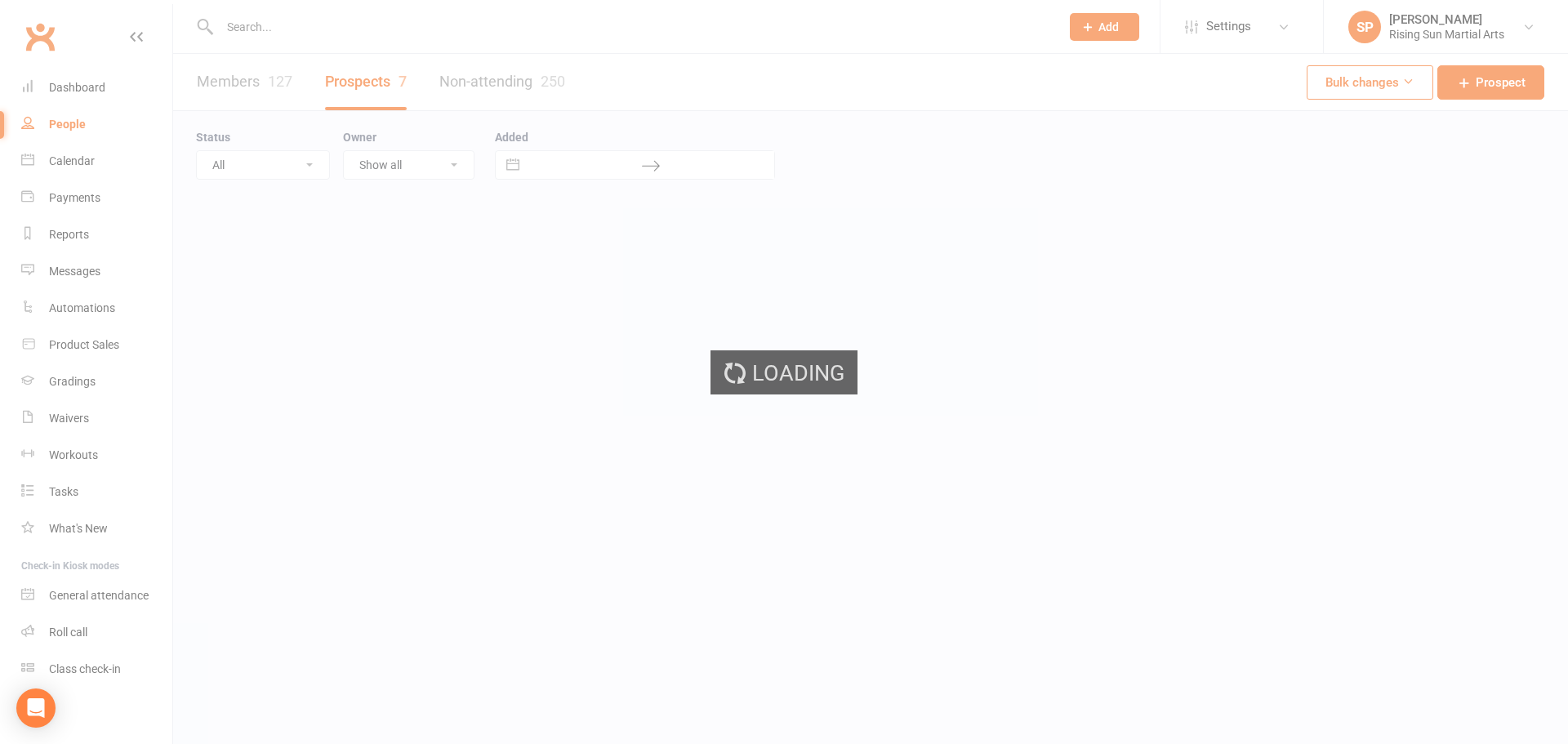
select select "100"
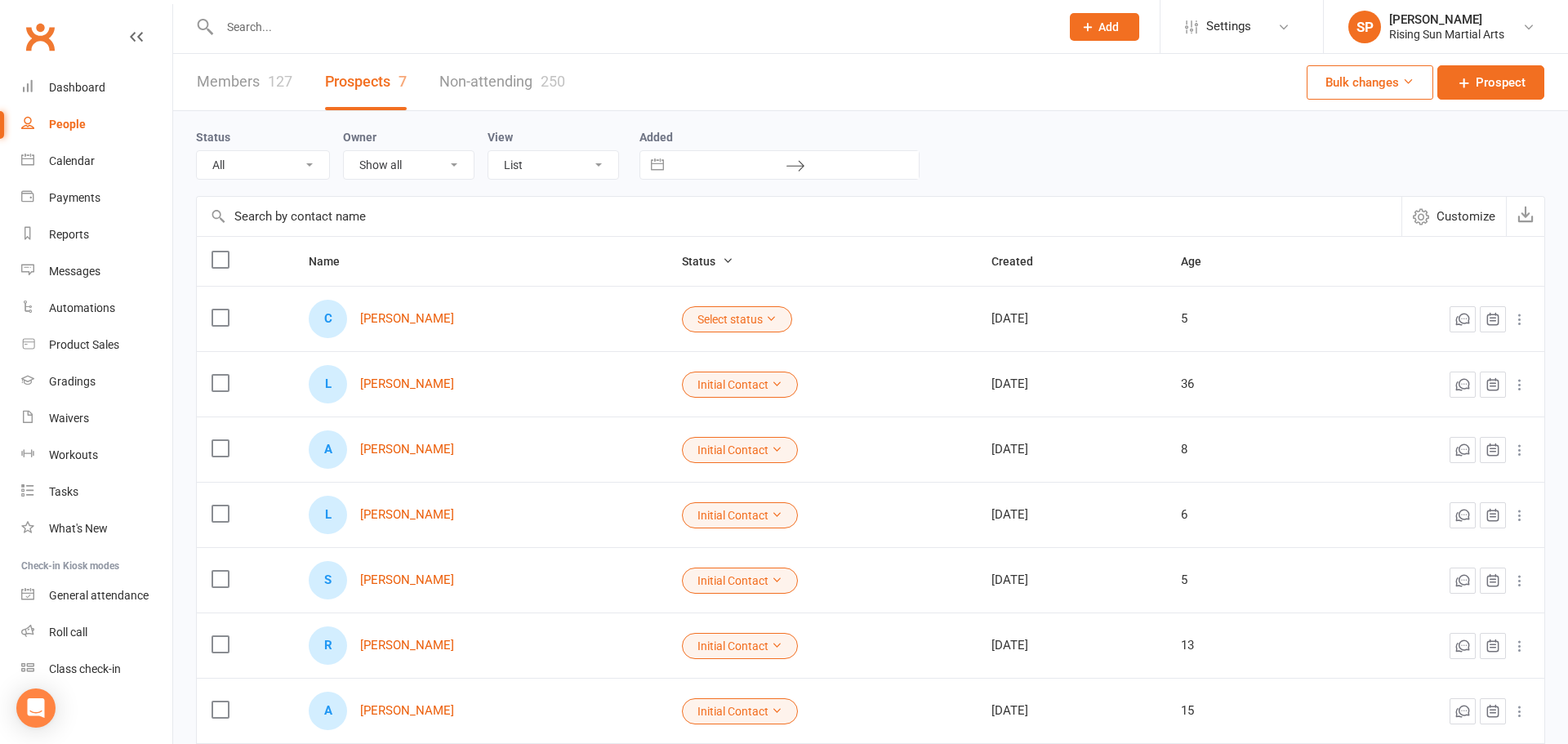
click at [735, 338] on td "Select status" at bounding box center [822, 319] width 309 height 66
click at [416, 312] on link "[PERSON_NAME]" at bounding box center [407, 319] width 94 height 14
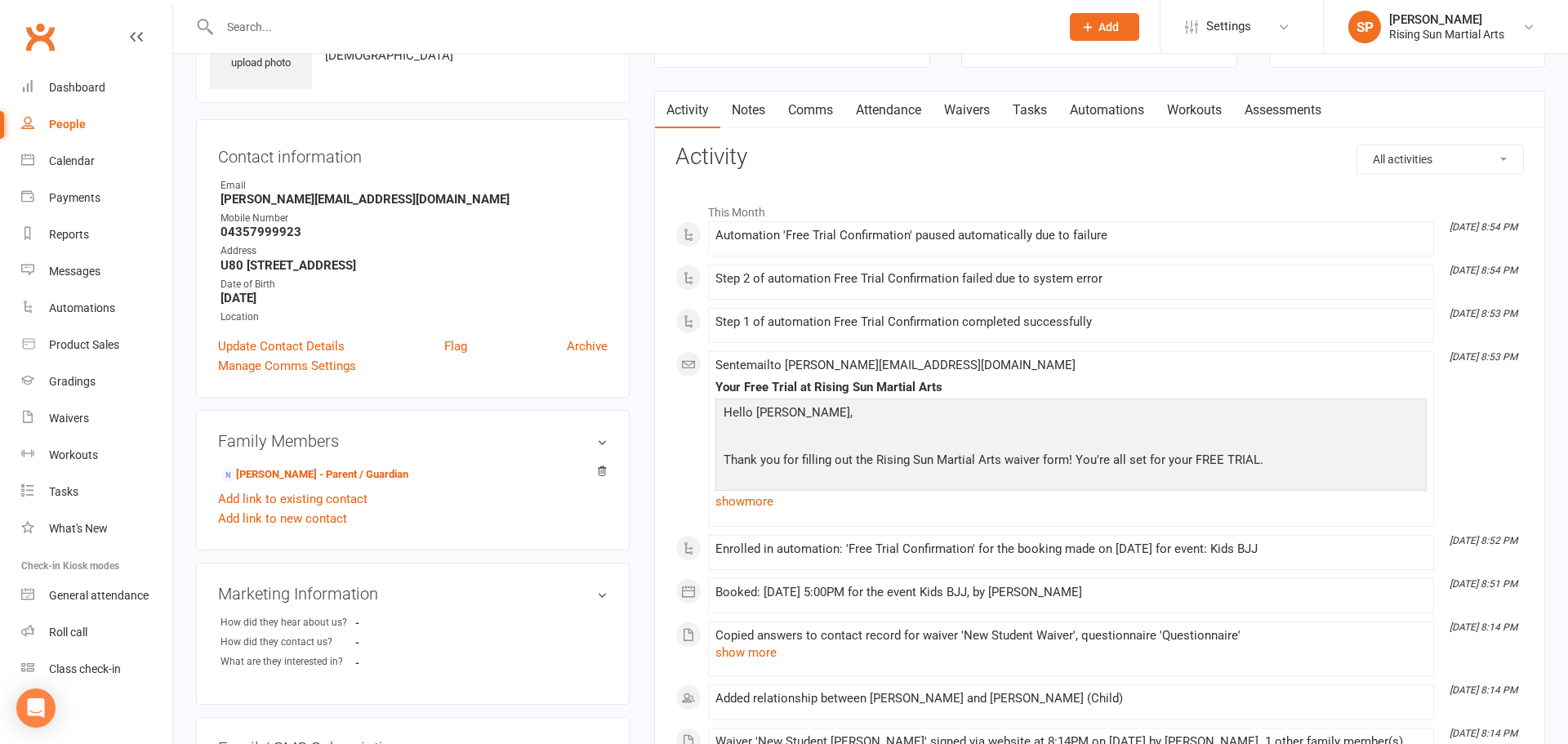
scroll to position [105, 0]
click at [818, 111] on link "Comms" at bounding box center [810, 109] width 67 height 37
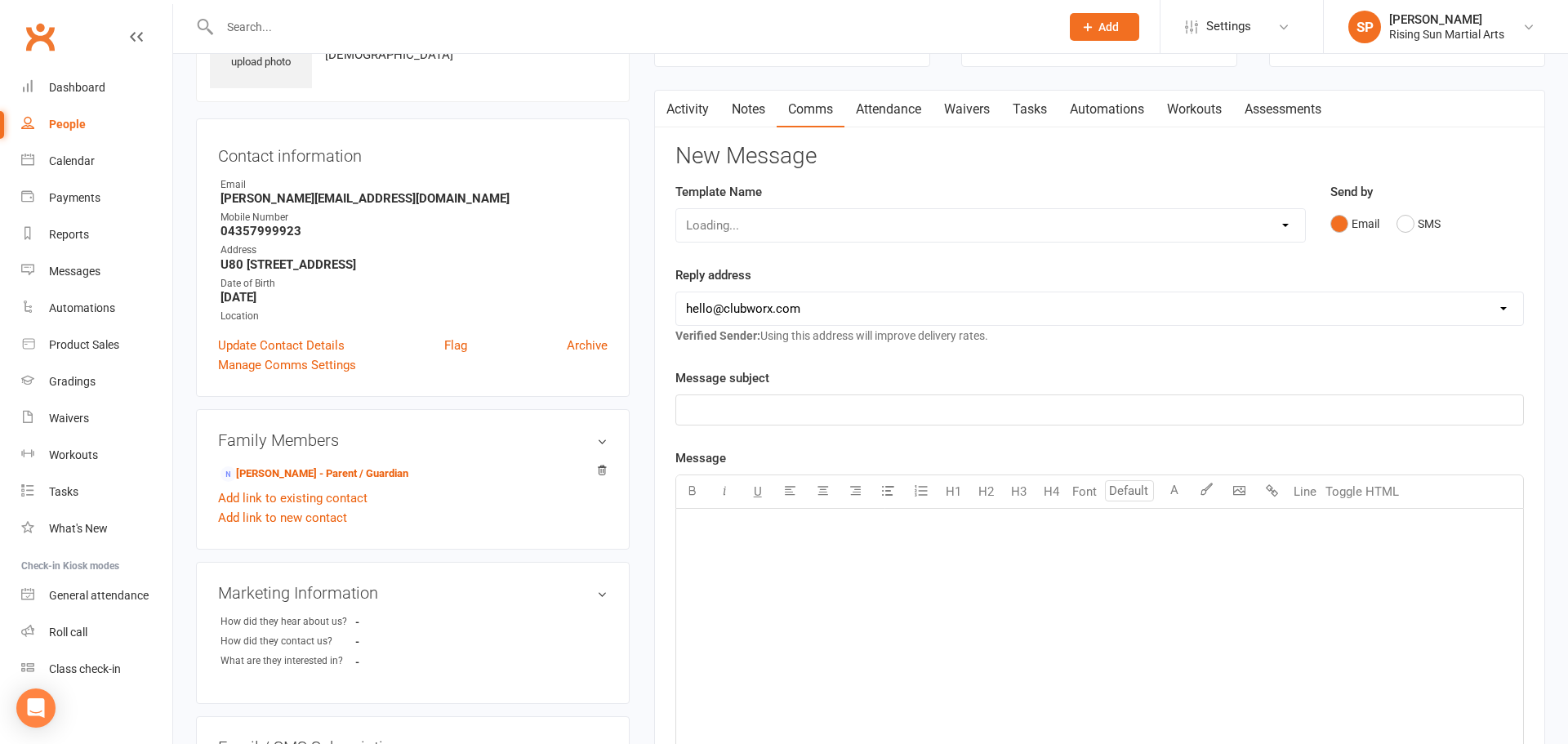
click at [694, 111] on link "Activity" at bounding box center [688, 109] width 66 height 37
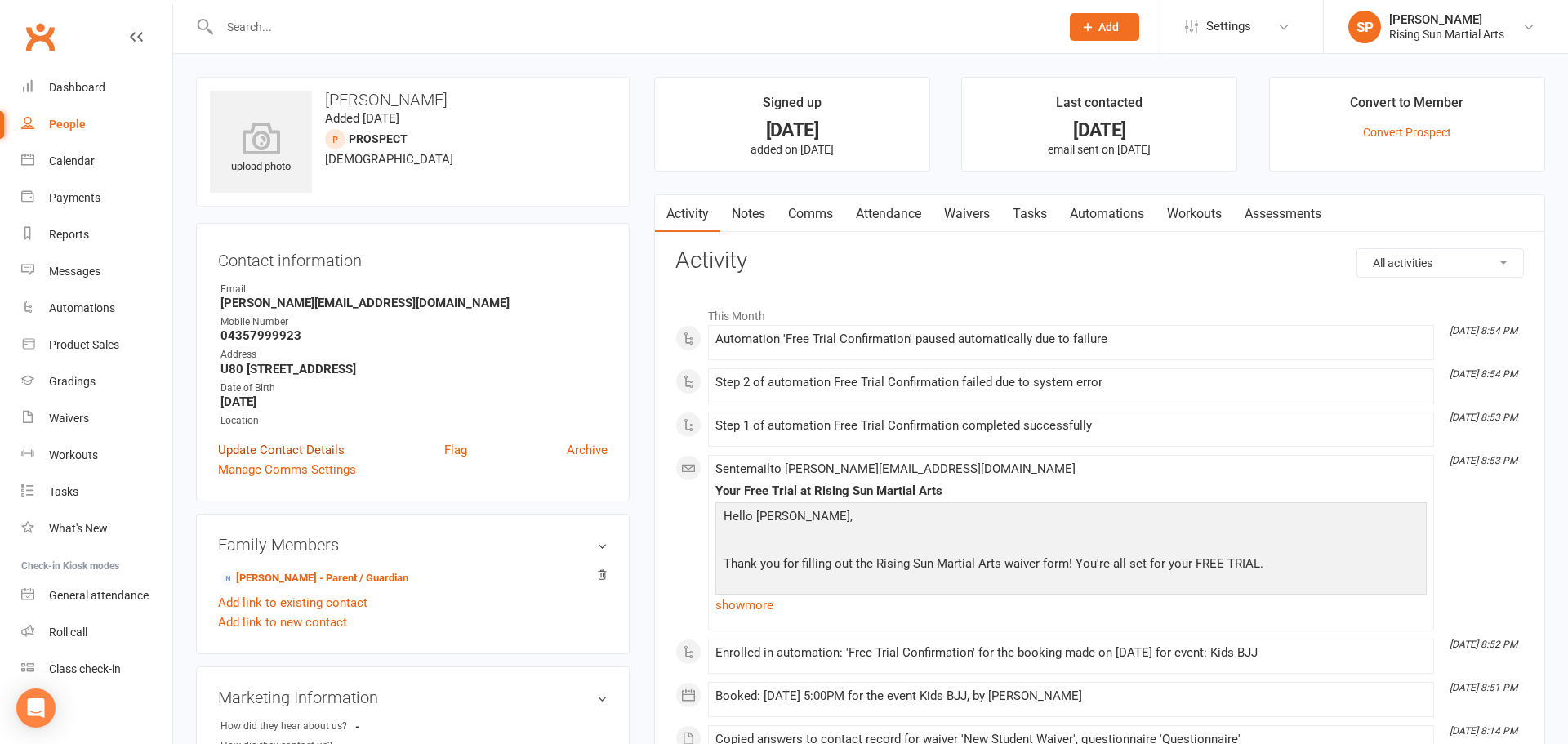
click at [304, 457] on link "Update Contact Details" at bounding box center [281, 450] width 127 height 20
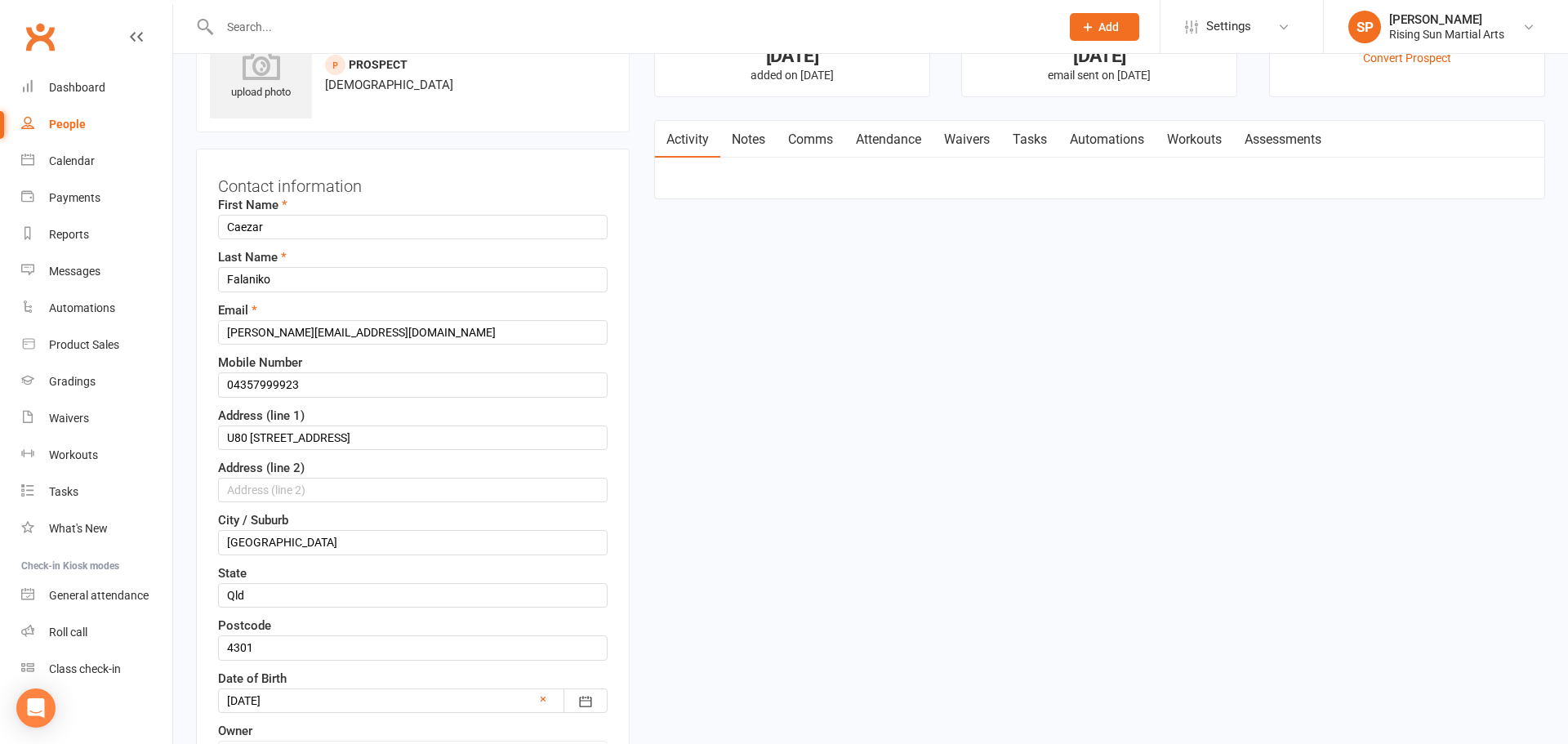
scroll to position [77, 0]
drag, startPoint x: 270, startPoint y: 380, endPoint x: 276, endPoint y: 394, distance: 15.2
click at [270, 381] on input "04357999923" at bounding box center [412, 382] width 390 height 24
type input "0435799923"
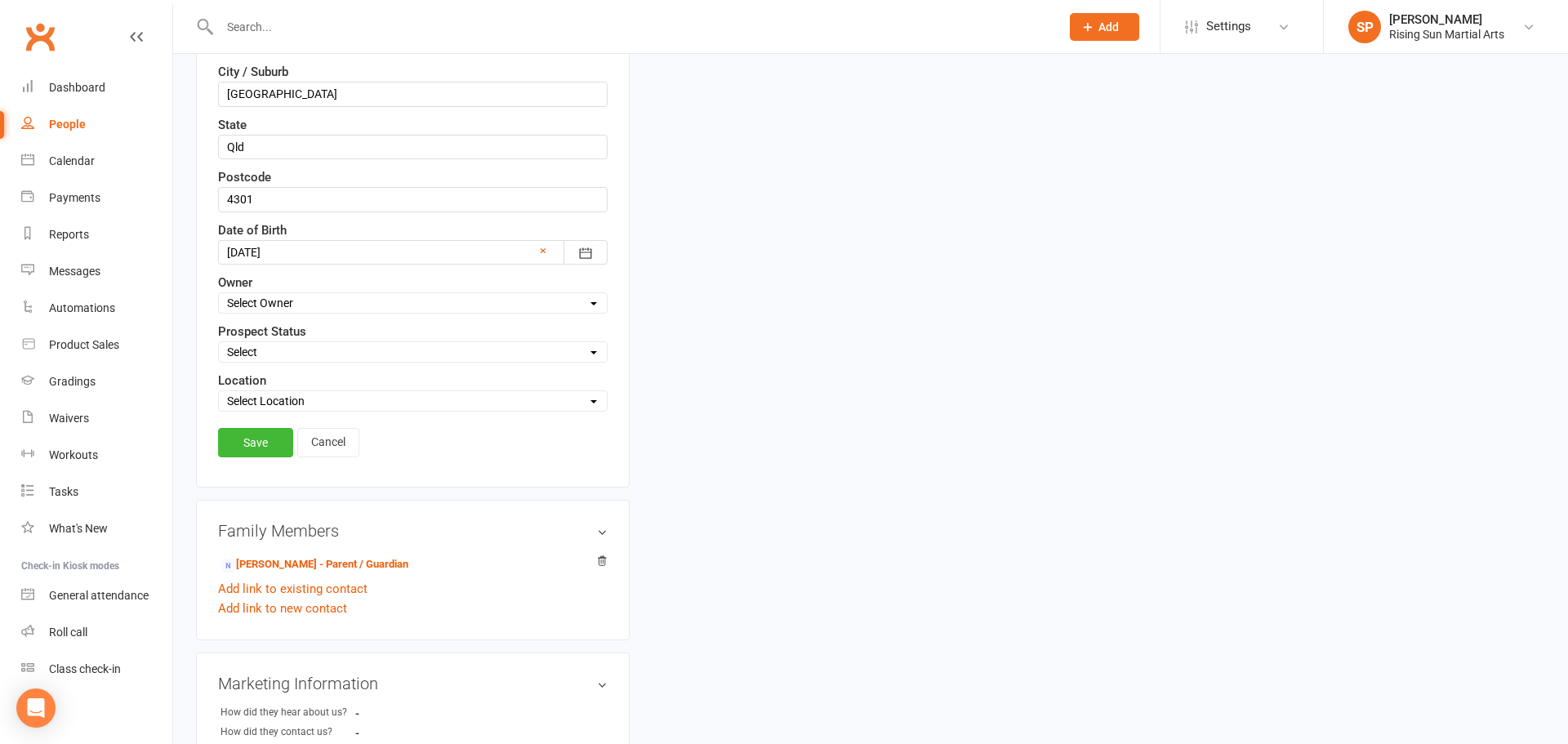
scroll to position [548, 0]
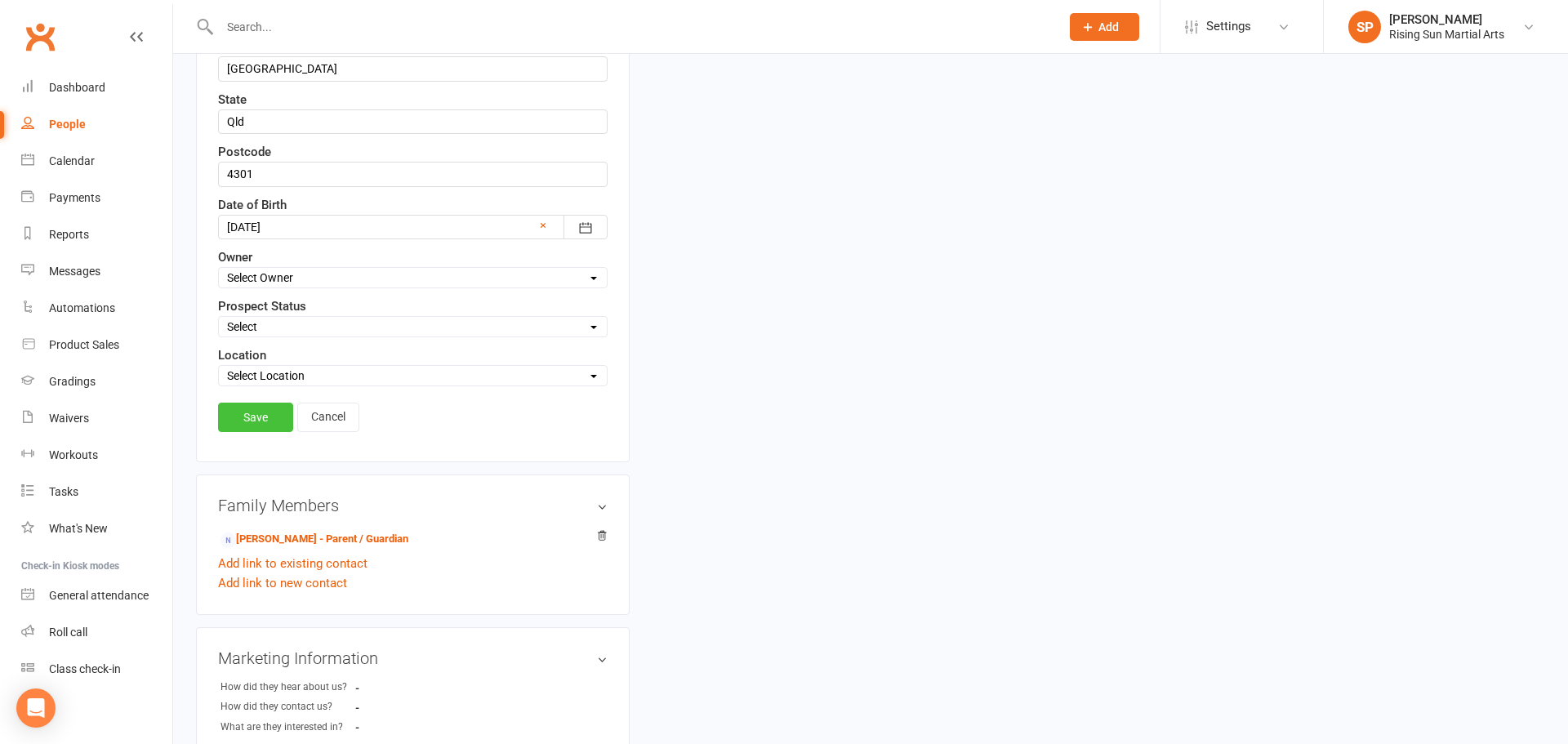
click at [245, 429] on link "Save" at bounding box center [255, 417] width 75 height 29
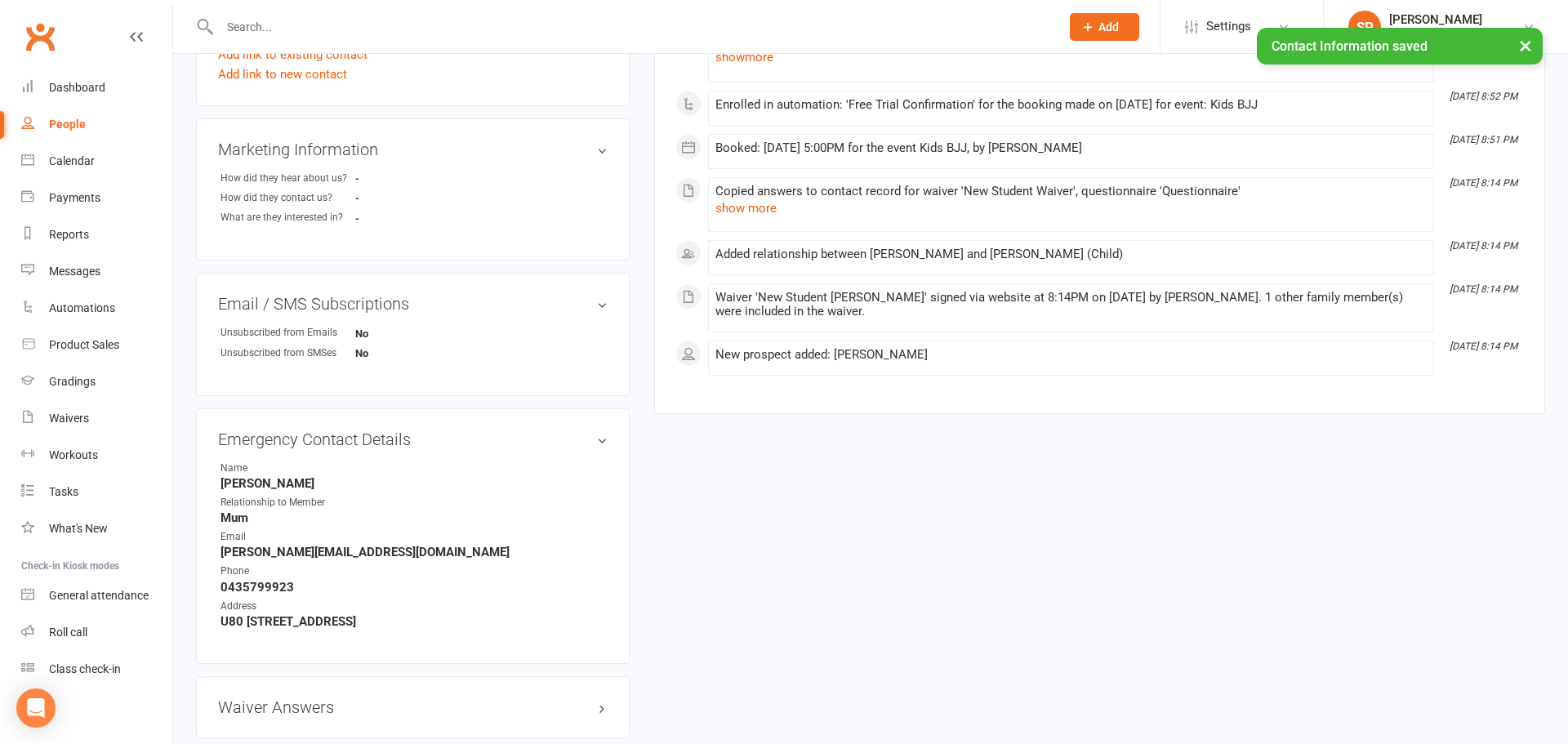
scroll to position [0, 0]
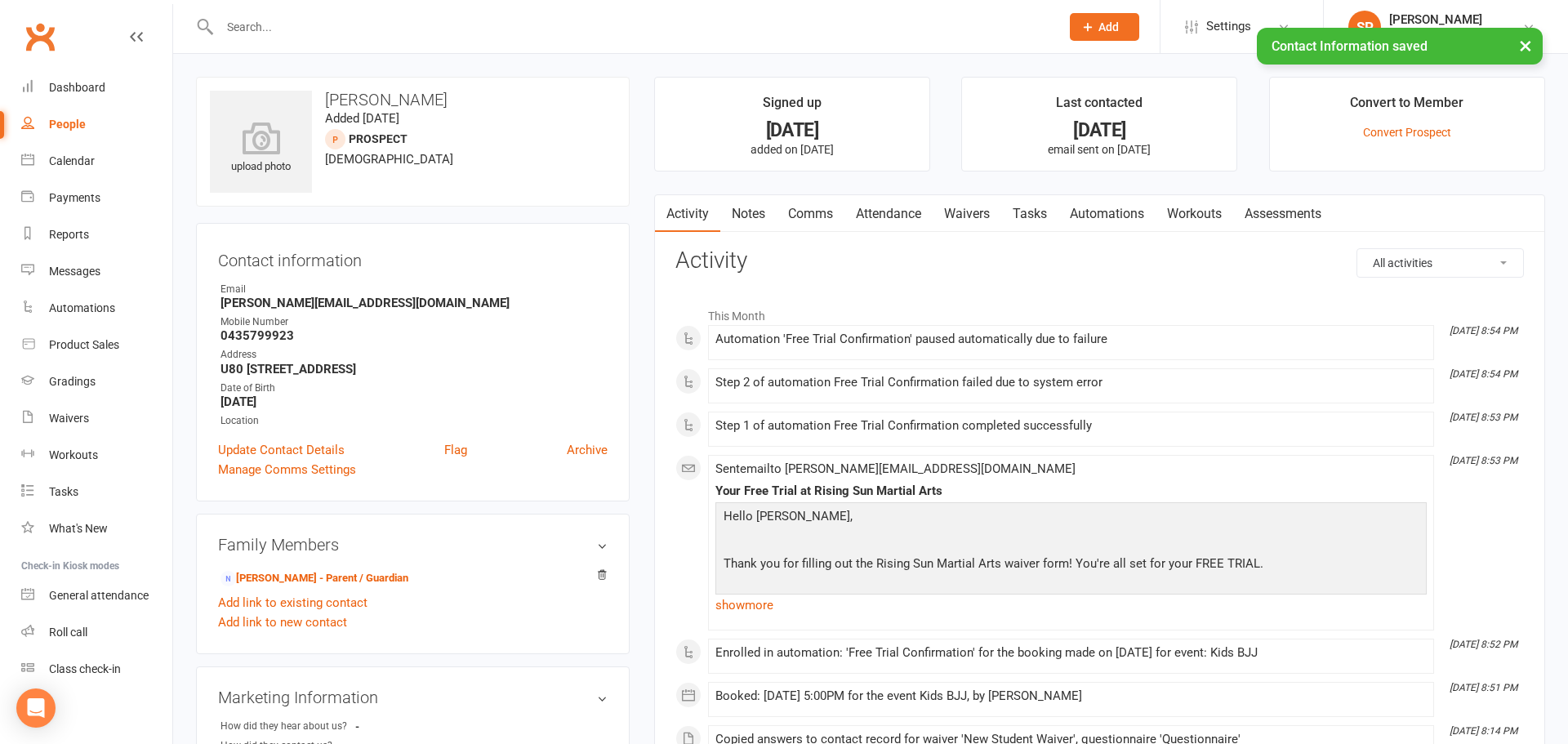
click at [1128, 215] on link "Automations" at bounding box center [1107, 213] width 98 height 37
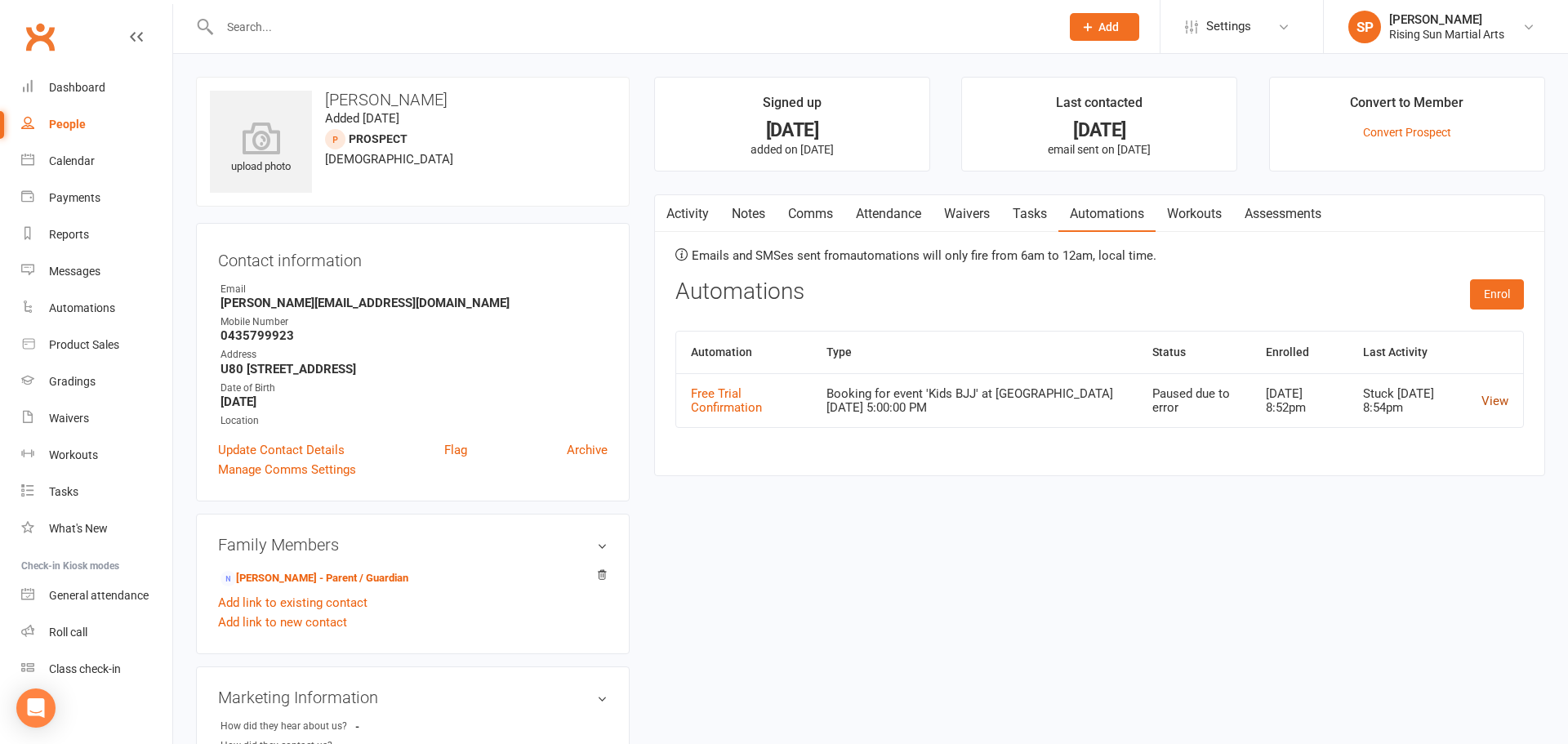
click at [1502, 400] on link "View" at bounding box center [1495, 401] width 27 height 15
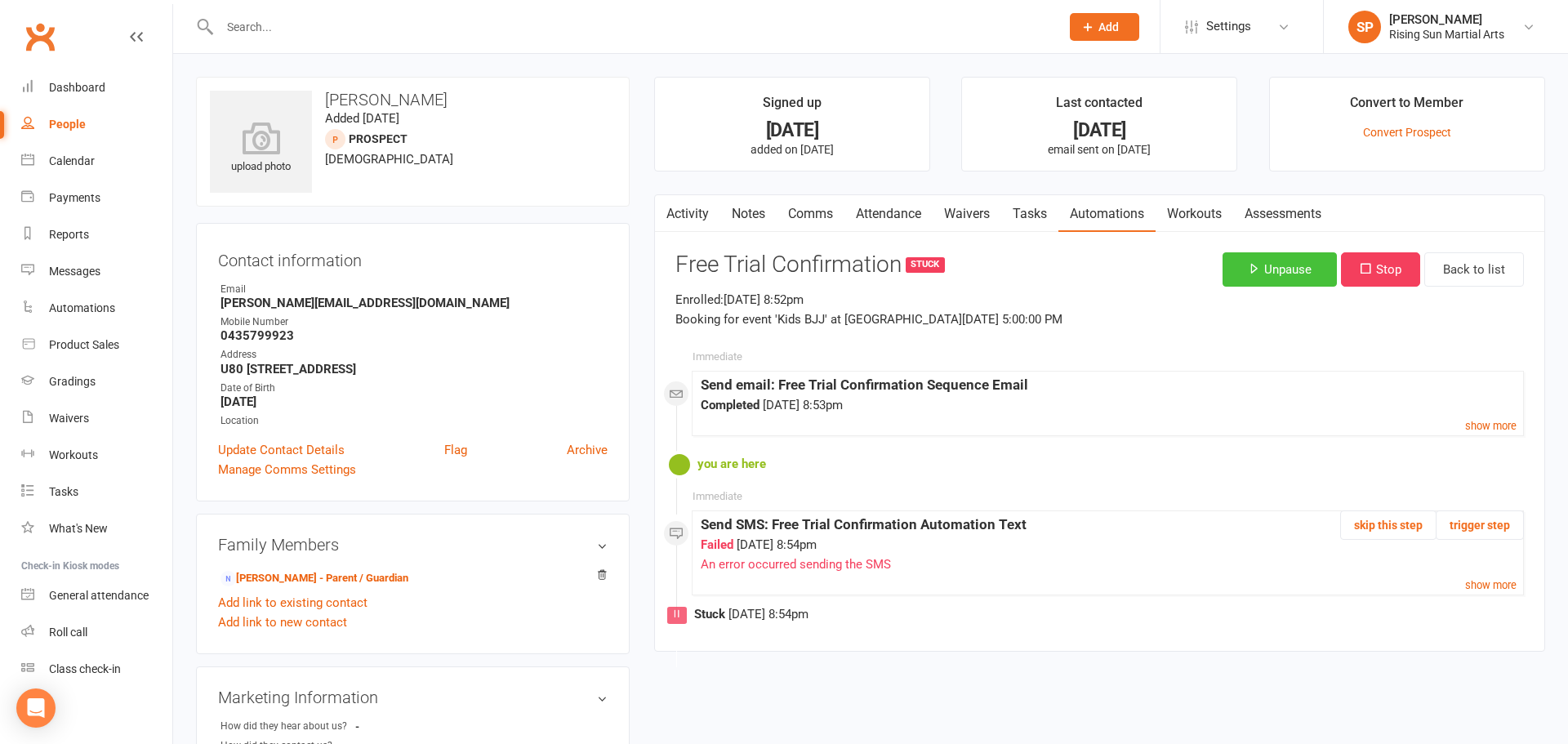
click at [1261, 277] on button "Unpause" at bounding box center [1279, 270] width 114 height 35
click at [1476, 531] on button "trigger step" at bounding box center [1480, 525] width 88 height 29
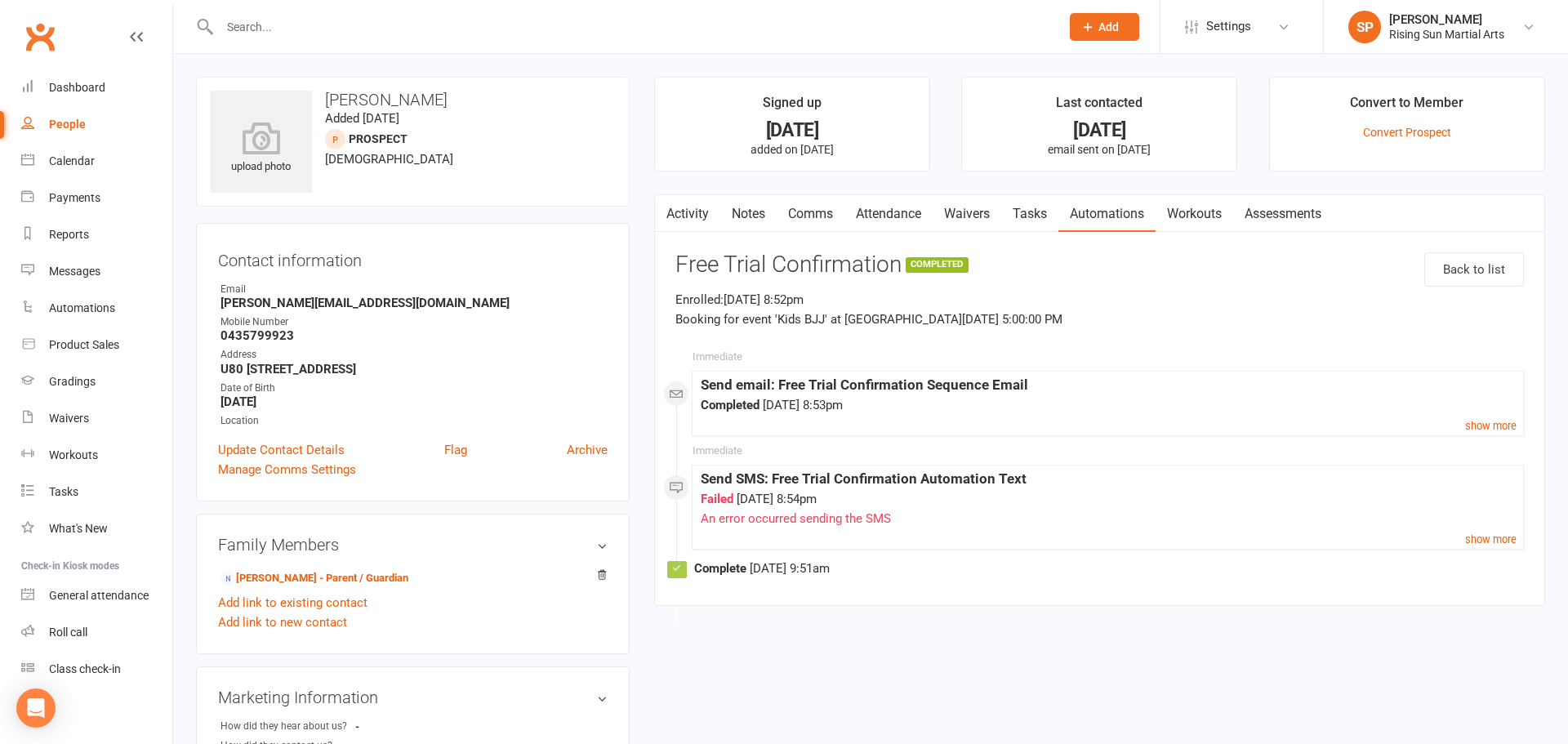
click at [952, 634] on div "upload photo [PERSON_NAME] Added [DATE] prospect [DEMOGRAPHIC_DATA] Contact inf…" at bounding box center [871, 708] width 1374 height 1262
click at [675, 213] on button "button" at bounding box center [665, 213] width 21 height 37
click at [691, 207] on link "Activity" at bounding box center [688, 213] width 66 height 37
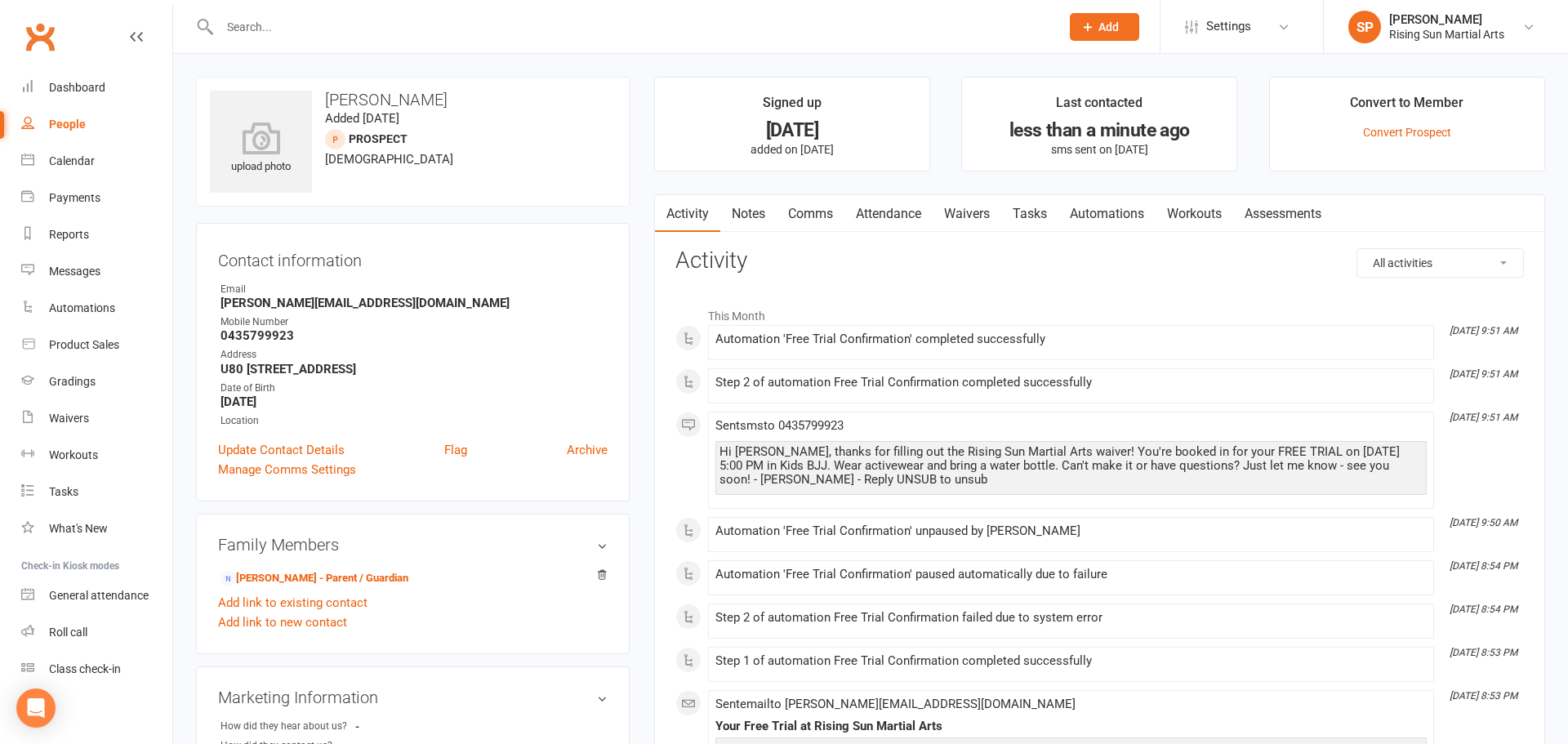
click at [67, 125] on div "People" at bounding box center [67, 124] width 37 height 13
select select "100"
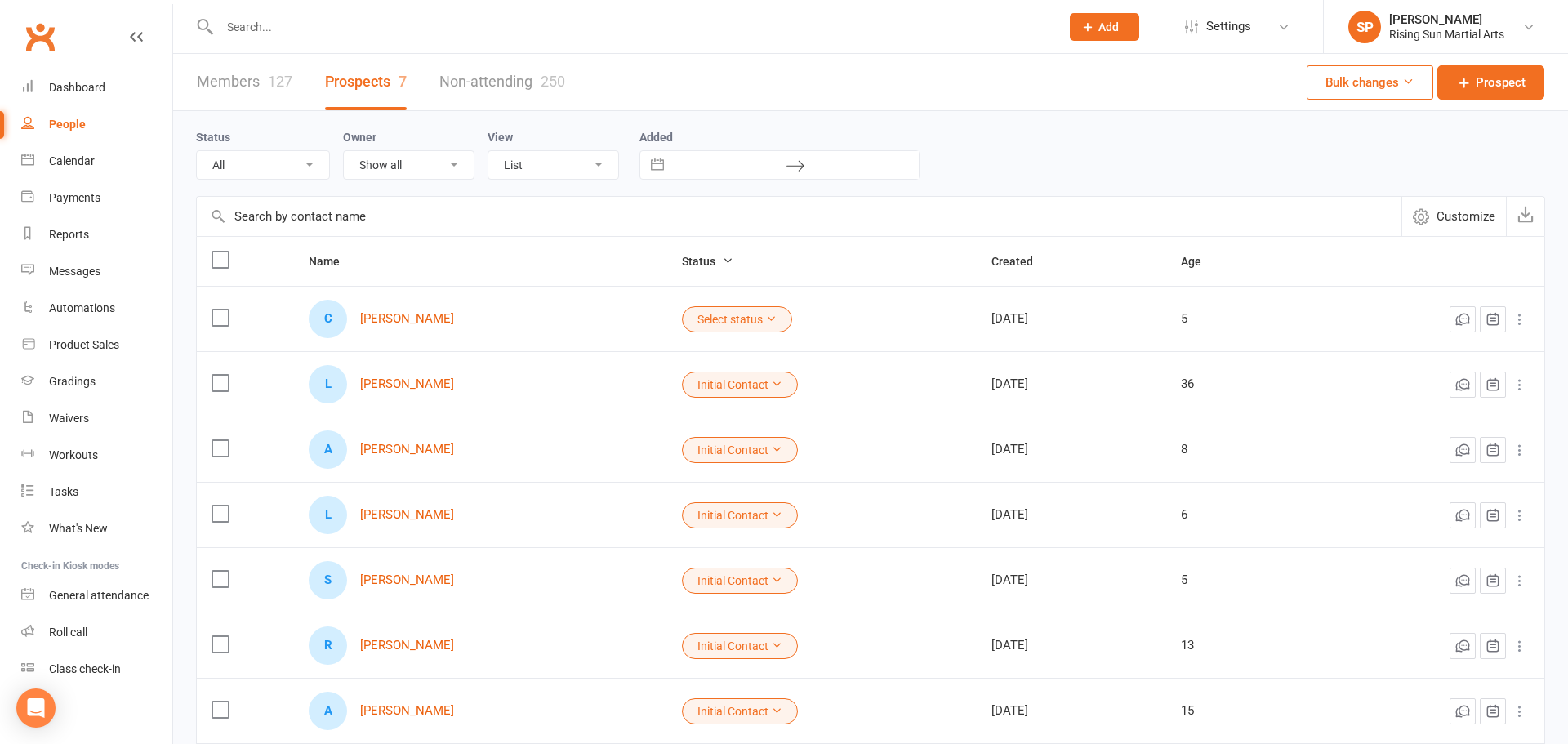
click at [731, 318] on button "Select status" at bounding box center [737, 320] width 111 height 26
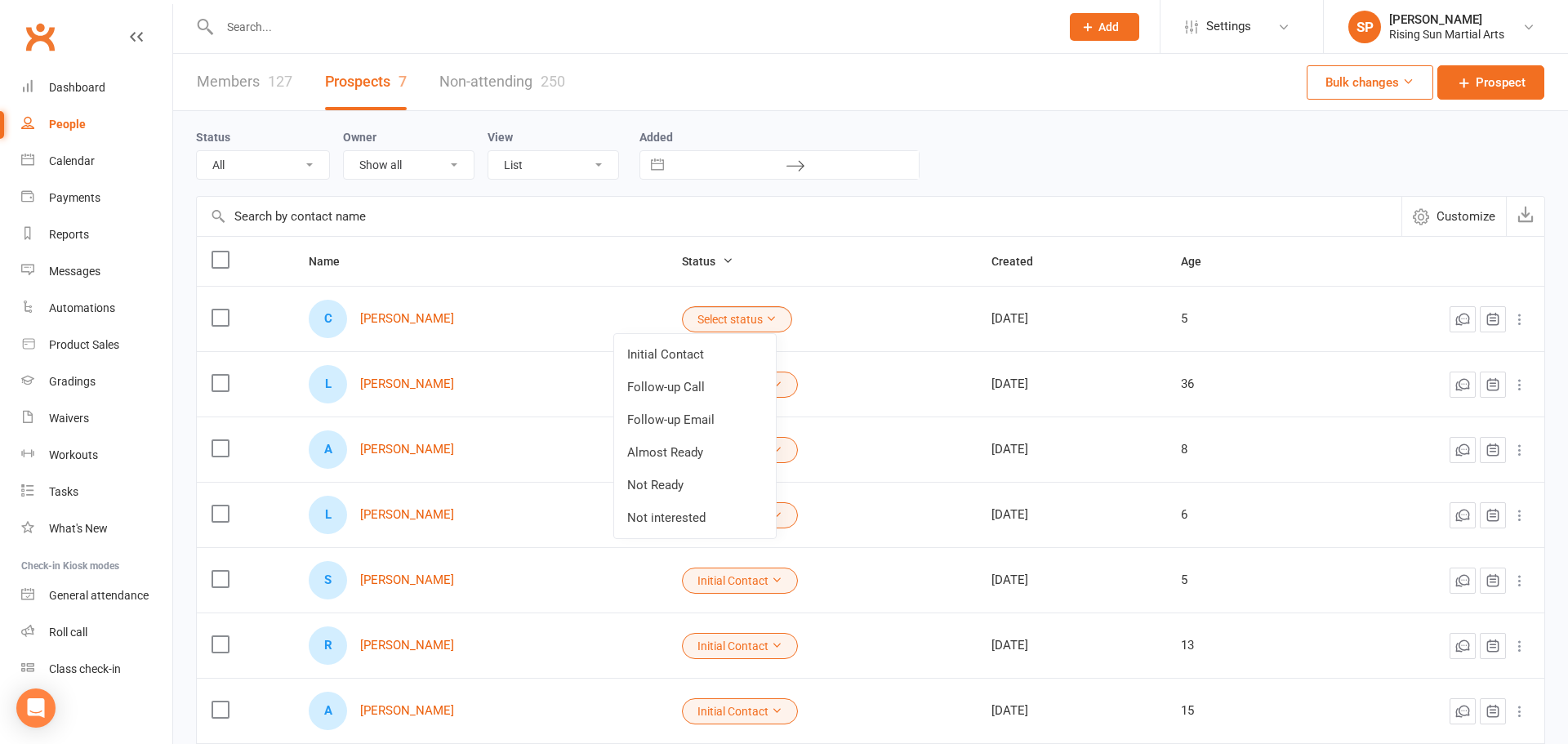
click at [717, 354] on link "Initial Contact" at bounding box center [695, 354] width 162 height 33
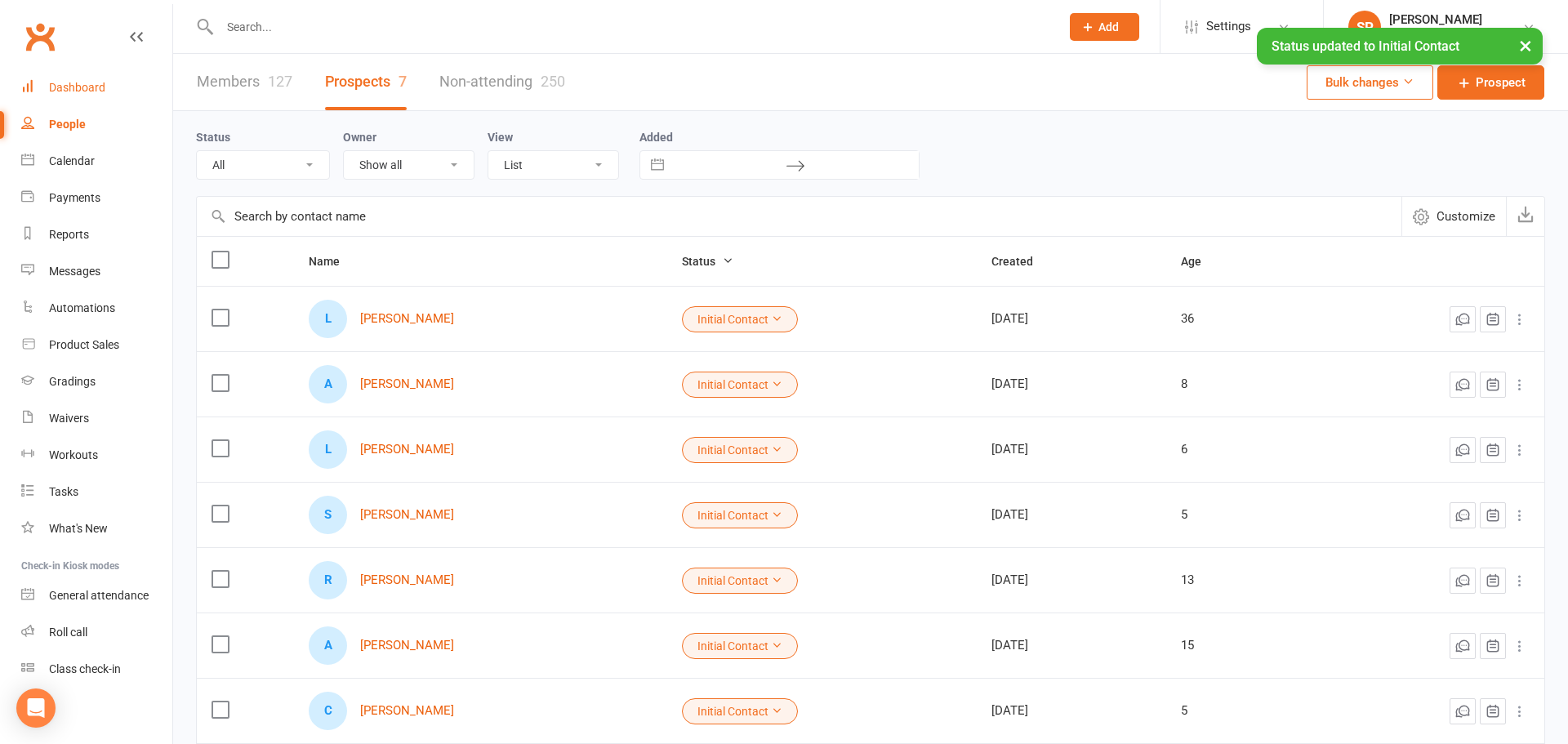
click at [63, 84] on div "Dashboard" at bounding box center [77, 87] width 56 height 13
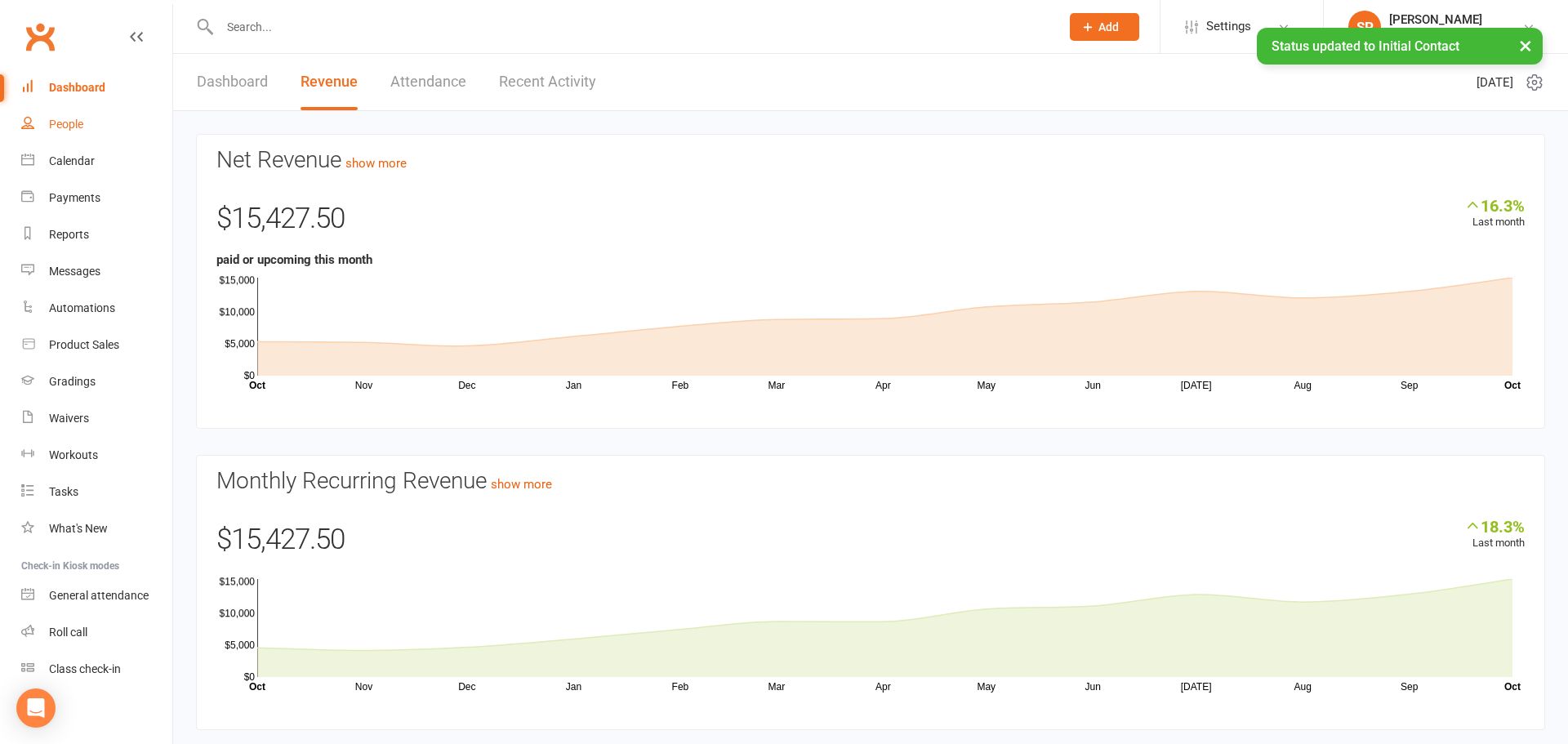
click at [72, 135] on link "People" at bounding box center [97, 124] width 151 height 37
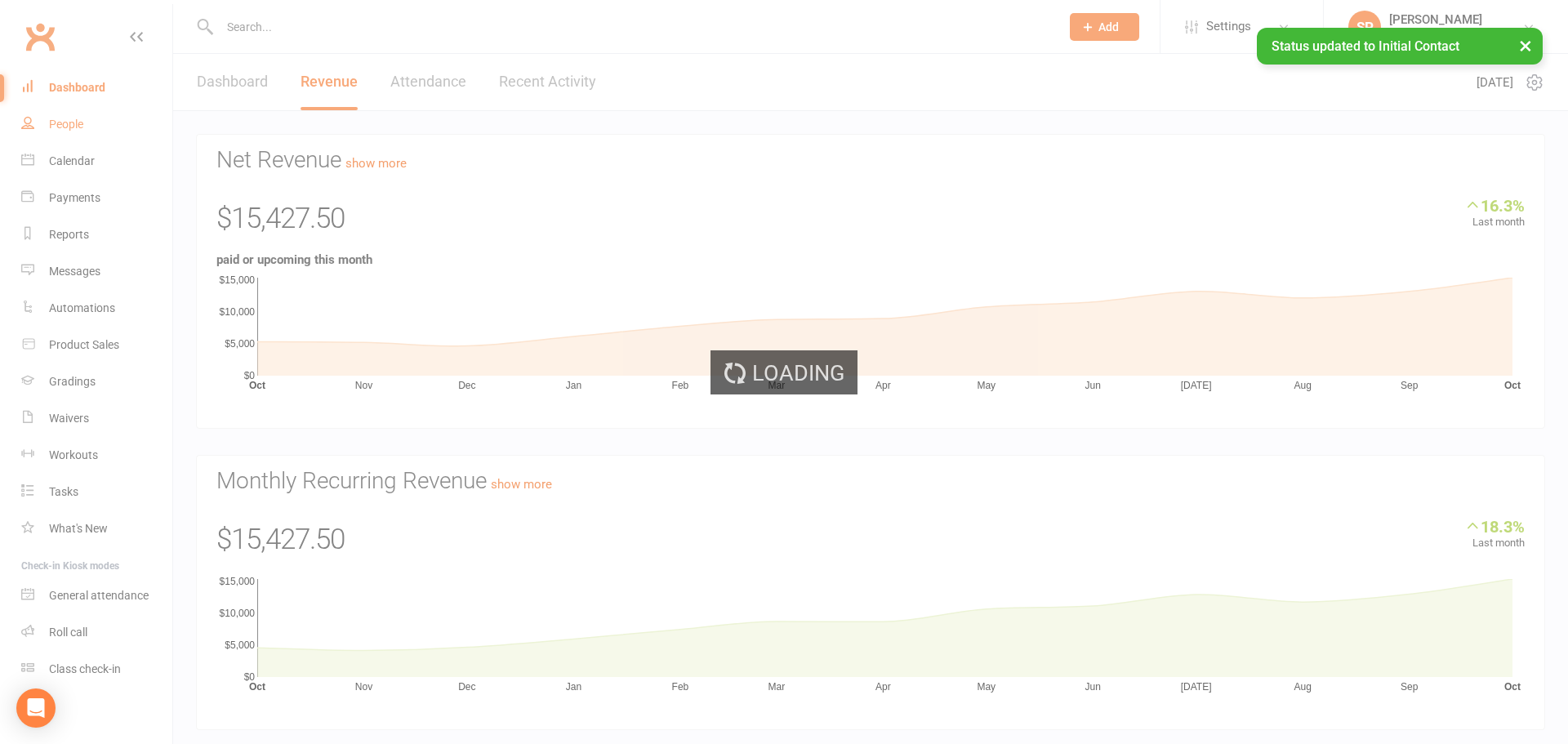
select select "100"
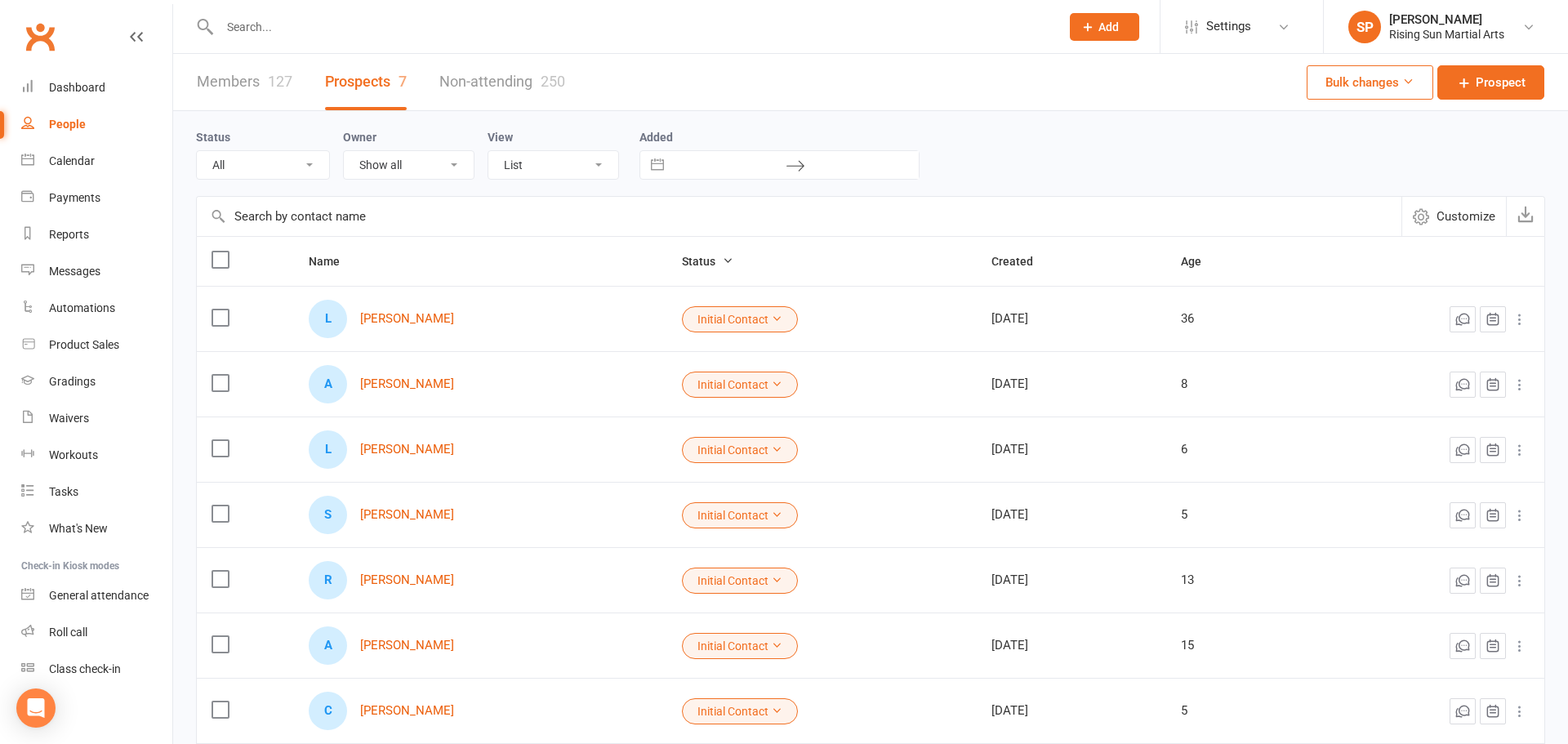
click at [63, 66] on div "Clubworx" at bounding box center [86, 47] width 172 height 60
click at [81, 103] on link "Dashboard" at bounding box center [97, 87] width 151 height 37
